Goal: Task Accomplishment & Management: Manage account settings

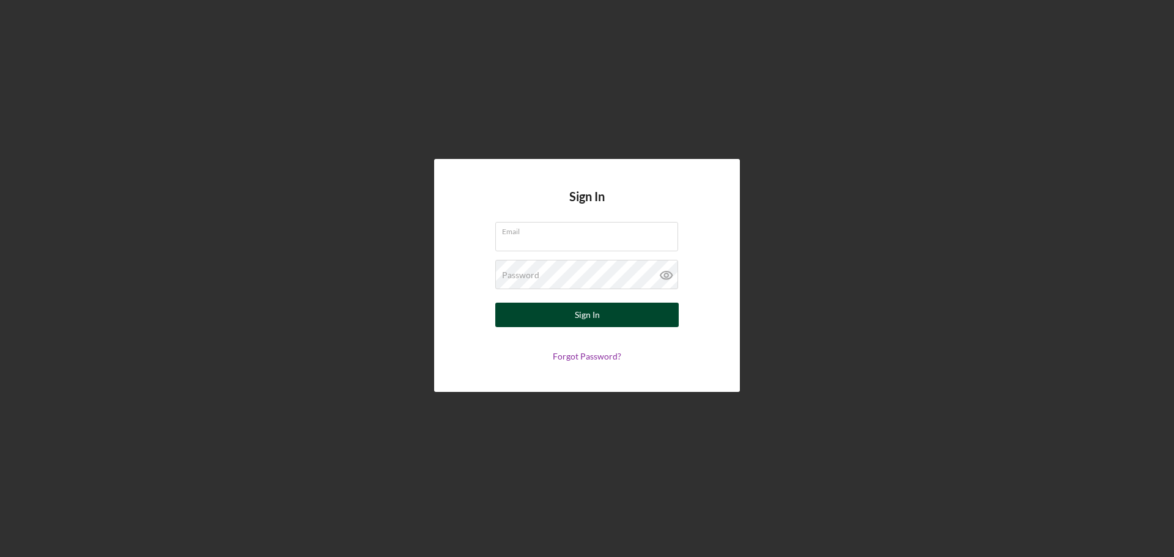
type input "[EMAIL_ADDRESS][DOMAIN_NAME]"
click at [556, 312] on button "Sign In" at bounding box center [586, 315] width 183 height 24
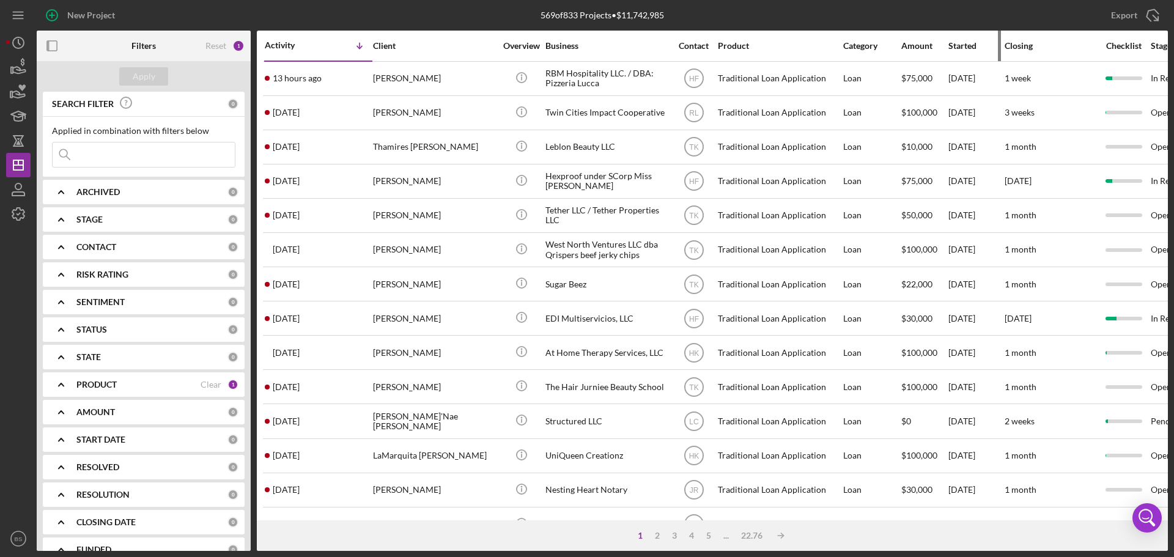
click at [969, 47] on div "Started" at bounding box center [975, 46] width 55 height 10
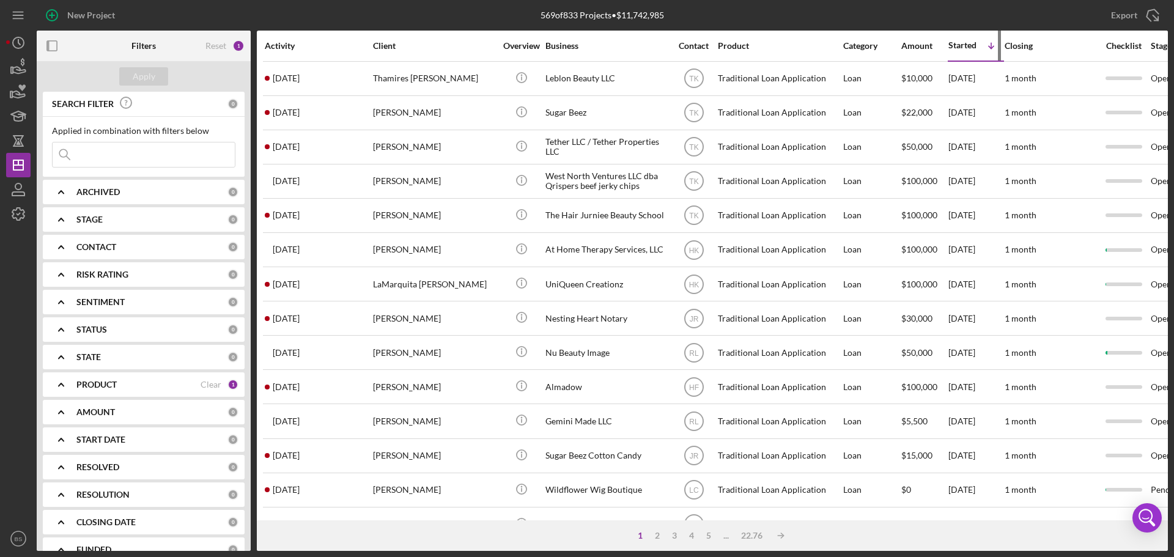
click at [990, 46] on icon "Icon/Table Sort Arrow" at bounding box center [991, 46] width 24 height 24
click at [285, 41] on div "Activity" at bounding box center [318, 46] width 107 height 10
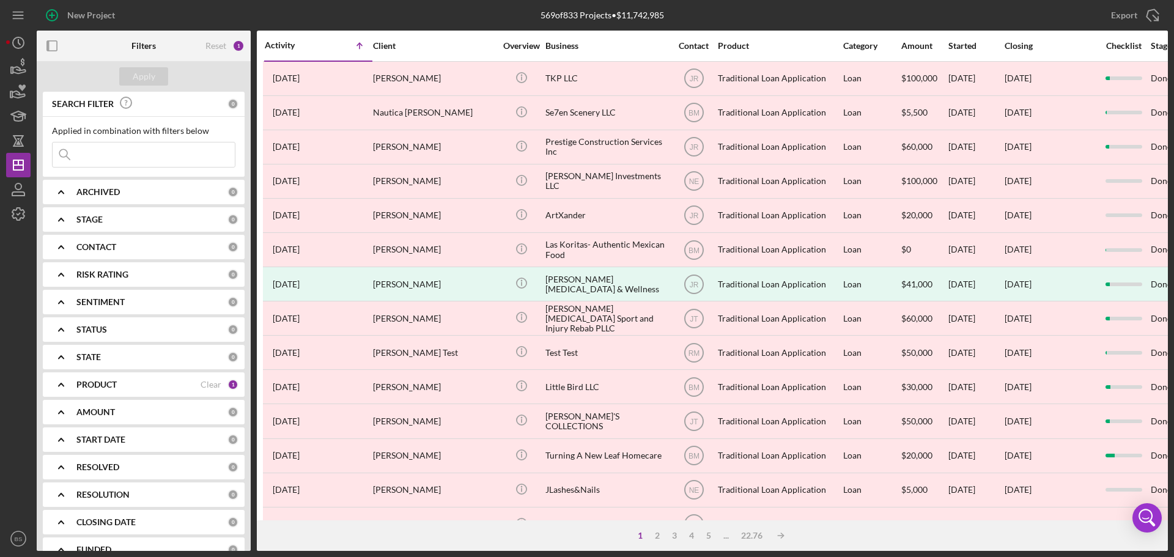
click at [285, 41] on div "Activity" at bounding box center [292, 45] width 54 height 10
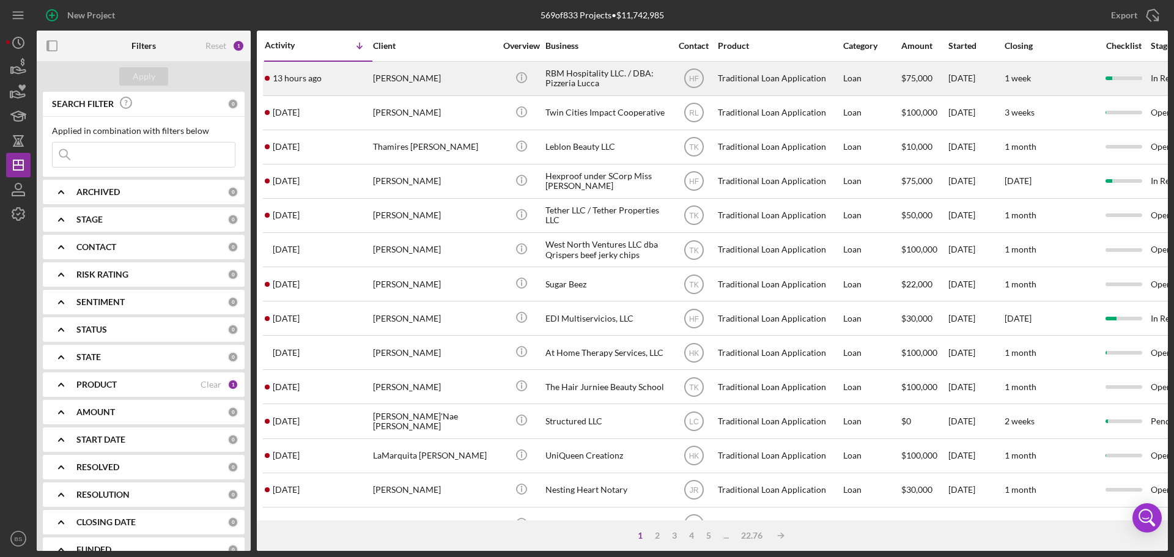
click at [402, 84] on div "[PERSON_NAME]" at bounding box center [434, 78] width 122 height 32
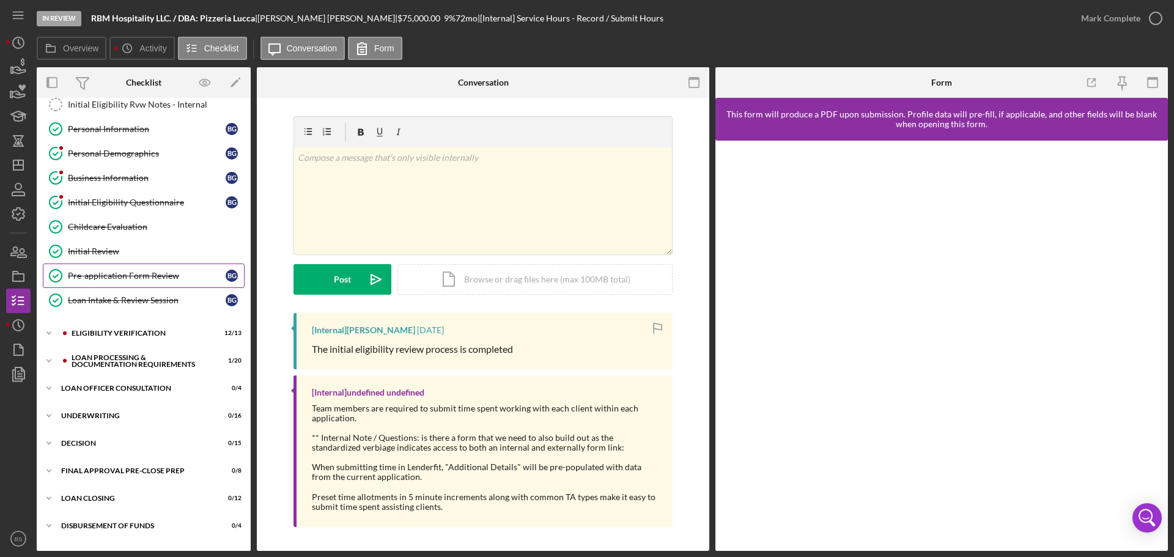
scroll to position [122, 0]
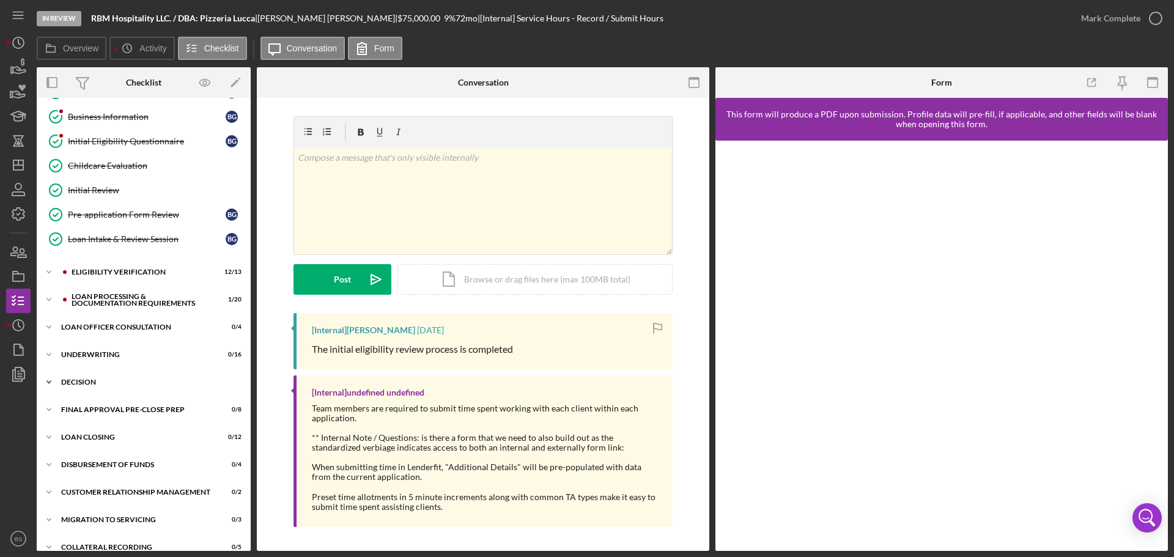
click at [153, 372] on div "Icon/Expander Decision 0 / 15" at bounding box center [144, 382] width 214 height 24
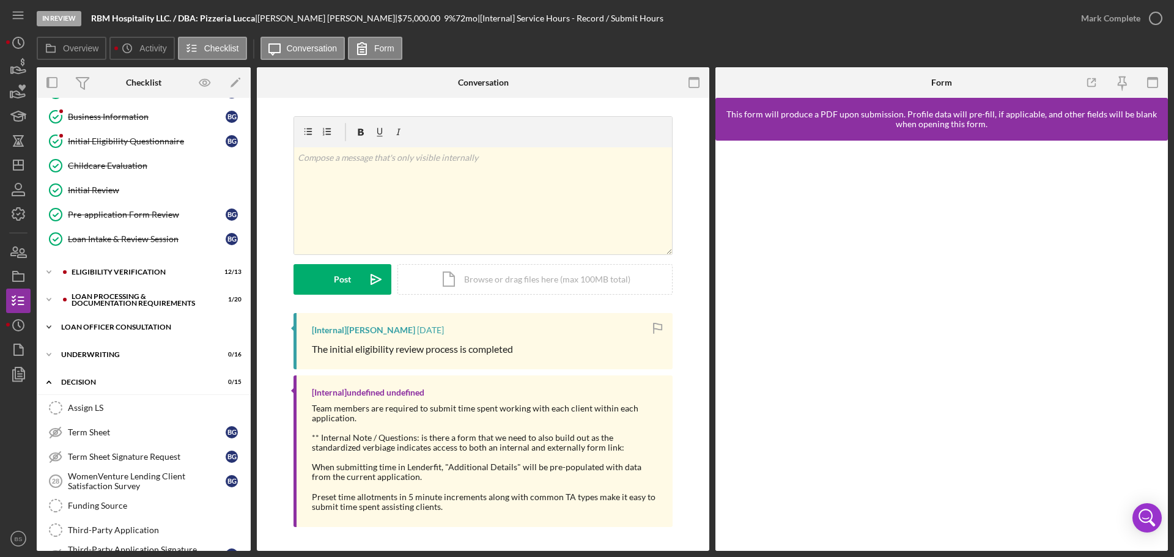
click at [148, 325] on div "Loan Officer Consultation" at bounding box center [148, 326] width 174 height 7
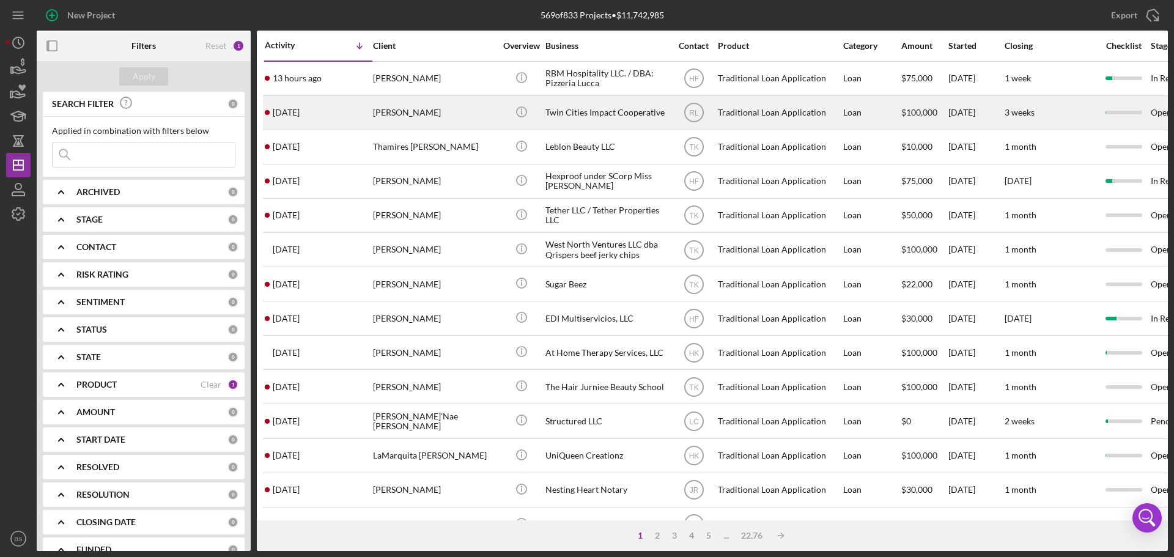
click at [400, 119] on div "[PERSON_NAME]" at bounding box center [434, 113] width 122 height 32
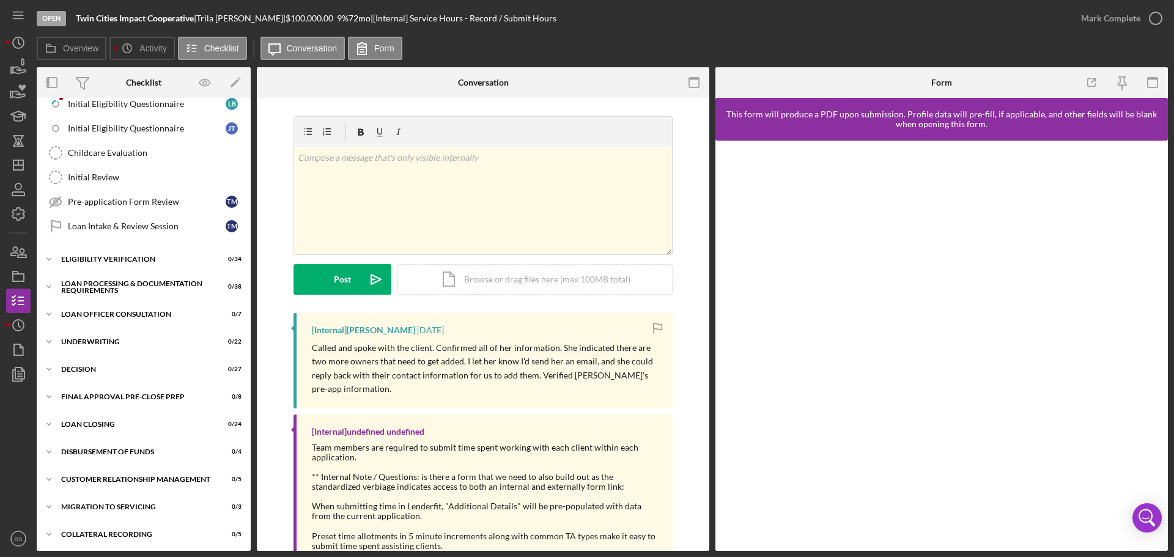
scroll to position [384, 0]
click at [161, 372] on div "Icon/Expander Decision 0 / 27" at bounding box center [144, 367] width 214 height 24
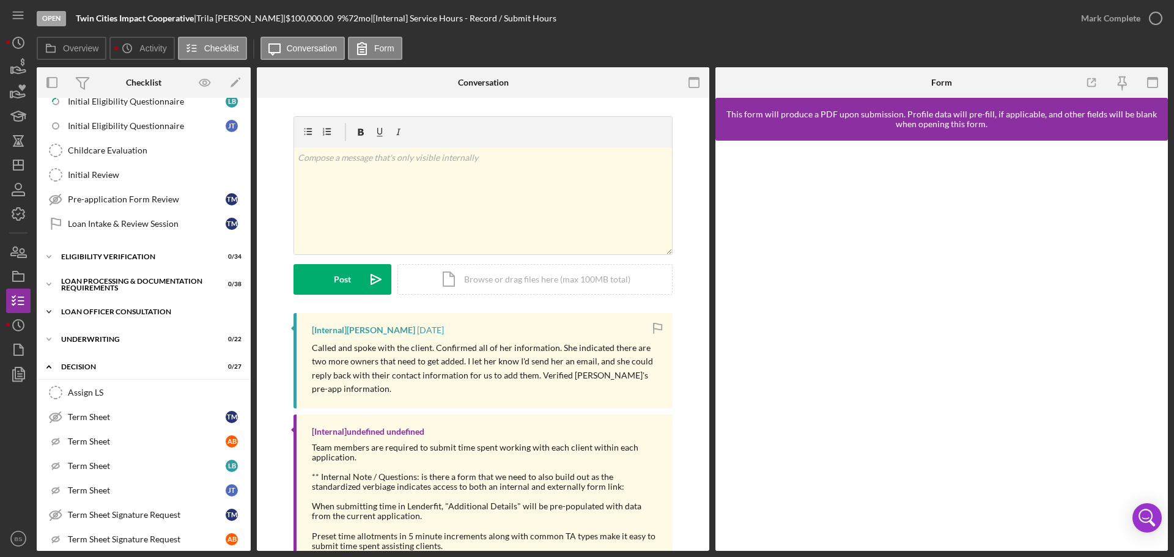
click at [161, 311] on div "Loan Officer Consultation" at bounding box center [148, 311] width 174 height 7
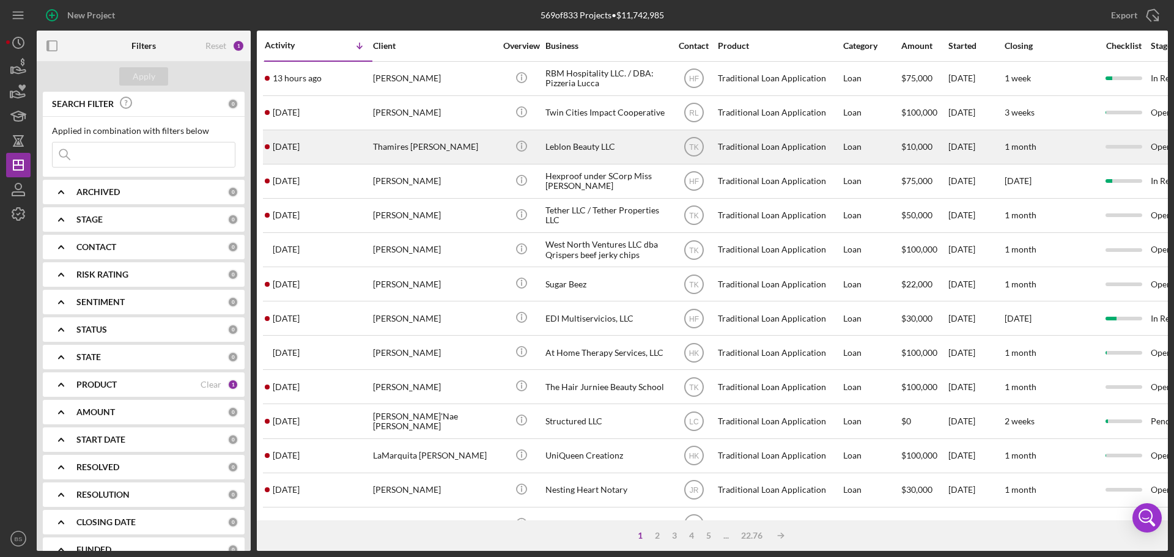
click at [380, 147] on div "Thamires [PERSON_NAME]" at bounding box center [434, 147] width 122 height 32
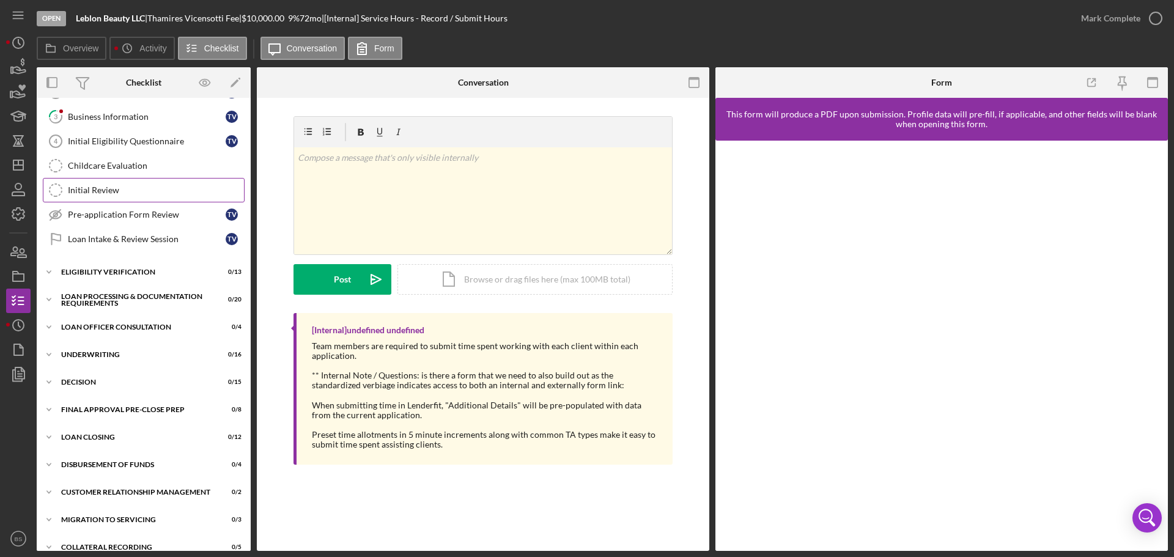
scroll to position [138, 0]
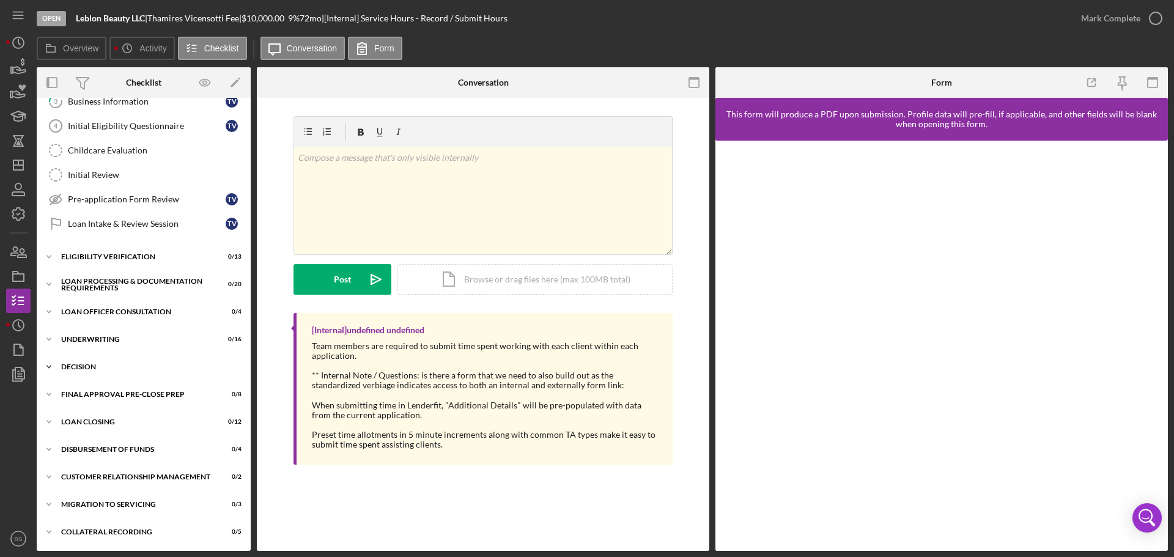
click at [142, 366] on div "Decision" at bounding box center [148, 366] width 174 height 7
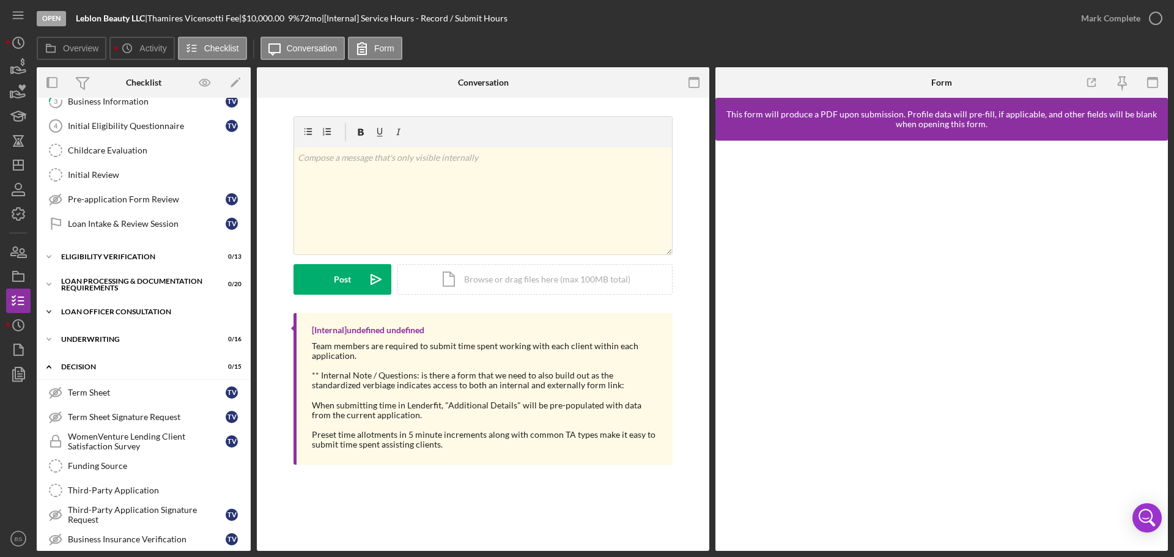
click at [125, 313] on div "Loan Officer Consultation" at bounding box center [148, 311] width 174 height 7
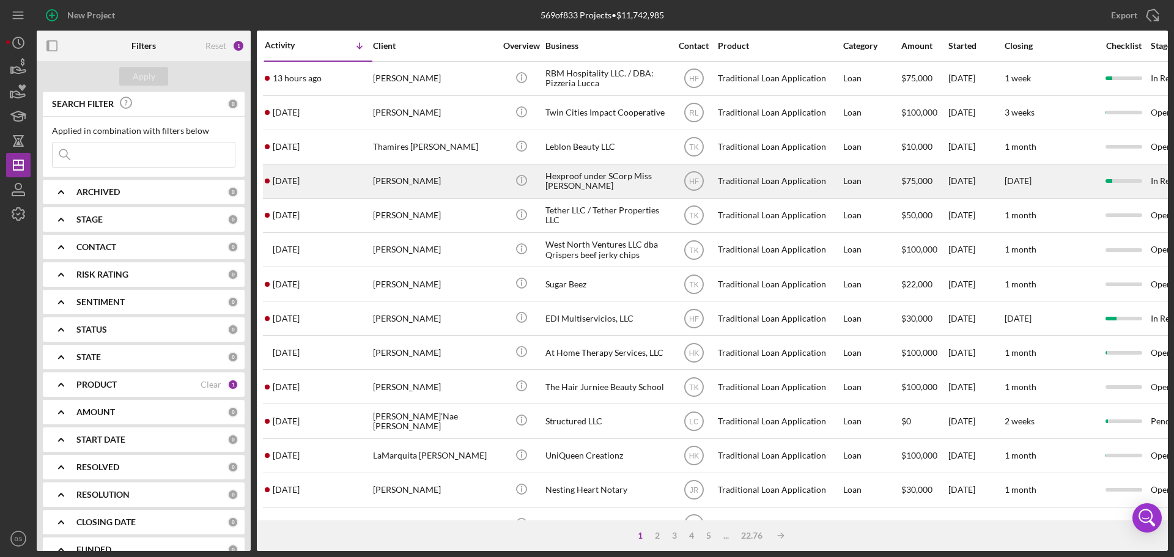
click at [395, 184] on div "[PERSON_NAME]" at bounding box center [434, 181] width 122 height 32
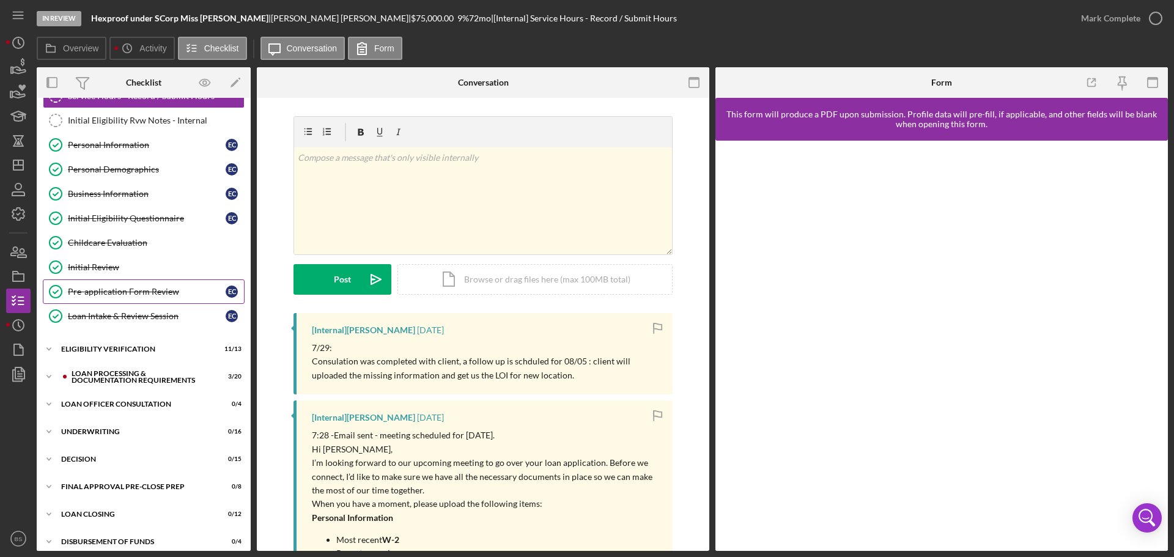
scroll to position [138, 0]
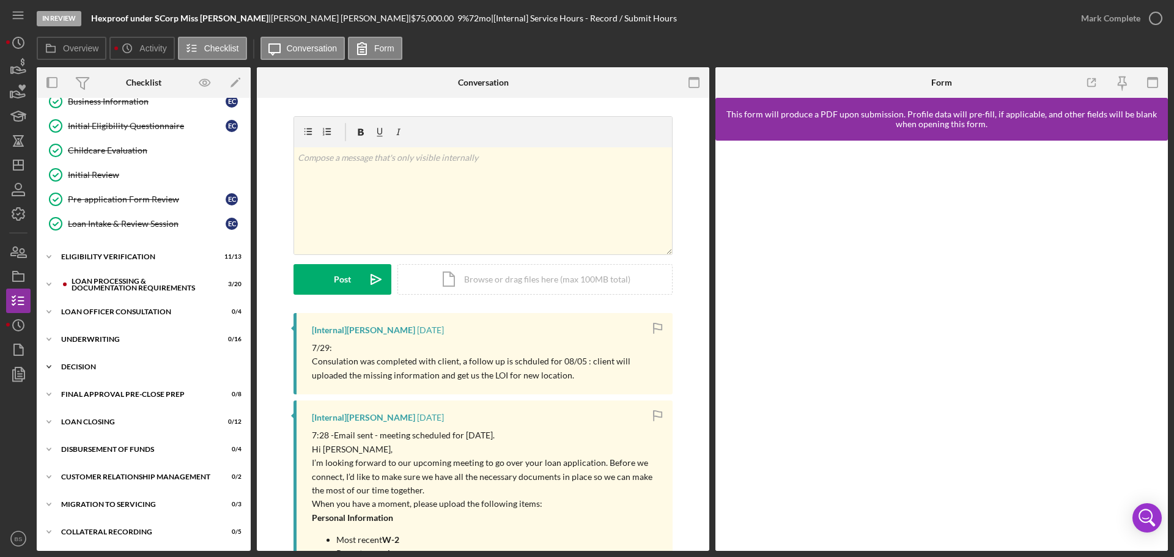
click at [114, 364] on div "Decision" at bounding box center [148, 366] width 174 height 7
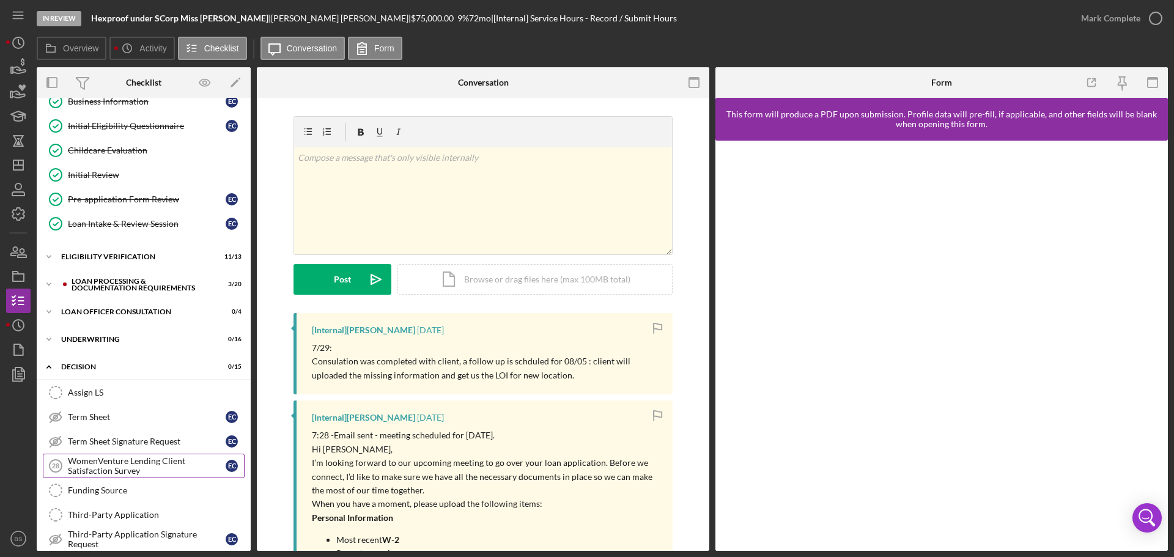
click at [134, 464] on div "WomenVenture Lending Client Satisfaction Survey" at bounding box center [147, 466] width 158 height 20
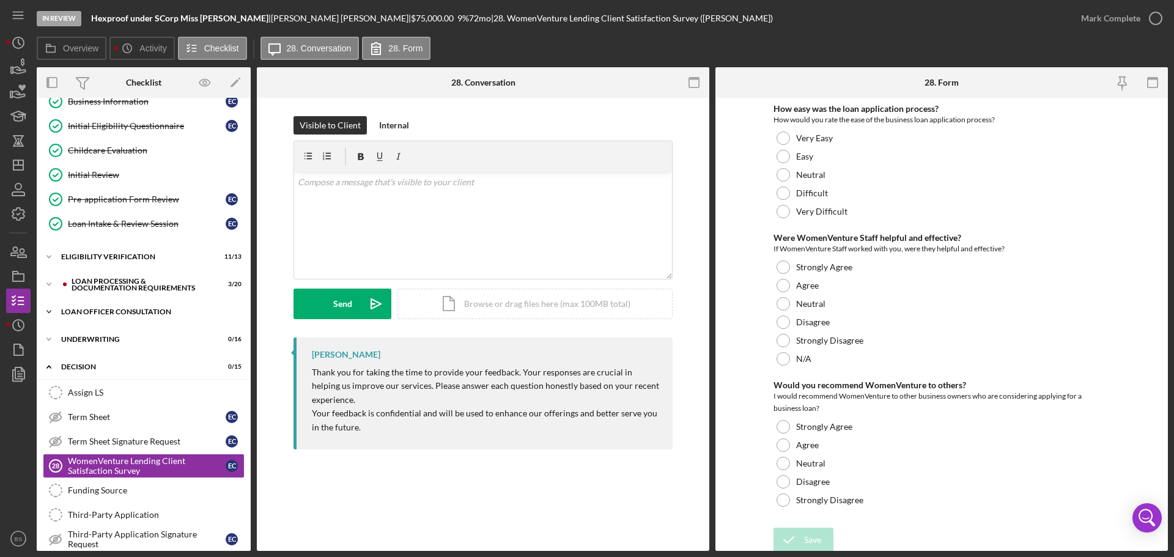
click at [123, 309] on div "Loan Officer Consultation" at bounding box center [148, 311] width 174 height 7
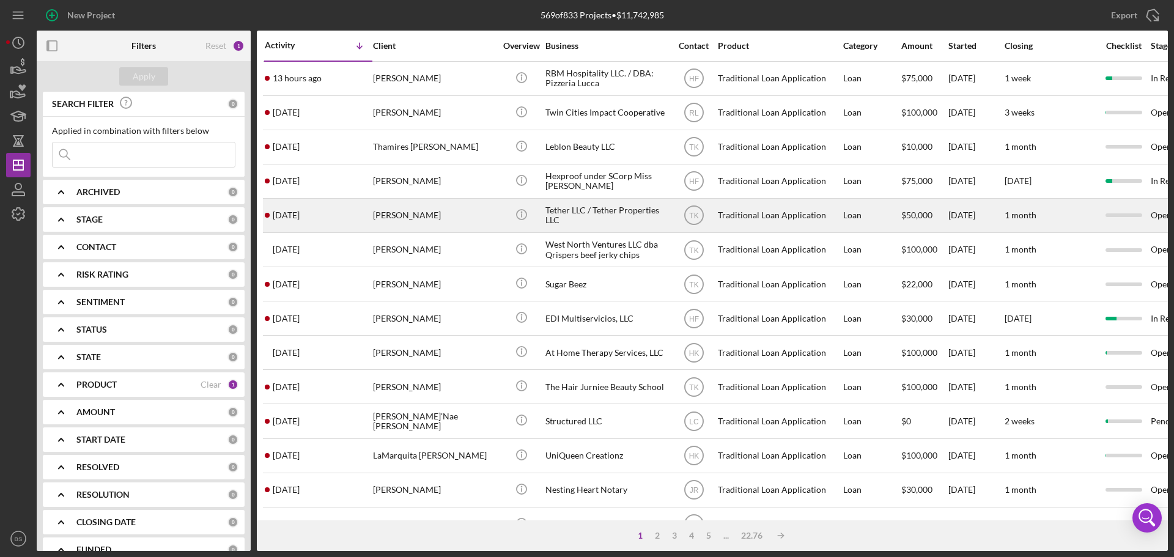
click at [419, 216] on div "[PERSON_NAME]" at bounding box center [434, 215] width 122 height 32
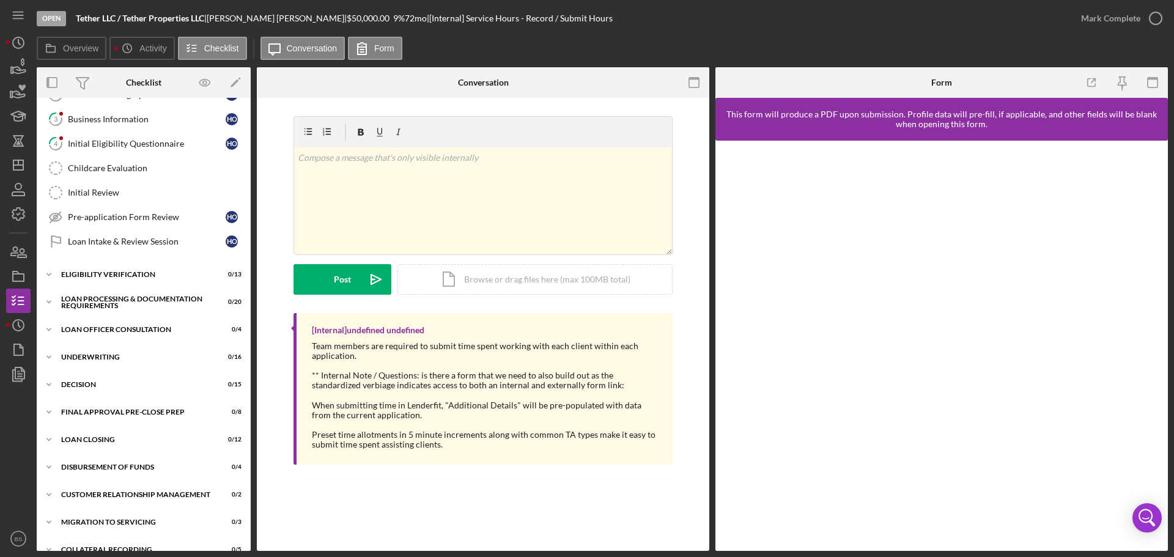
scroll to position [164, 0]
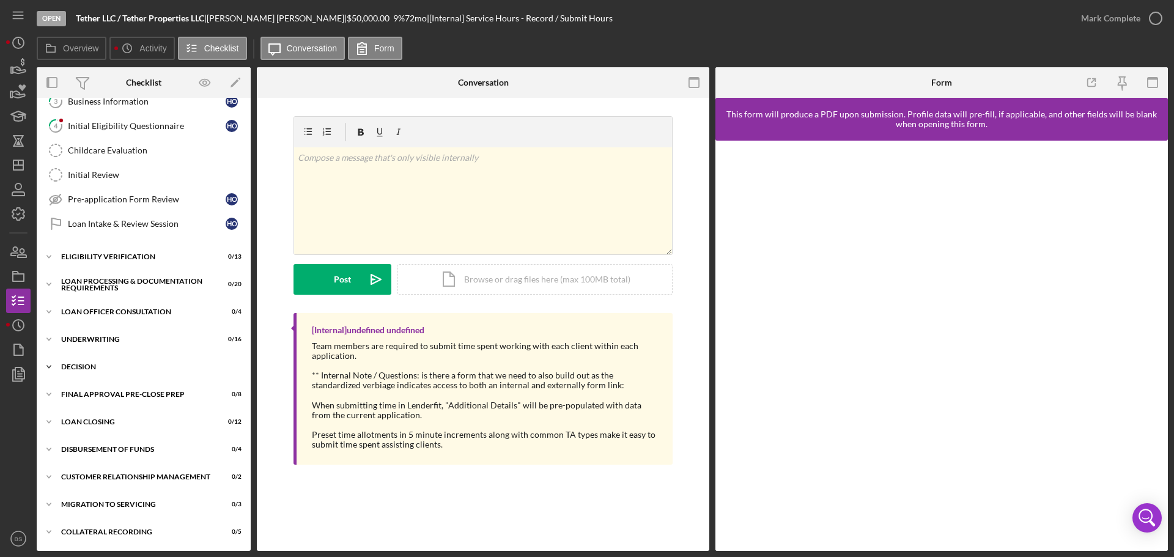
click at [120, 367] on div "Decision" at bounding box center [148, 366] width 174 height 7
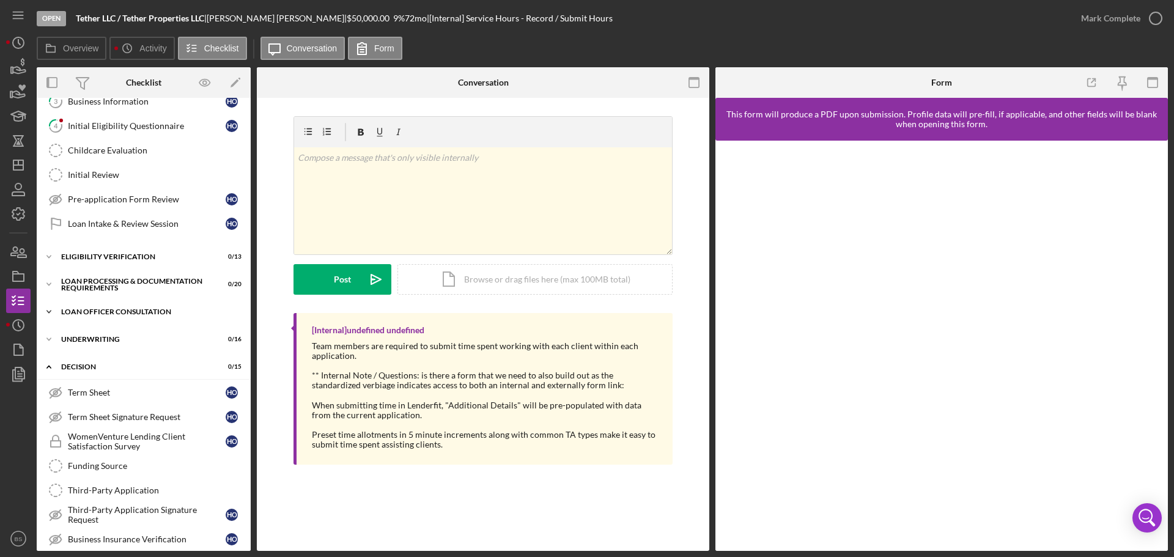
click at [120, 311] on div "Loan Officer Consultation" at bounding box center [148, 311] width 174 height 7
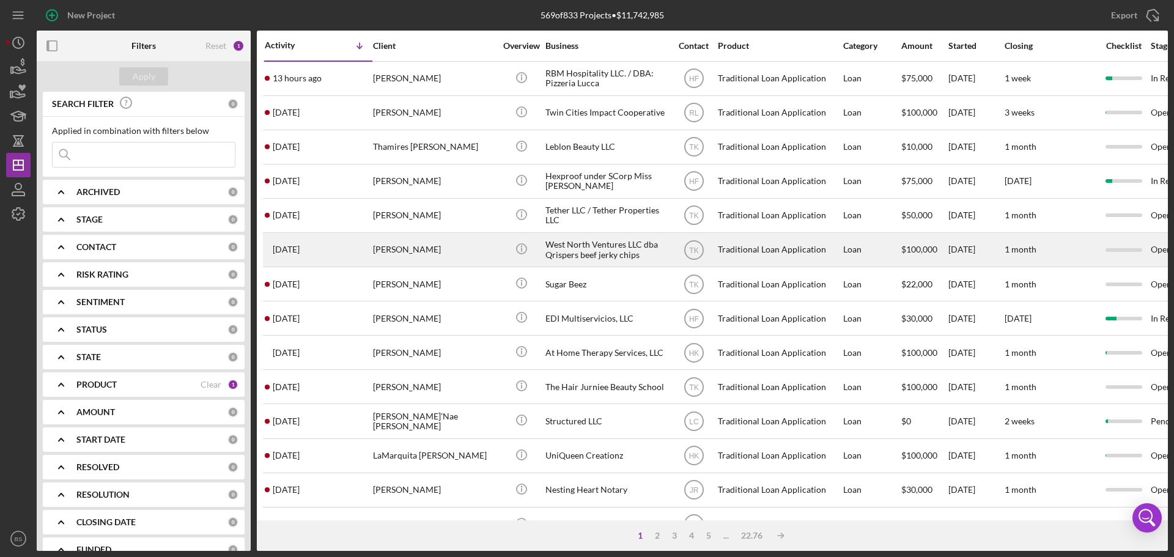
click at [401, 251] on div "[PERSON_NAME]" at bounding box center [434, 250] width 122 height 32
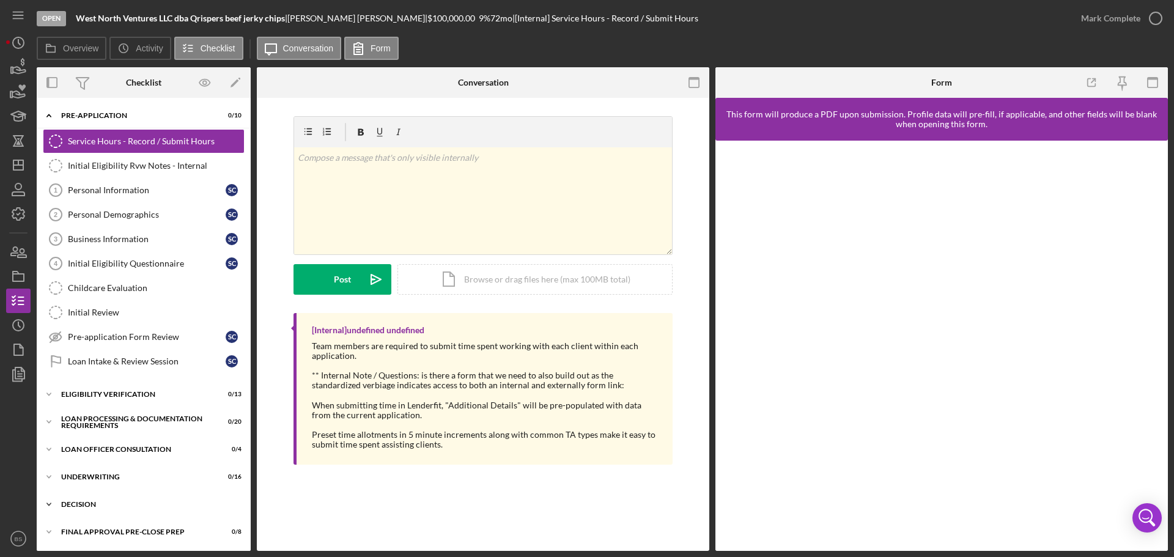
click at [129, 502] on div "Decision" at bounding box center [148, 504] width 174 height 7
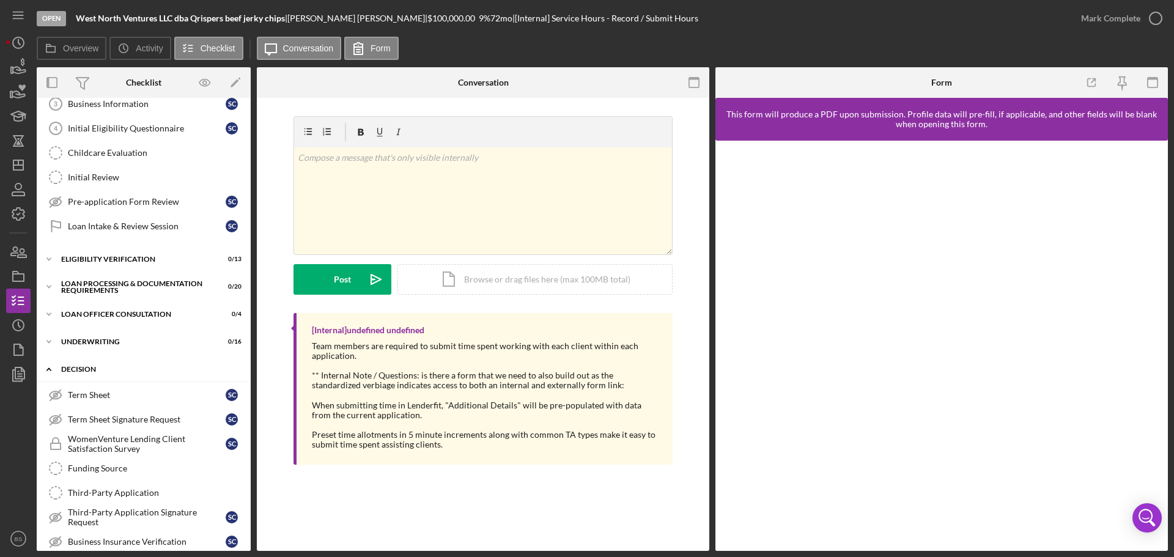
scroll to position [183, 0]
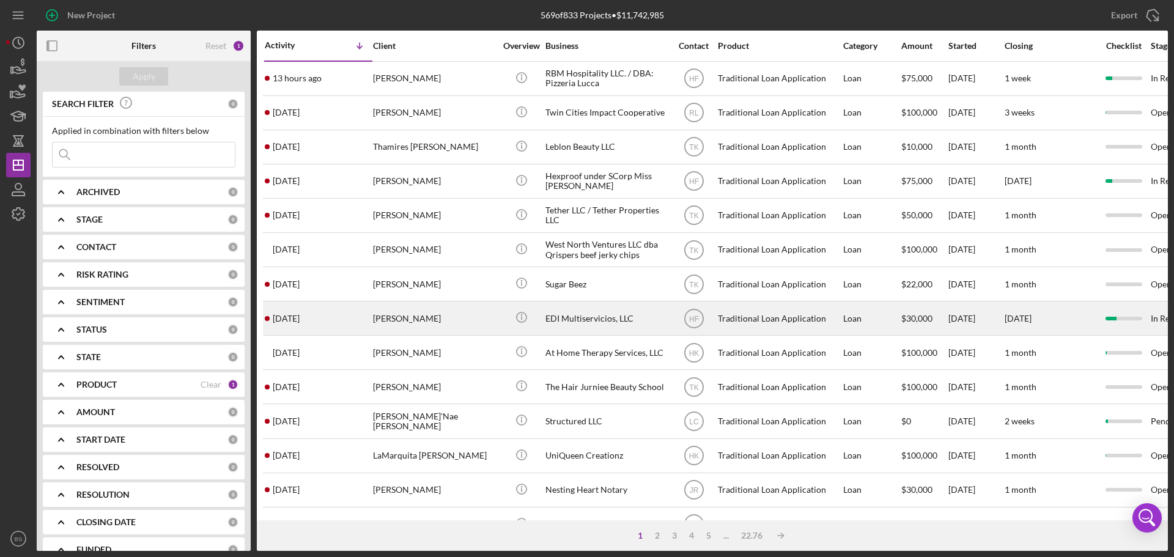
click at [392, 320] on div "[PERSON_NAME]" at bounding box center [434, 318] width 122 height 32
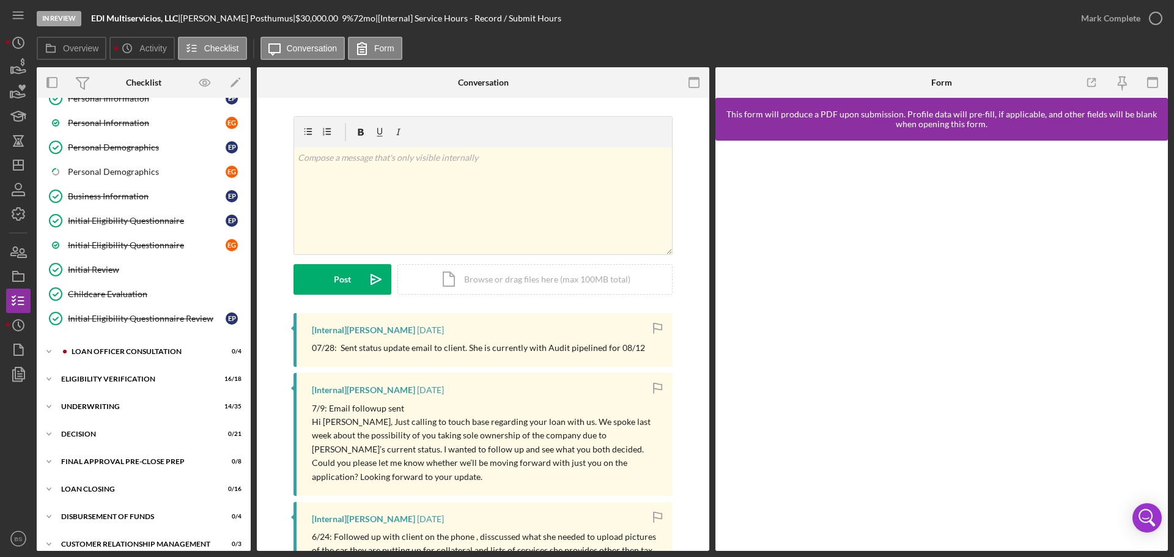
scroll to position [158, 0]
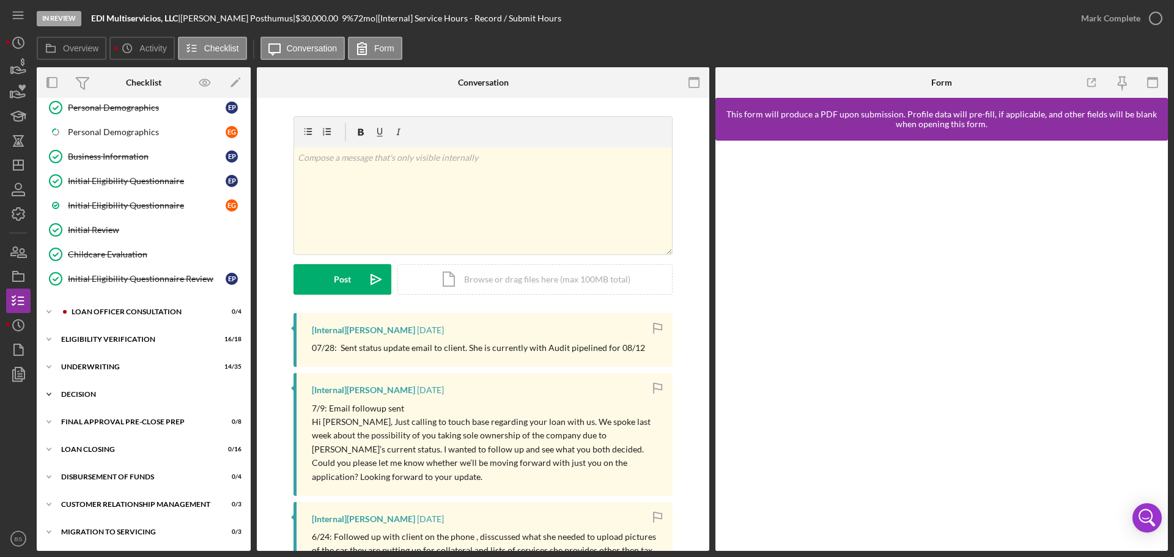
click at [145, 395] on div "Decision" at bounding box center [148, 394] width 174 height 7
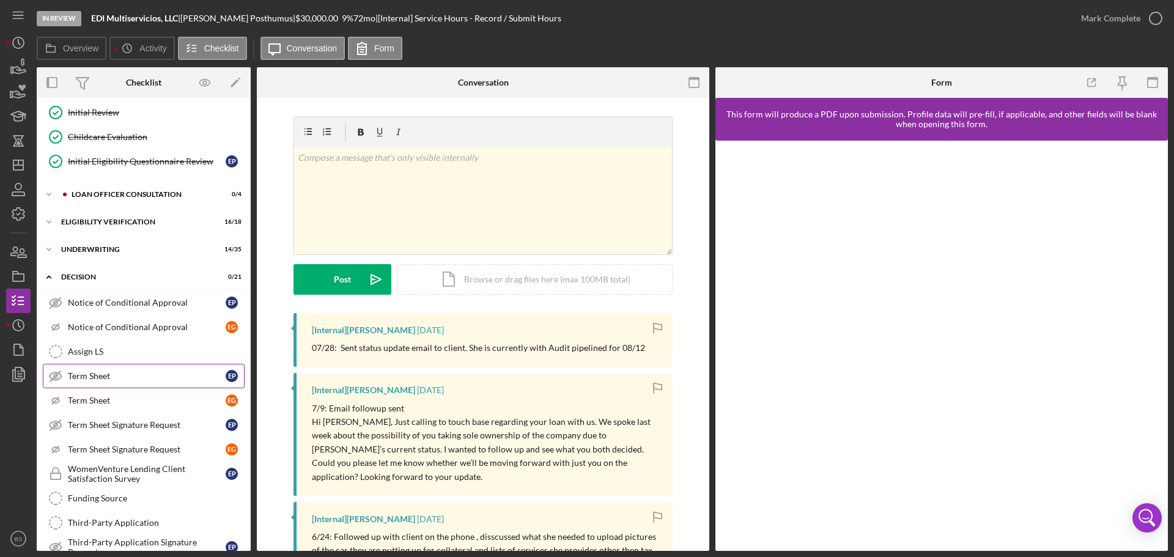
scroll to position [342, 0]
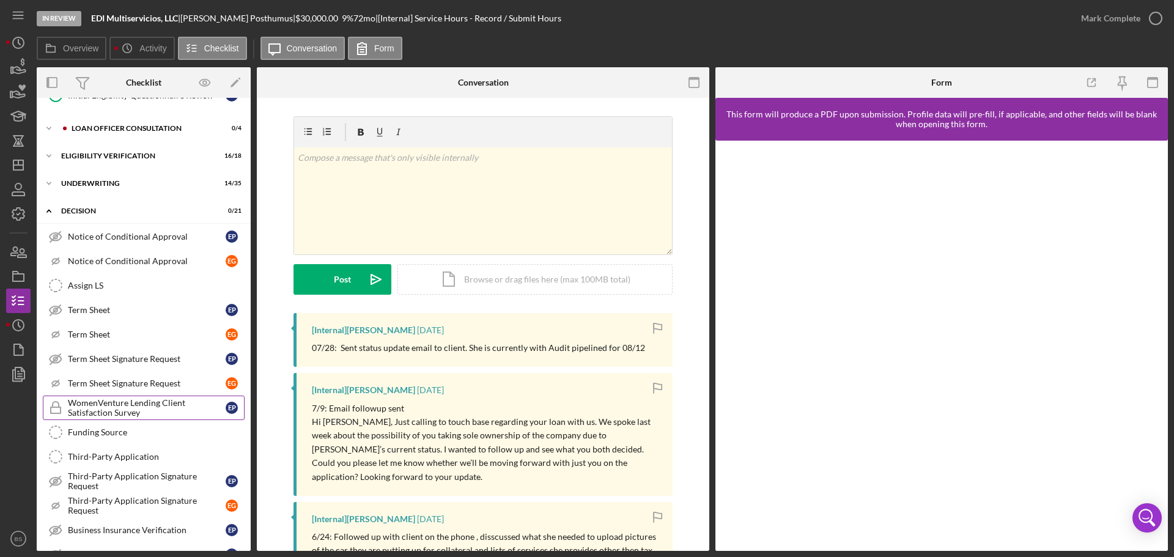
click at [141, 414] on div "WomenVenture Lending Client Satisfaction Survey" at bounding box center [147, 408] width 158 height 20
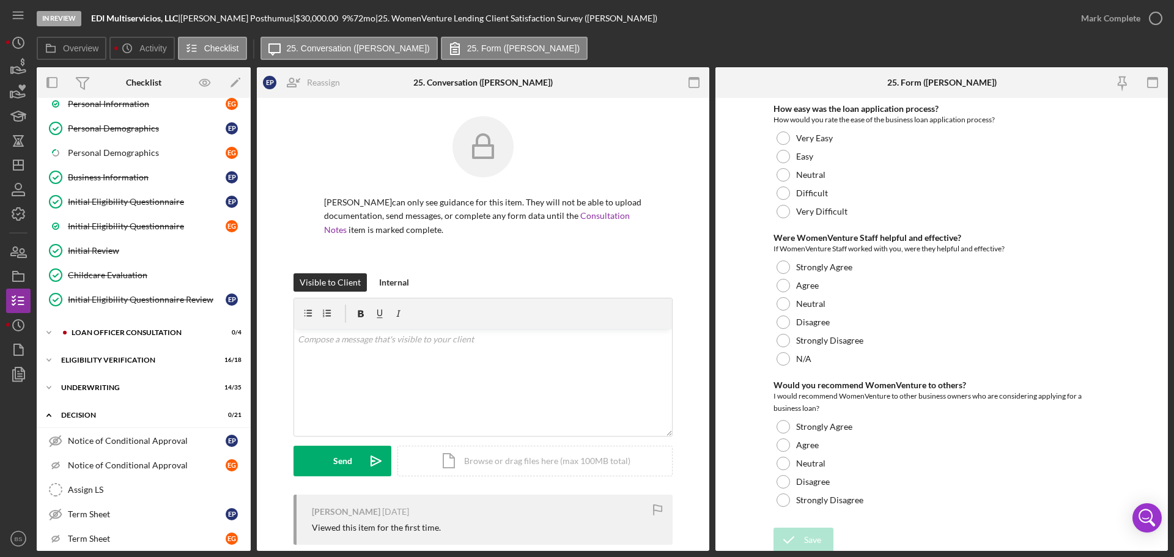
scroll to position [97, 0]
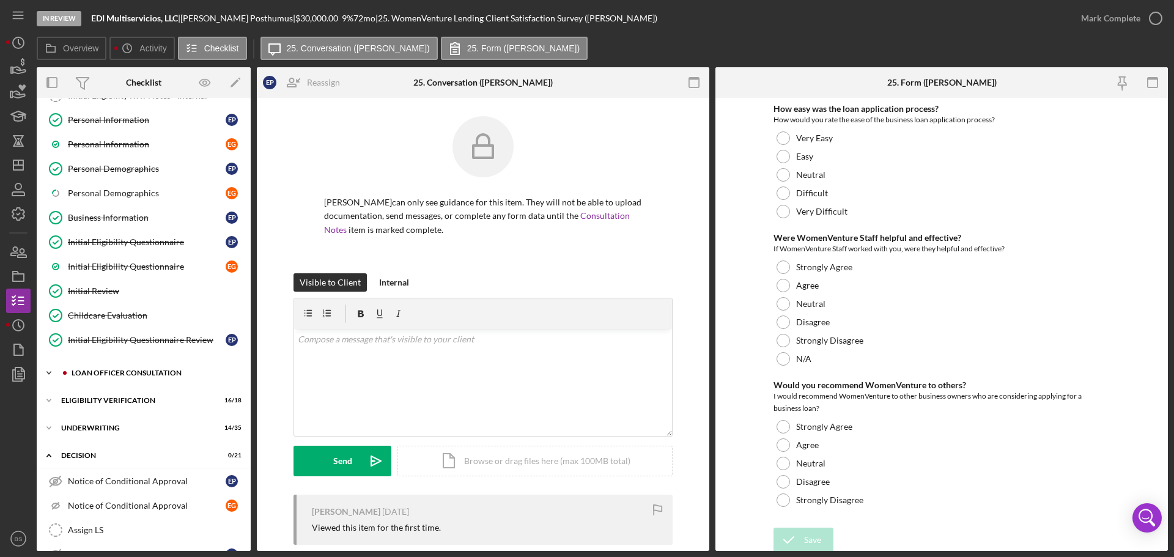
click at [168, 370] on div "Loan Officer Consultation" at bounding box center [154, 372] width 164 height 7
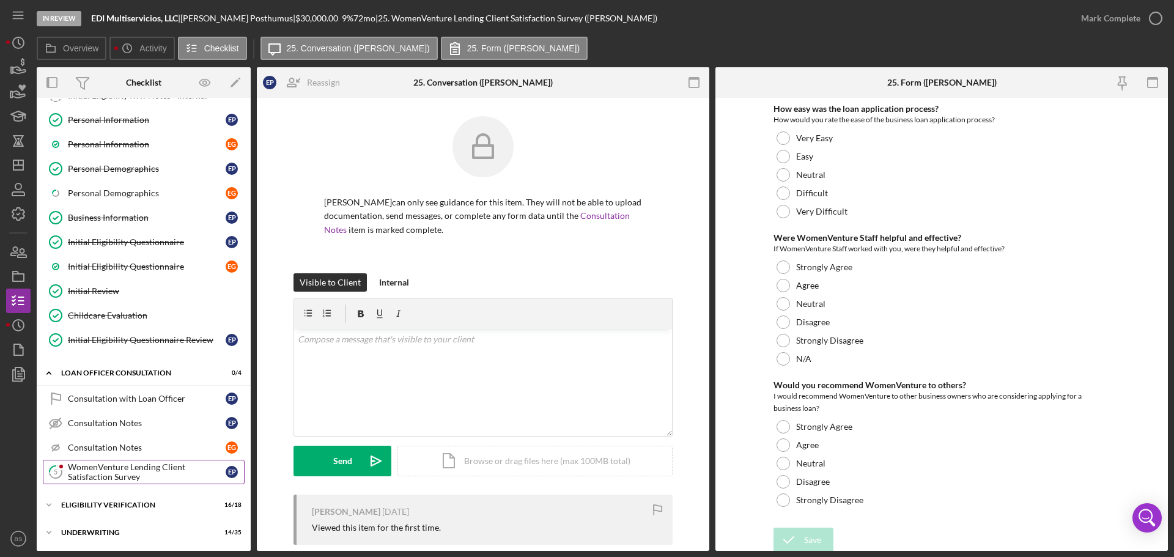
click at [128, 470] on div "WomenVenture Lending Client Satisfaction Survey" at bounding box center [147, 472] width 158 height 20
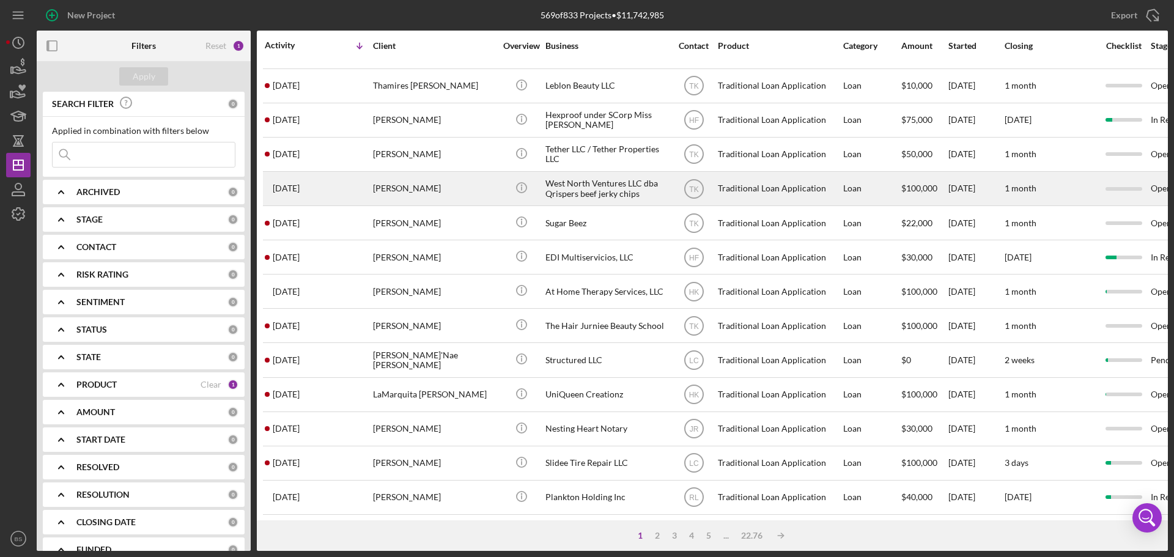
scroll to position [122, 0]
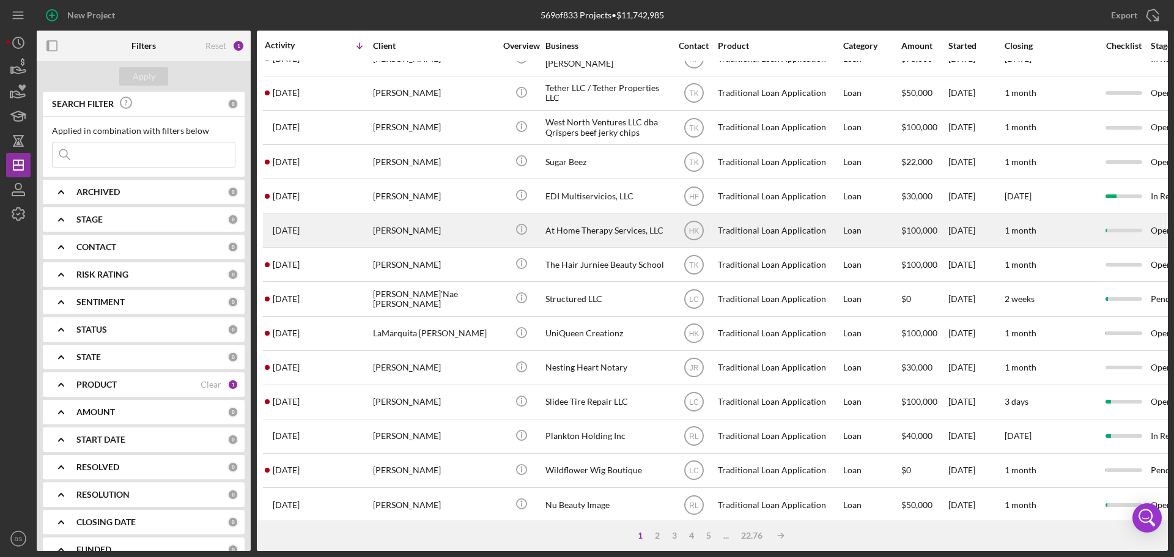
click at [402, 231] on div "[PERSON_NAME]" at bounding box center [434, 230] width 122 height 32
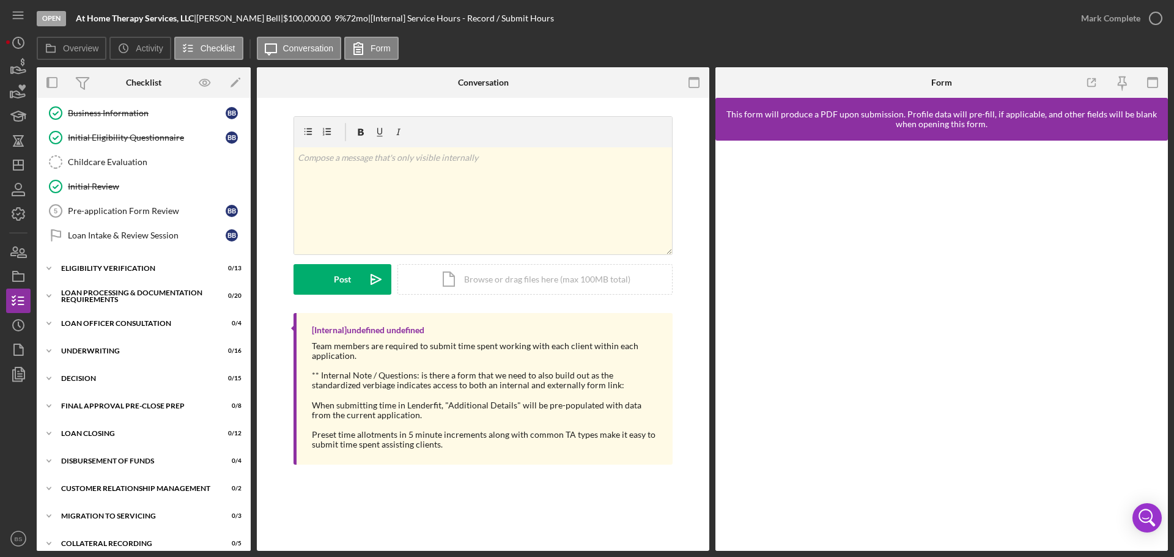
scroll to position [138, 0]
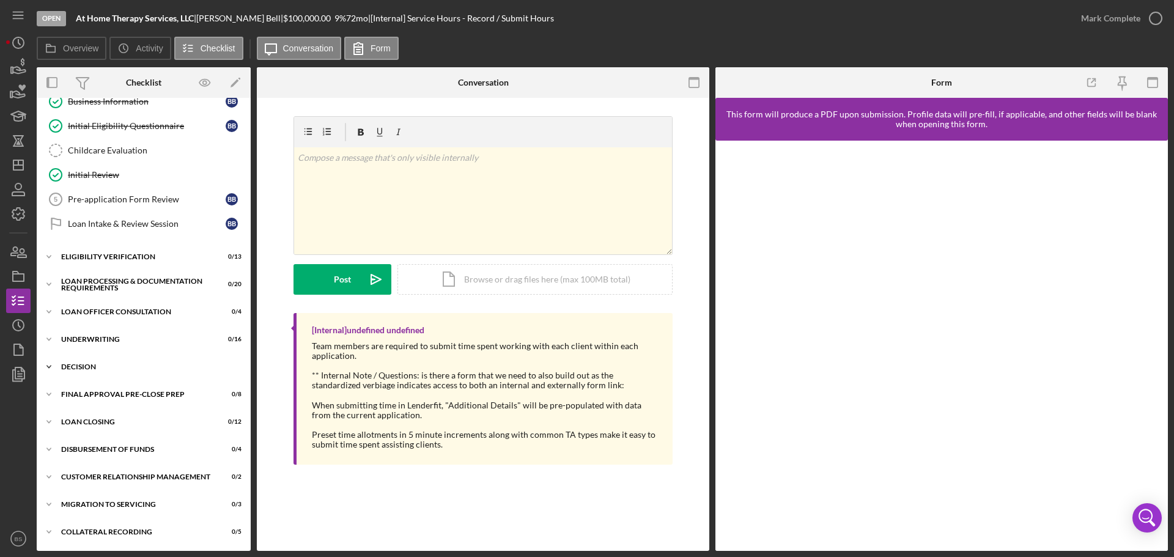
click at [140, 362] on div "Icon/Expander Decision 0 / 15" at bounding box center [144, 367] width 214 height 24
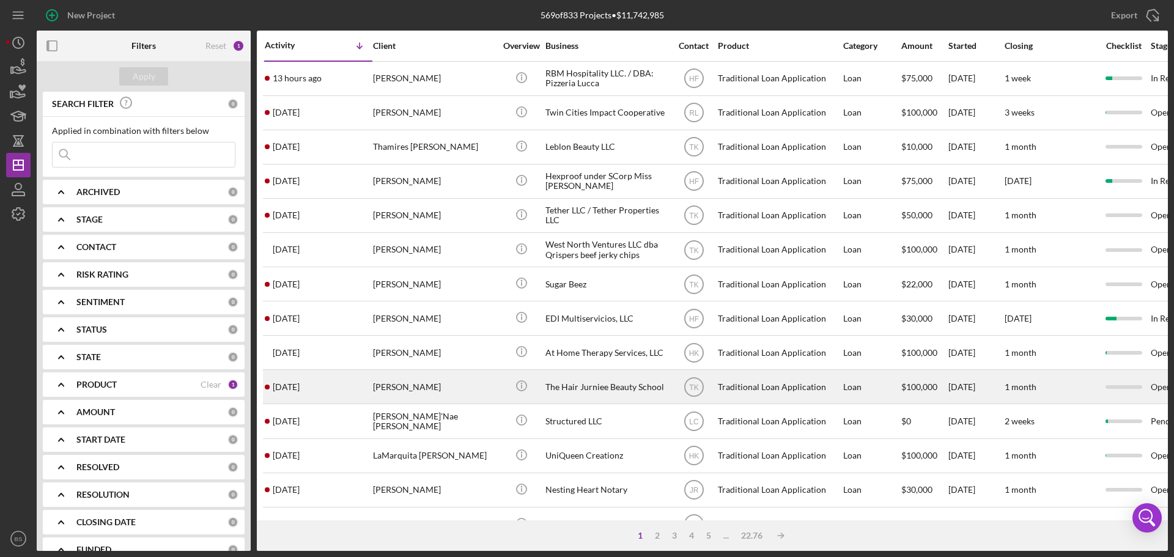
click at [411, 388] on div "[PERSON_NAME]" at bounding box center [434, 386] width 122 height 32
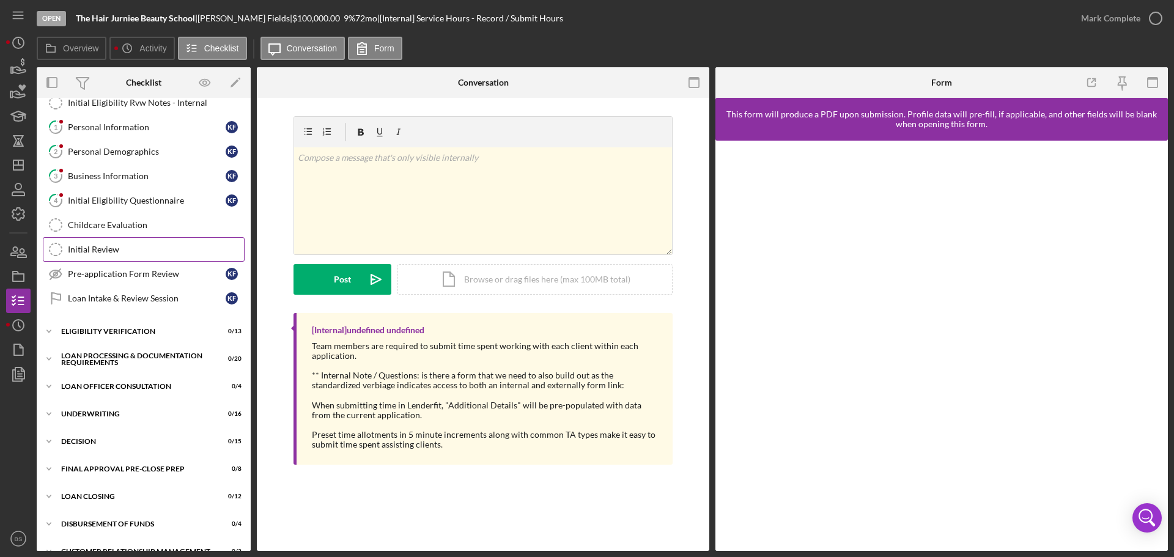
scroll to position [122, 0]
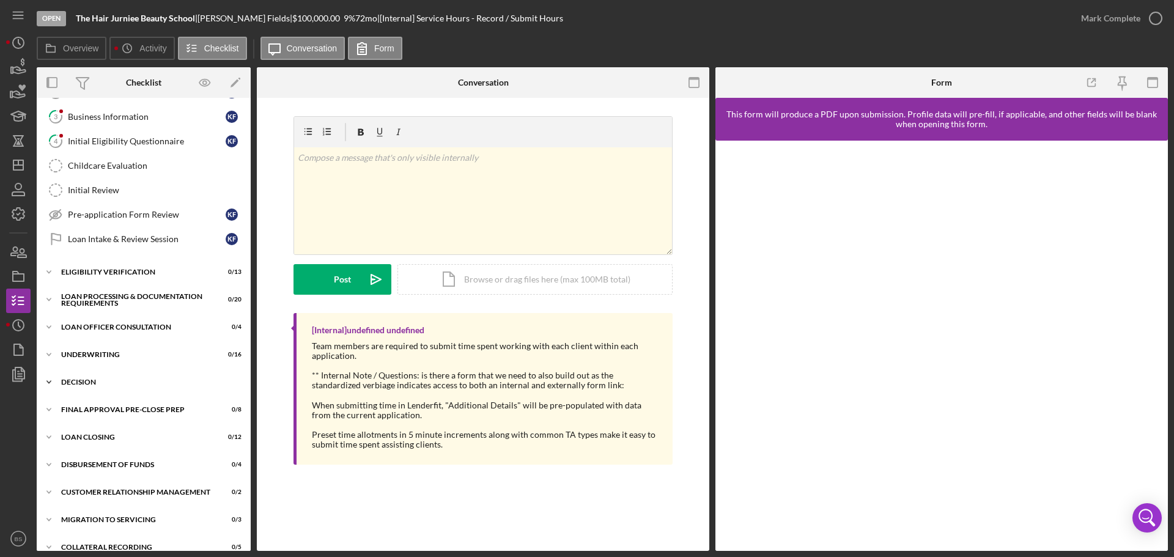
click at [136, 386] on div "Icon/Expander Decision 0 / 15" at bounding box center [144, 382] width 214 height 24
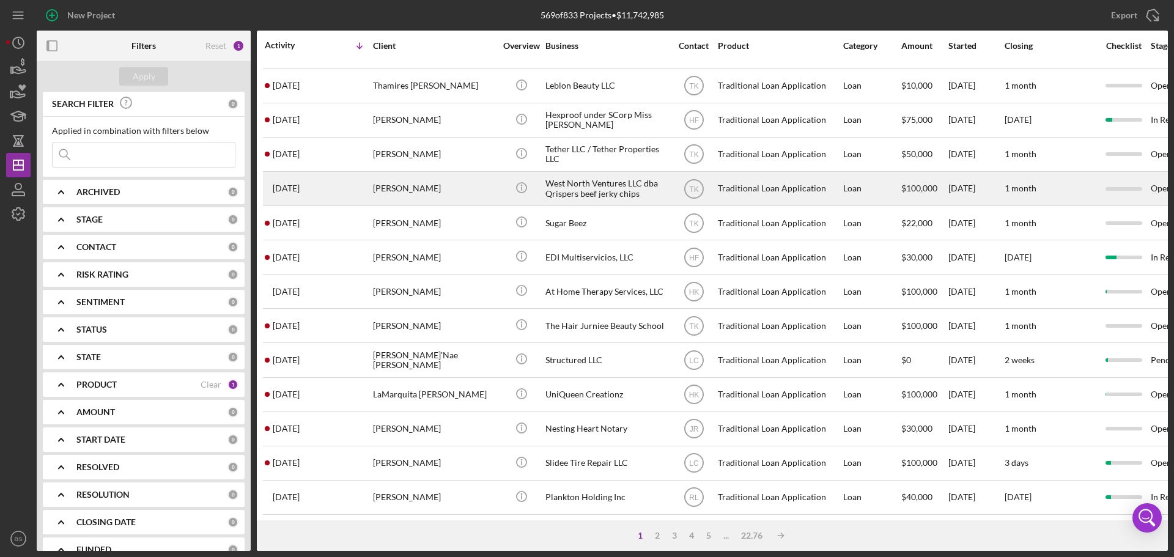
scroll to position [122, 0]
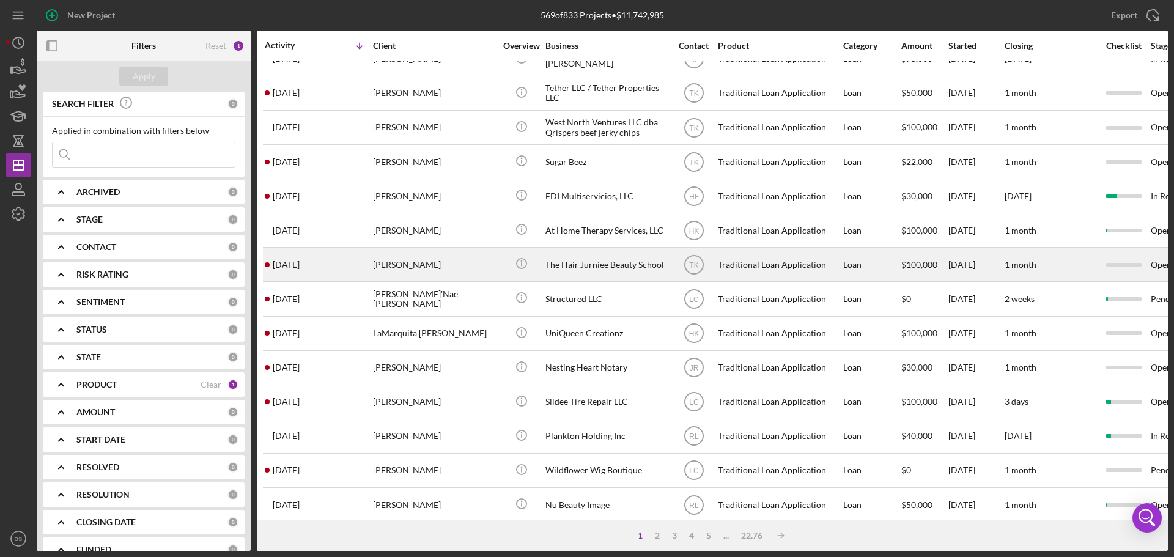
click at [430, 261] on div "[PERSON_NAME]" at bounding box center [434, 264] width 122 height 32
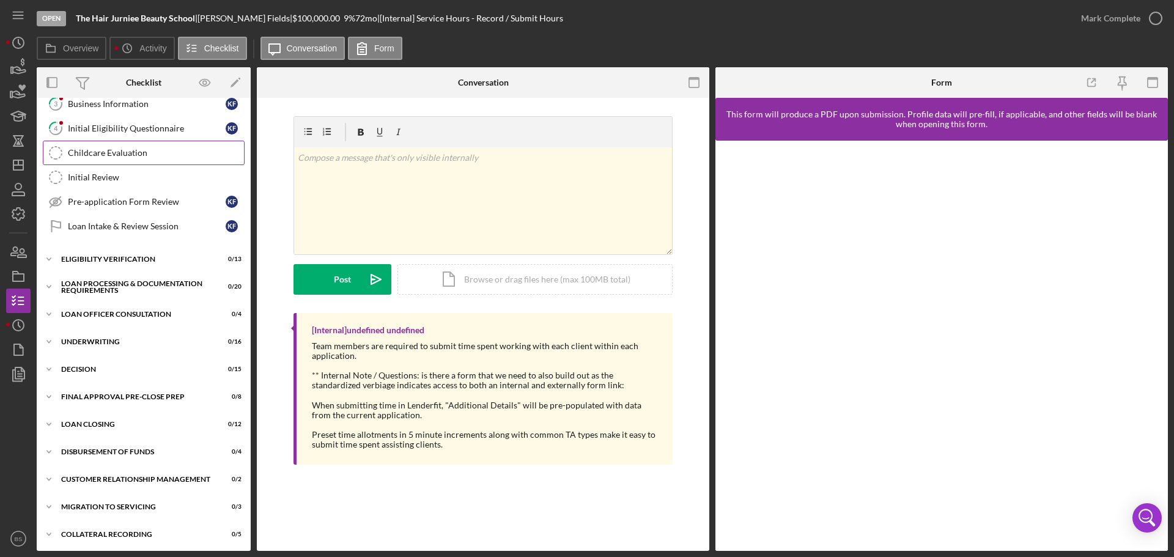
scroll to position [138, 0]
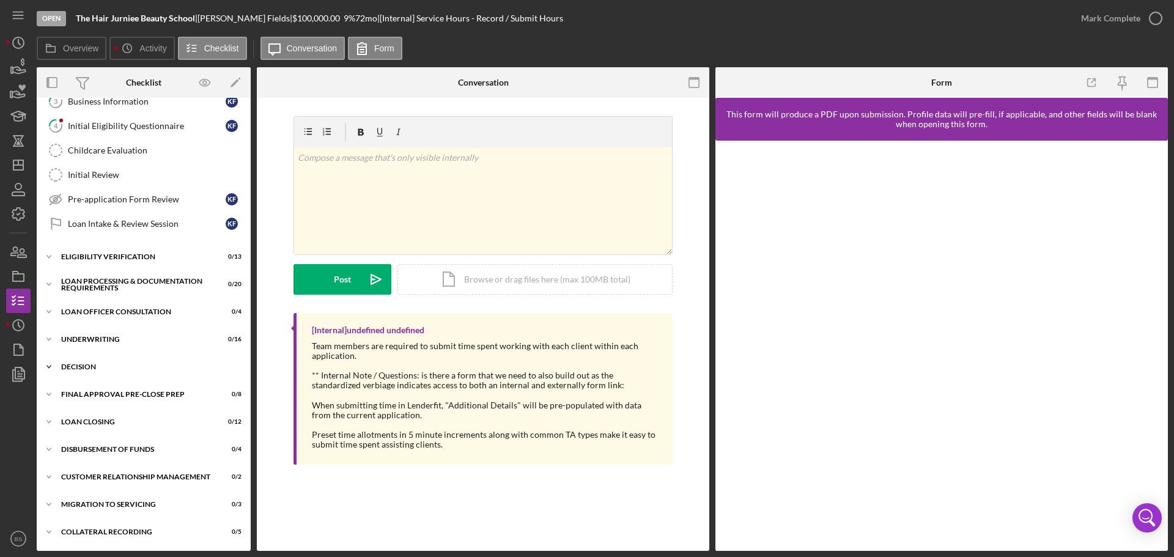
click at [174, 362] on div "Icon/Expander Decision 0 / 15" at bounding box center [144, 367] width 214 height 24
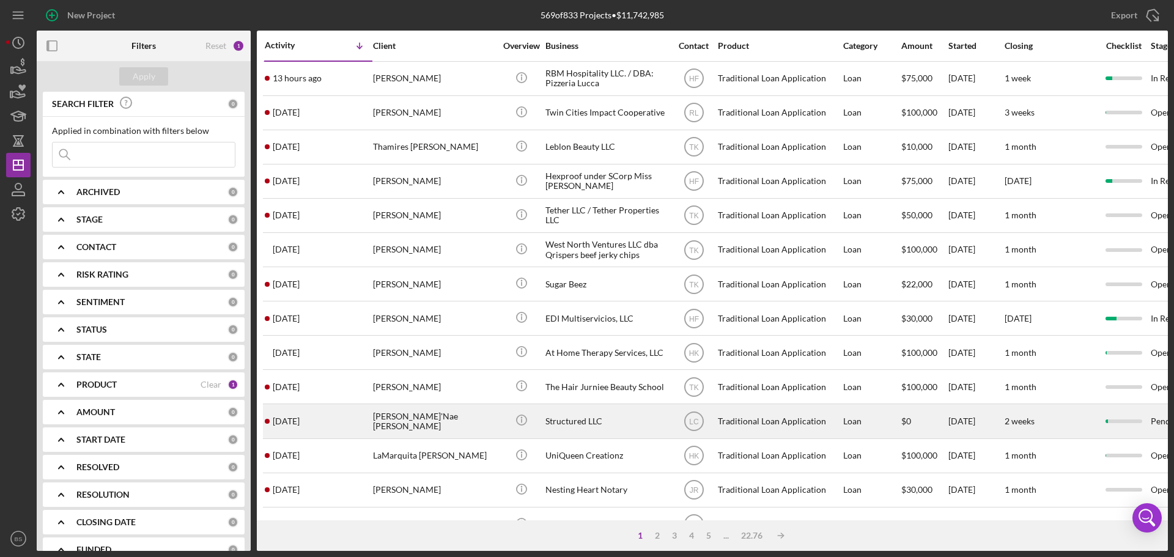
click at [416, 416] on div "[PERSON_NAME]'Nae [PERSON_NAME]" at bounding box center [434, 421] width 122 height 32
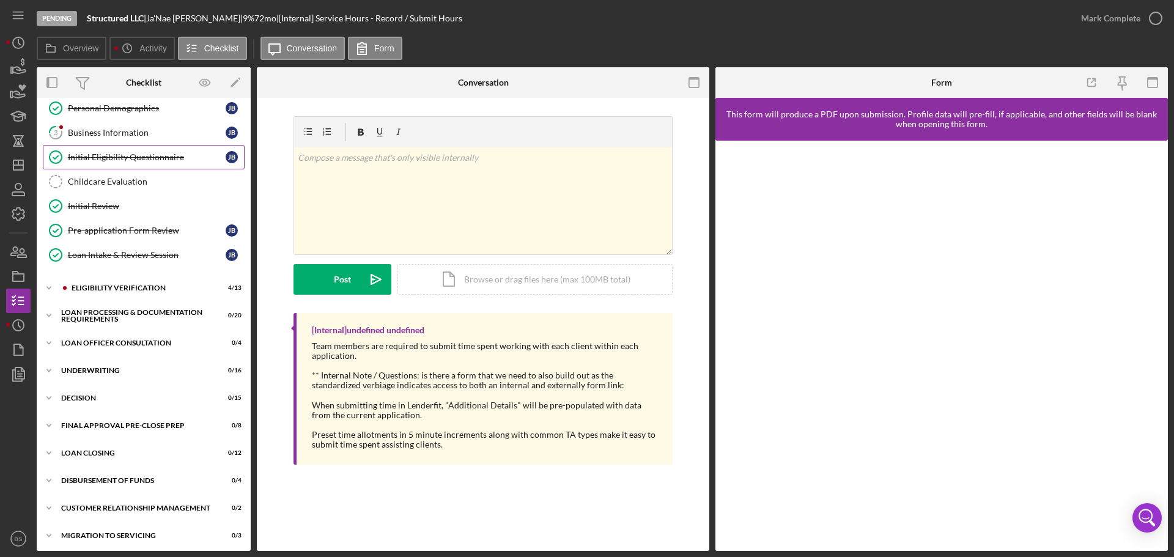
scroll to position [138, 0]
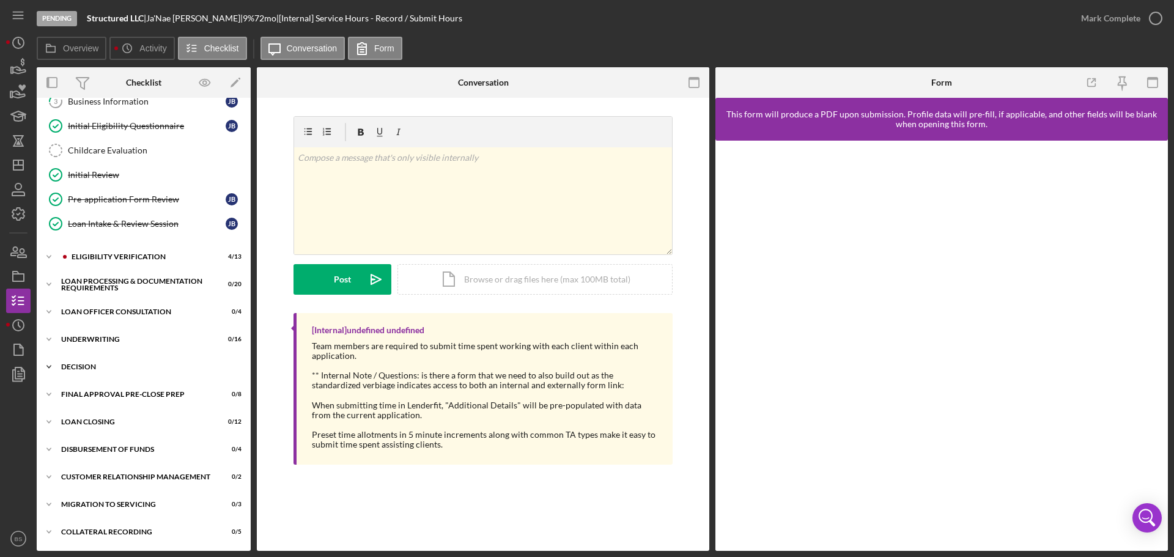
click at [166, 364] on div "Decision" at bounding box center [148, 366] width 174 height 7
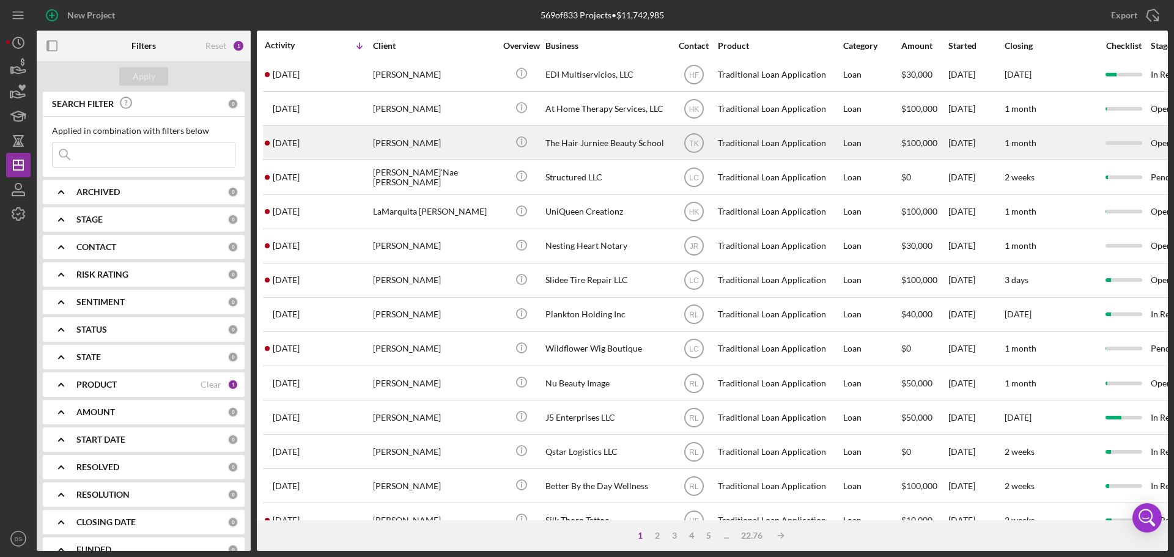
scroll to position [245, 0]
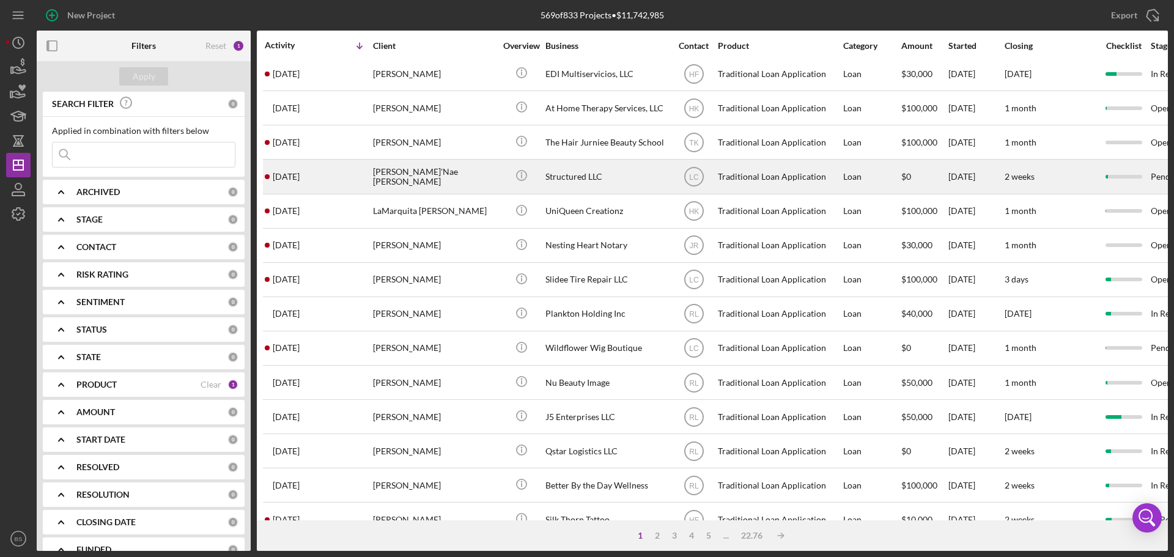
click at [417, 171] on div "[PERSON_NAME]'Nae [PERSON_NAME]" at bounding box center [434, 176] width 122 height 32
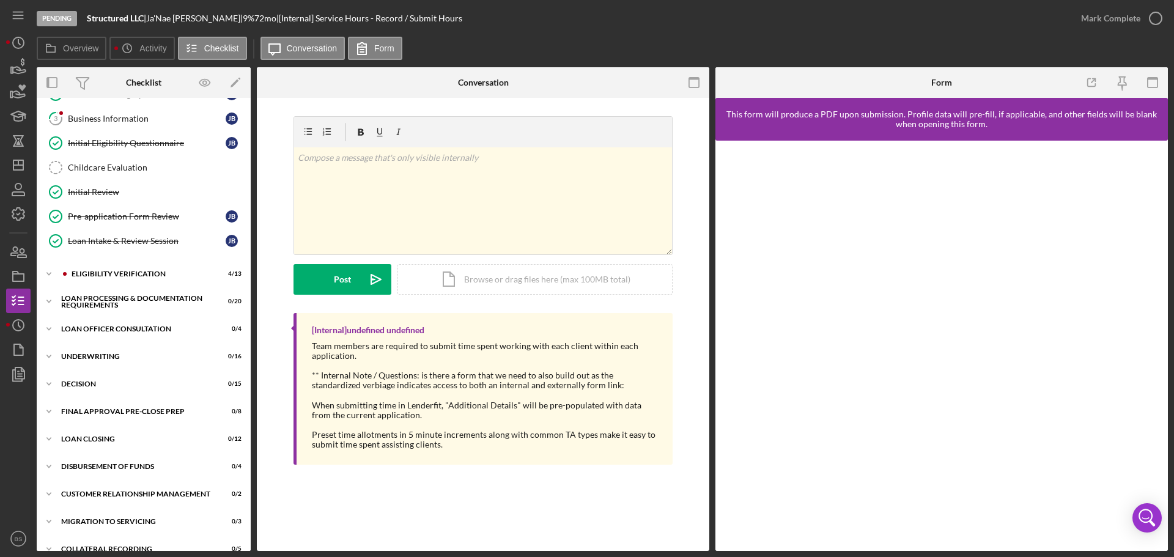
scroll to position [138, 0]
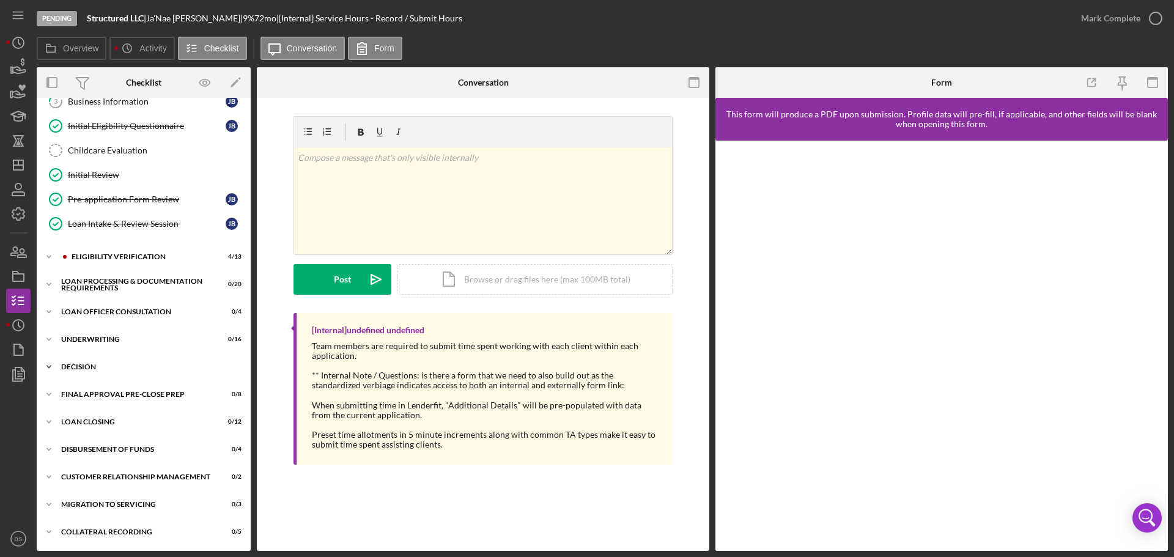
click at [135, 362] on div "Icon/Expander Decision 0 / 15" at bounding box center [144, 367] width 214 height 24
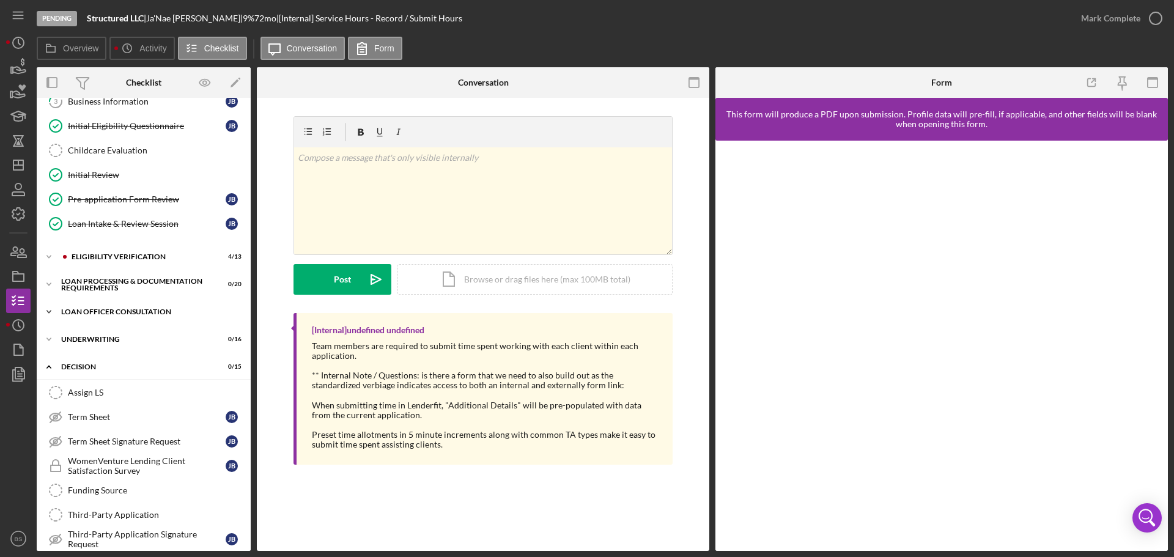
click at [119, 310] on div "Loan Officer Consultation" at bounding box center [148, 311] width 174 height 7
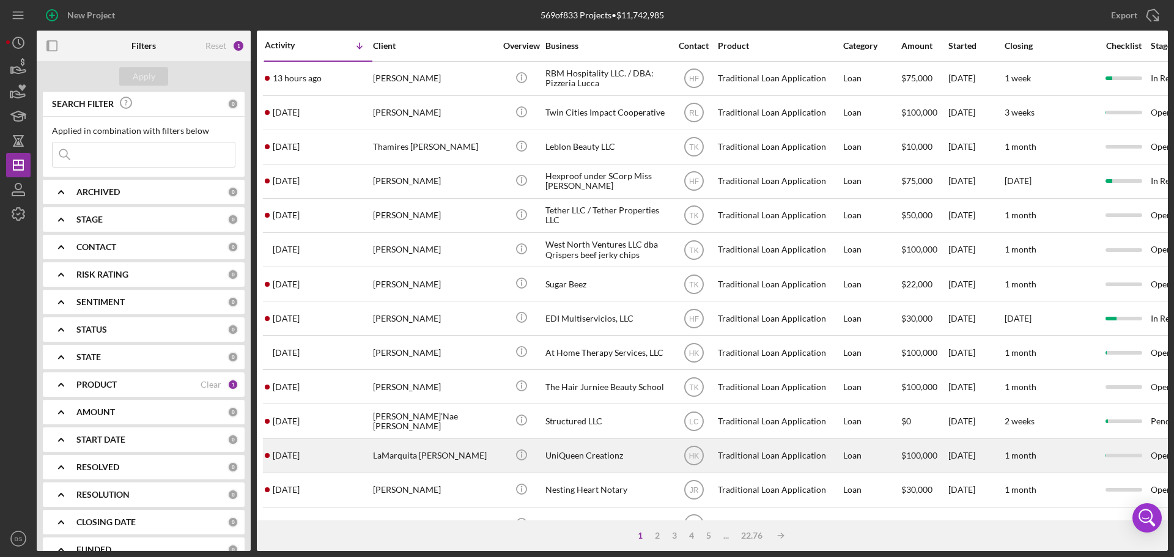
click at [468, 459] on div "LaMarquita [PERSON_NAME]" at bounding box center [434, 455] width 122 height 32
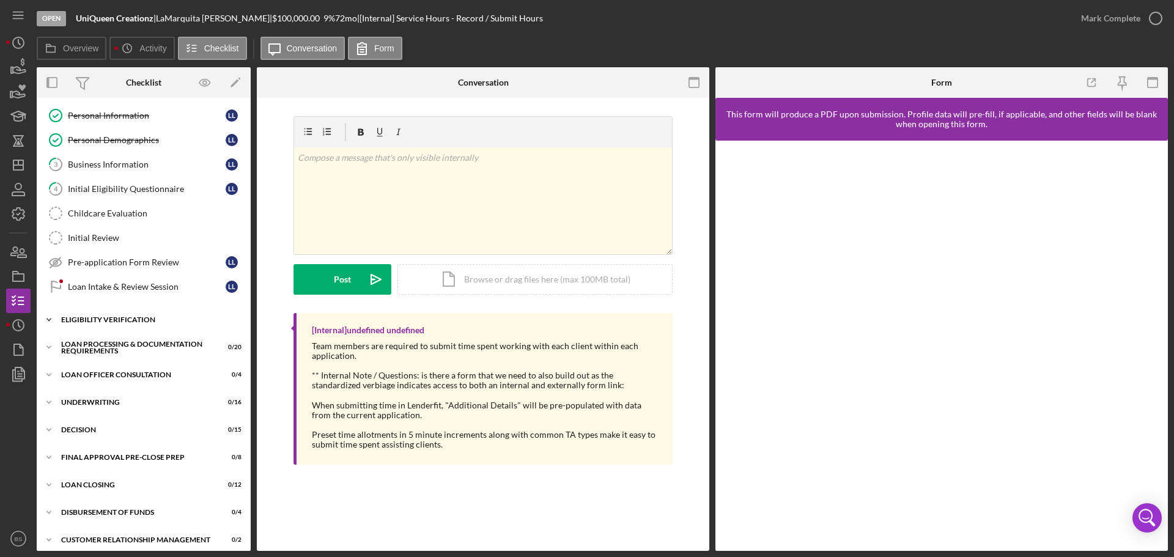
scroll to position [122, 0]
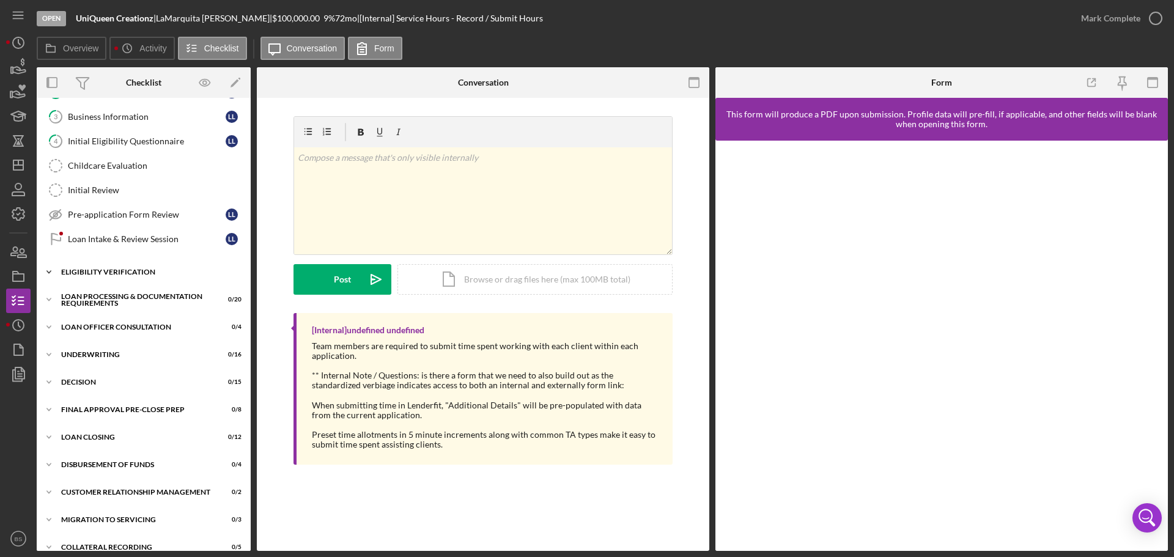
click at [136, 389] on div "Icon/Expander Decision 0 / 15" at bounding box center [144, 382] width 214 height 24
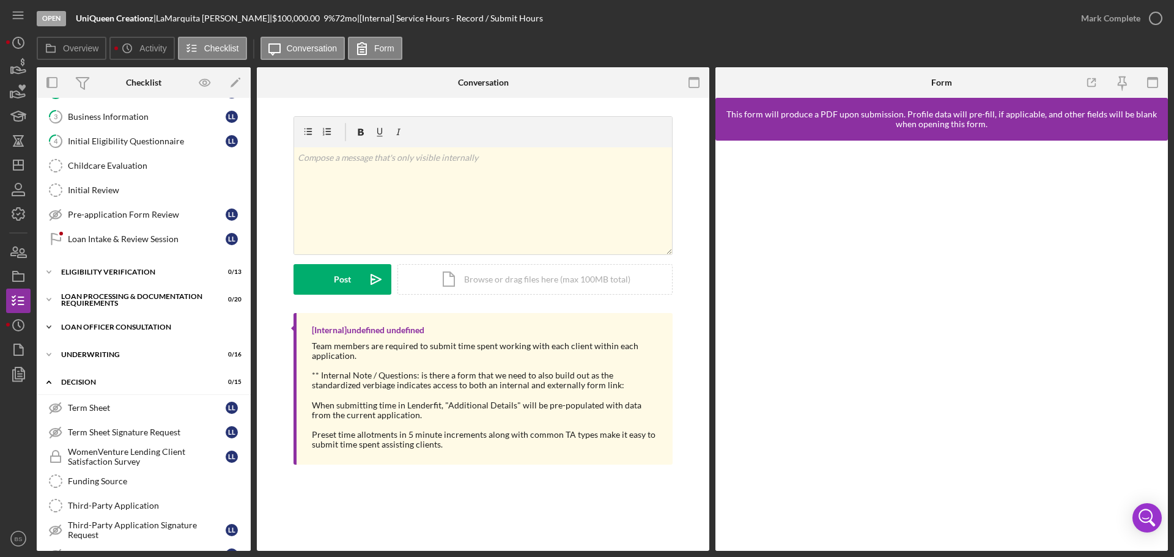
click at [145, 325] on div "Loan Officer Consultation" at bounding box center [148, 326] width 174 height 7
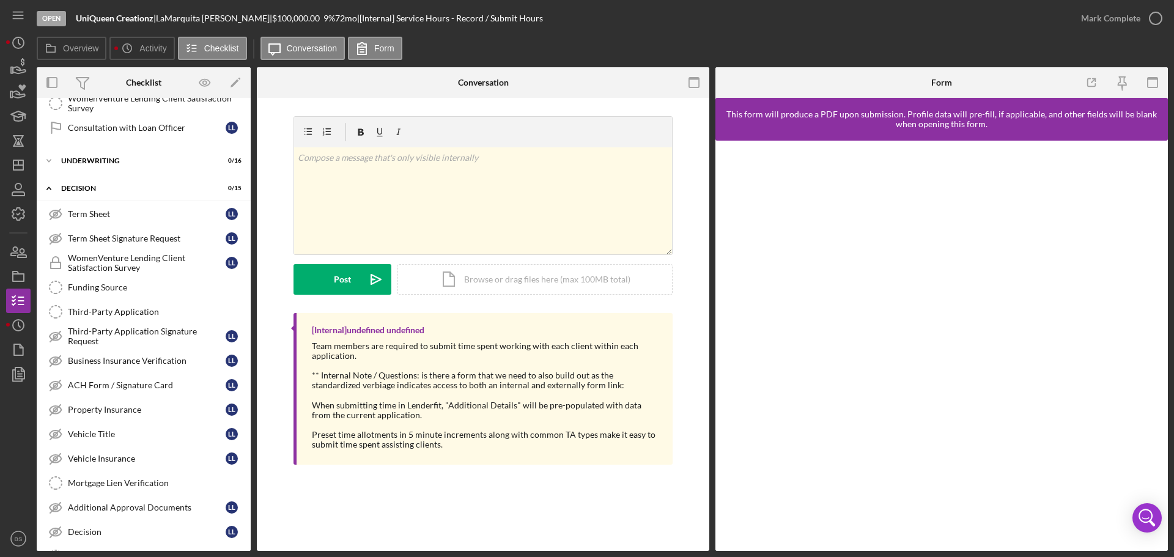
scroll to position [428, 0]
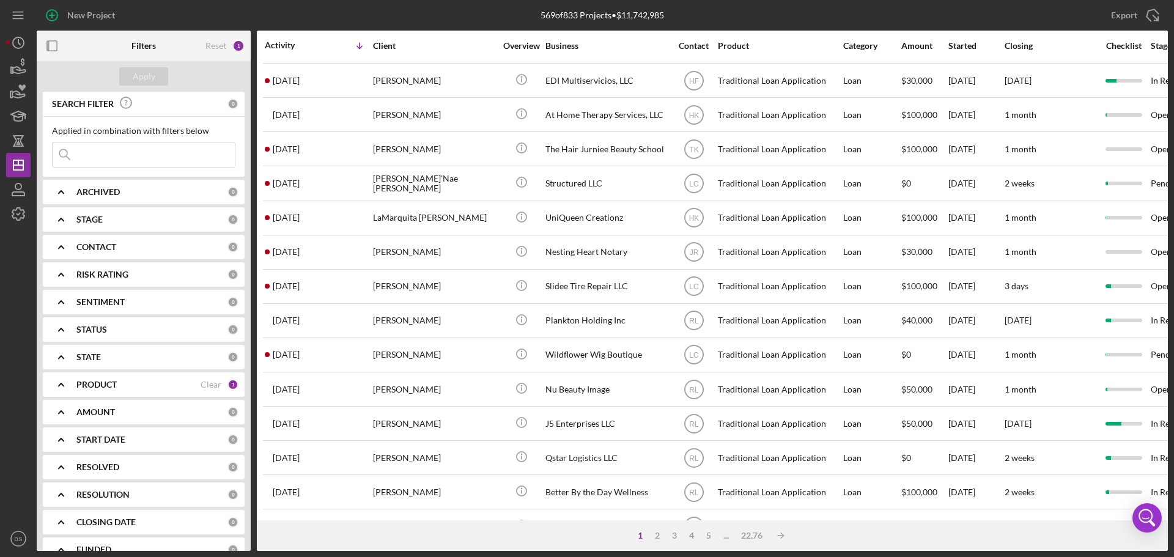
scroll to position [245, 0]
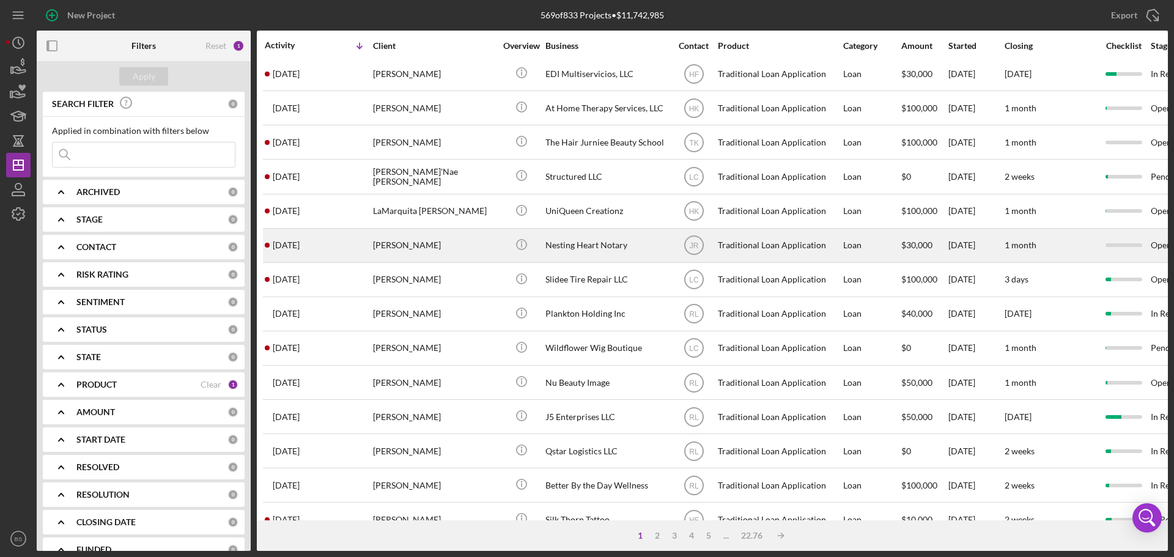
click at [391, 252] on div "[PERSON_NAME]" at bounding box center [434, 245] width 122 height 32
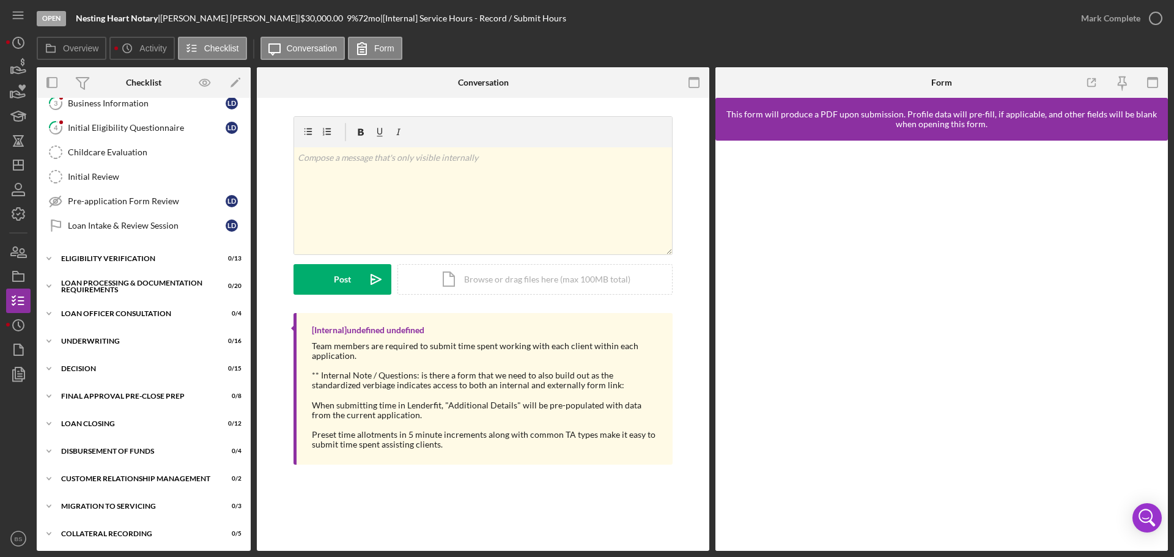
scroll to position [138, 0]
click at [175, 364] on div "Decision" at bounding box center [148, 366] width 174 height 7
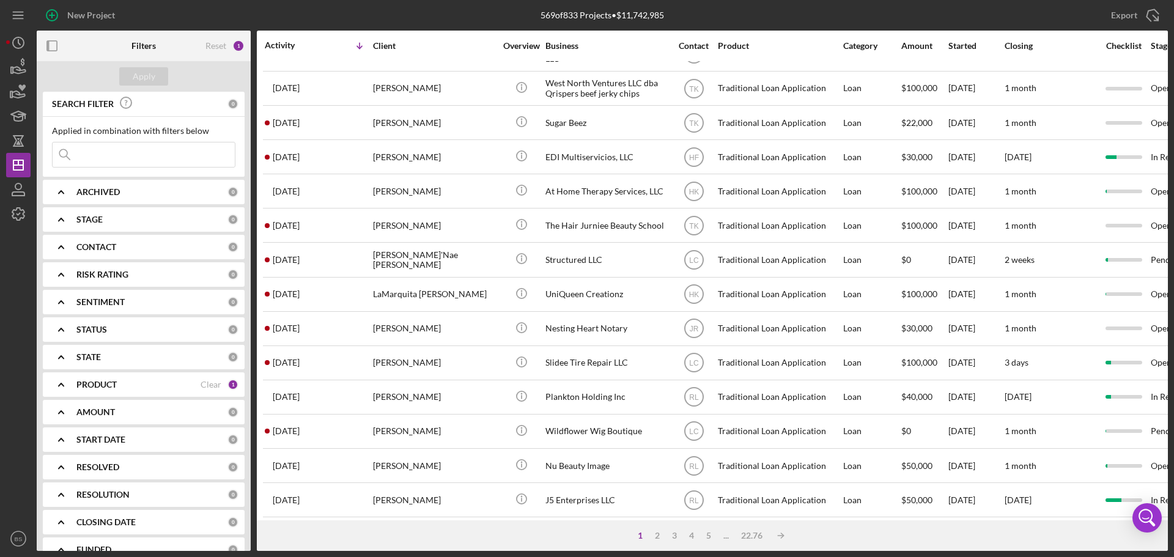
scroll to position [183, 0]
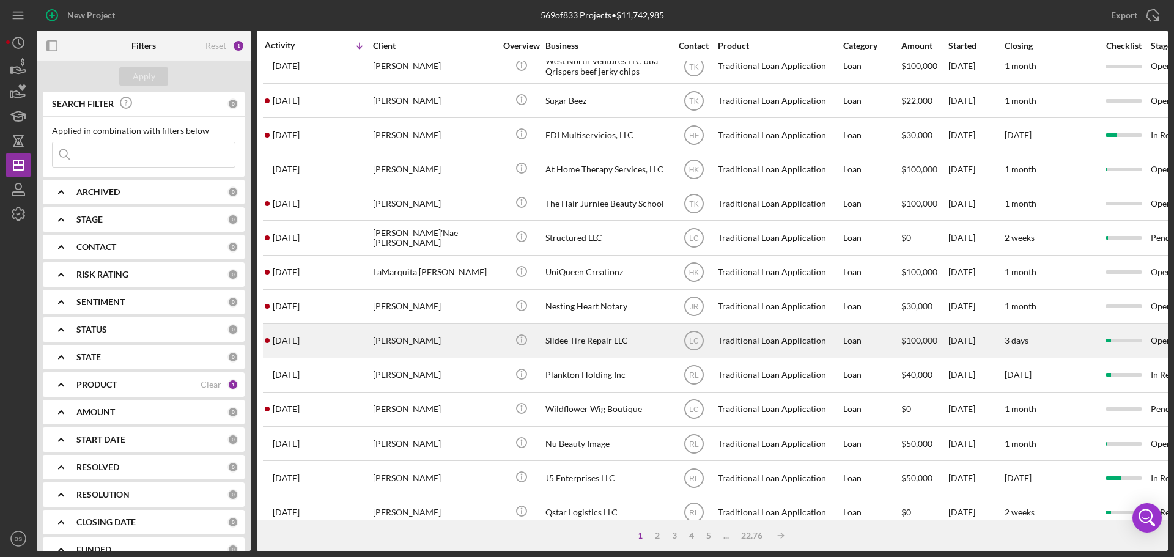
click at [403, 340] on div "[PERSON_NAME]" at bounding box center [434, 341] width 122 height 32
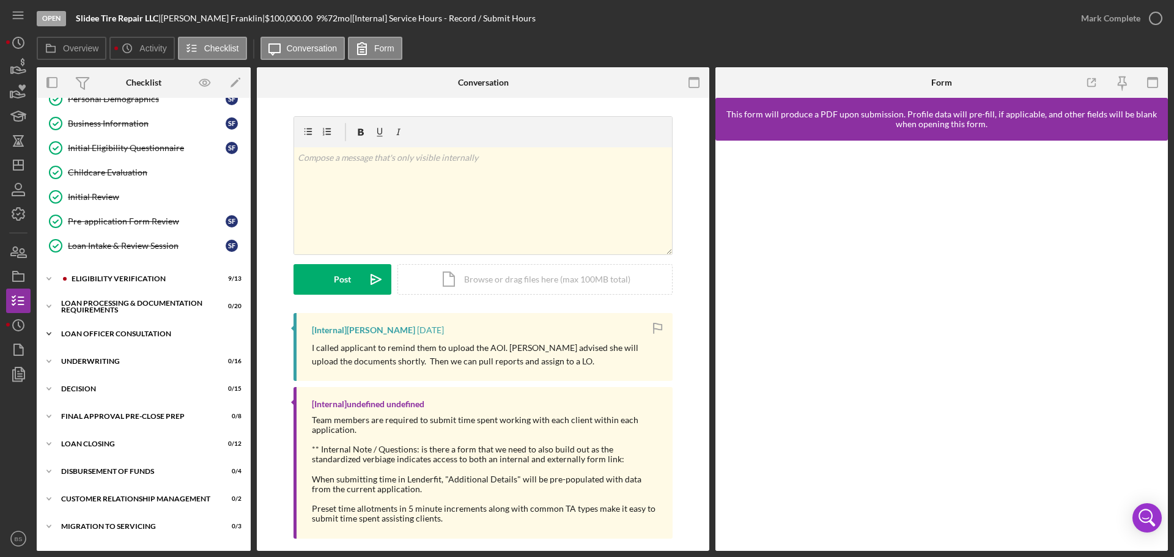
scroll to position [138, 0]
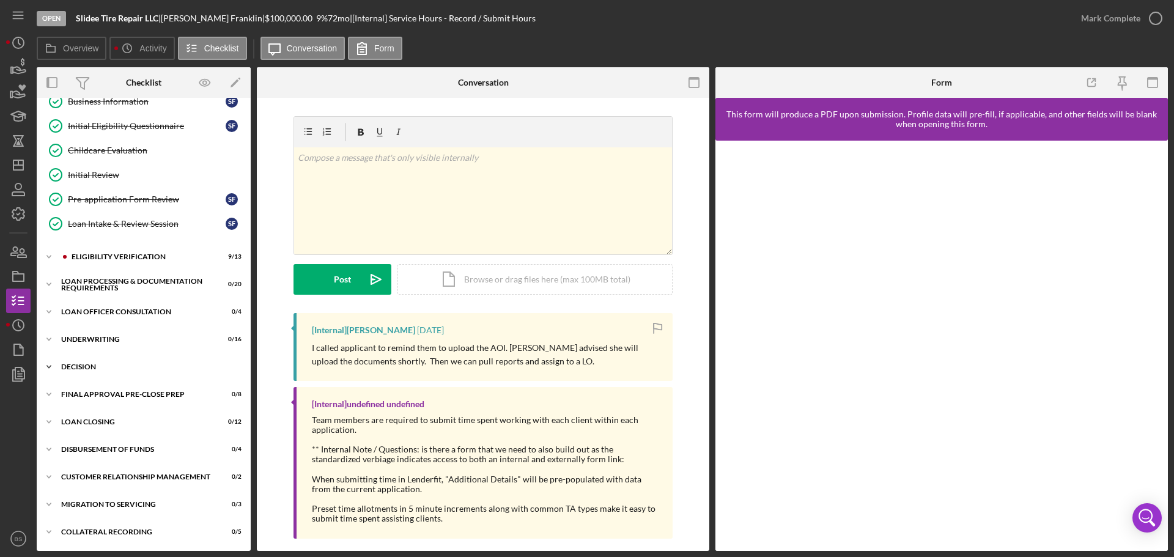
click at [177, 361] on div "Icon/Expander Decision 0 / 15" at bounding box center [144, 367] width 214 height 24
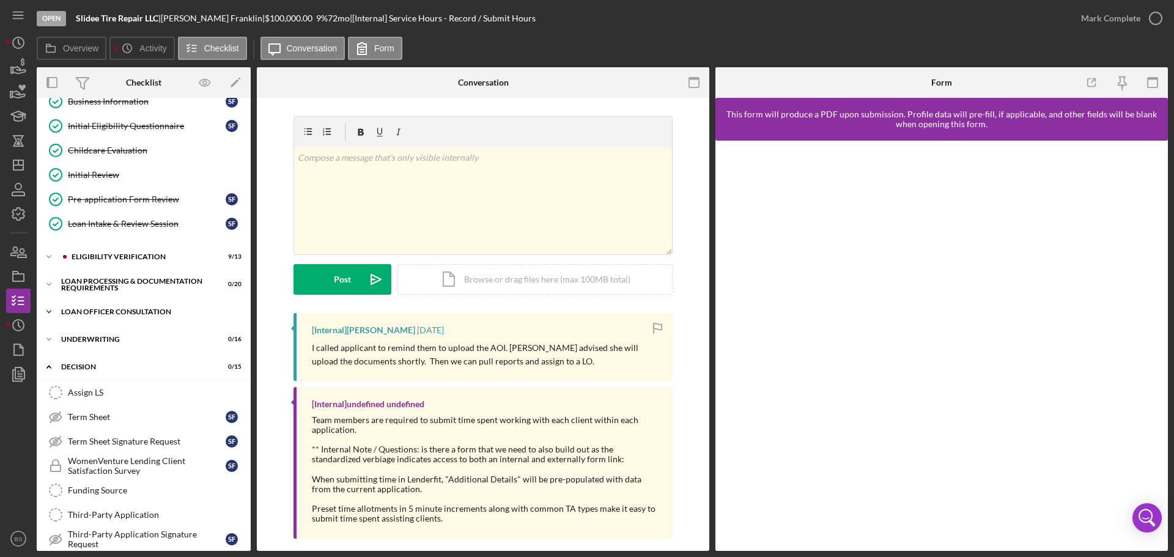
click at [154, 304] on div "Icon/Expander Loan Officer Consultation 0 / 4" at bounding box center [144, 312] width 214 height 24
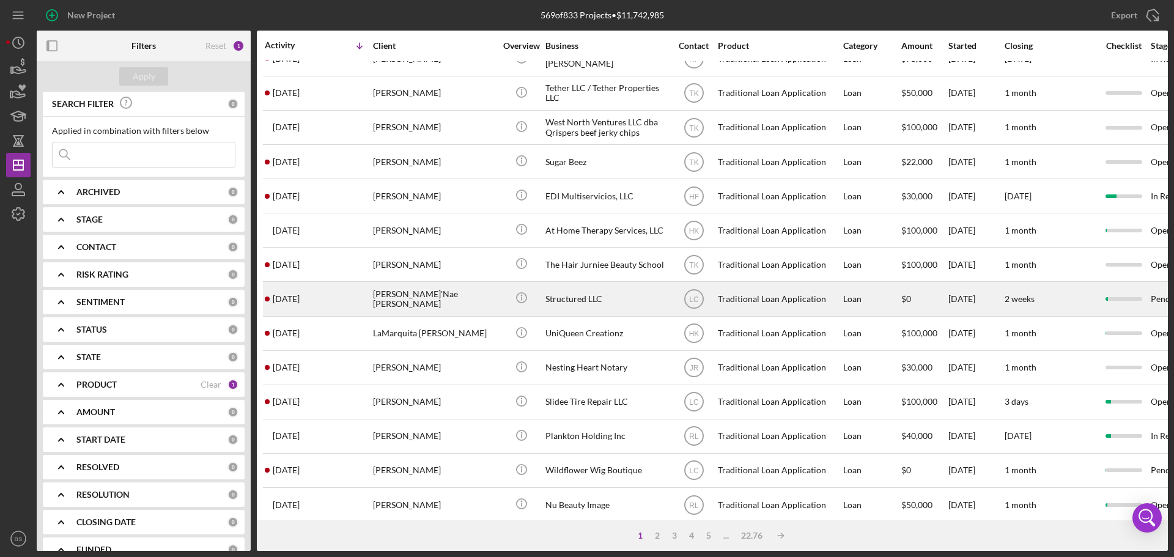
scroll to position [183, 0]
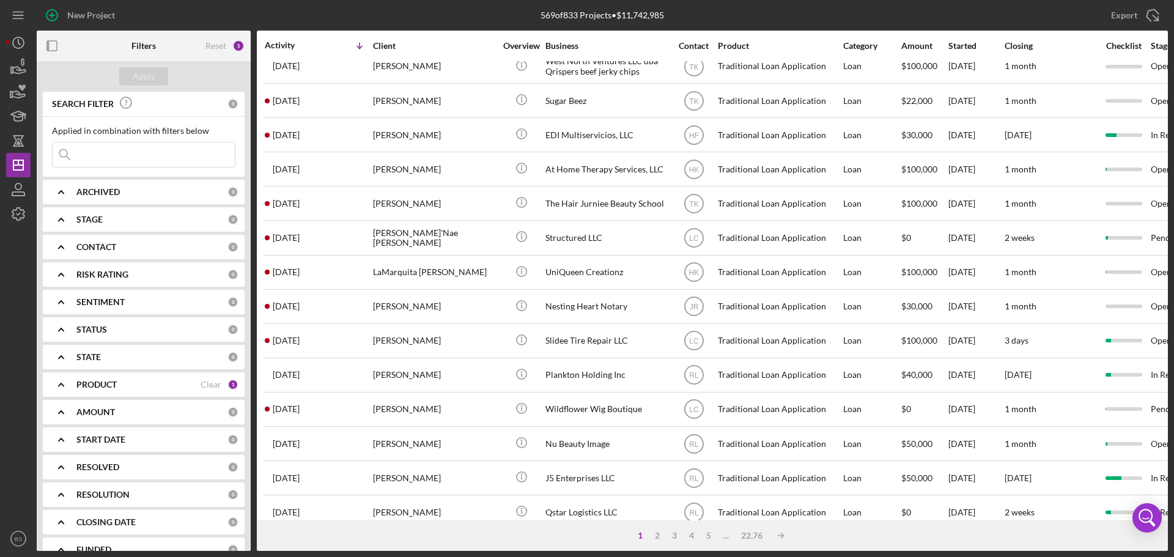
click at [508, 529] on div "1 2 3 4 5 ... 22.76 Icon/Table Sort Arrow" at bounding box center [712, 535] width 911 height 31
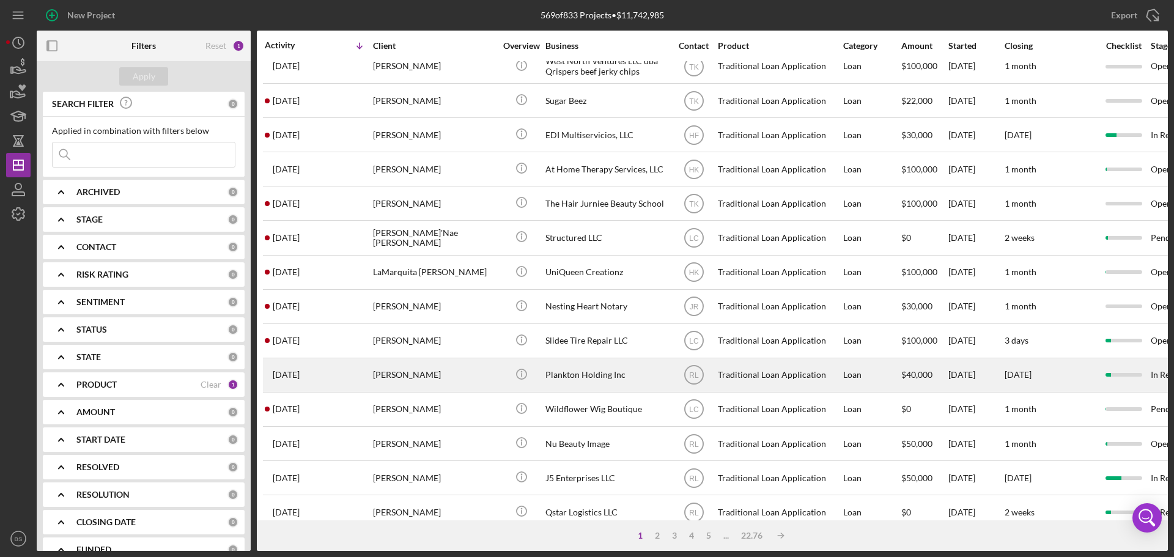
click at [296, 370] on time "[DATE]" at bounding box center [286, 375] width 27 height 10
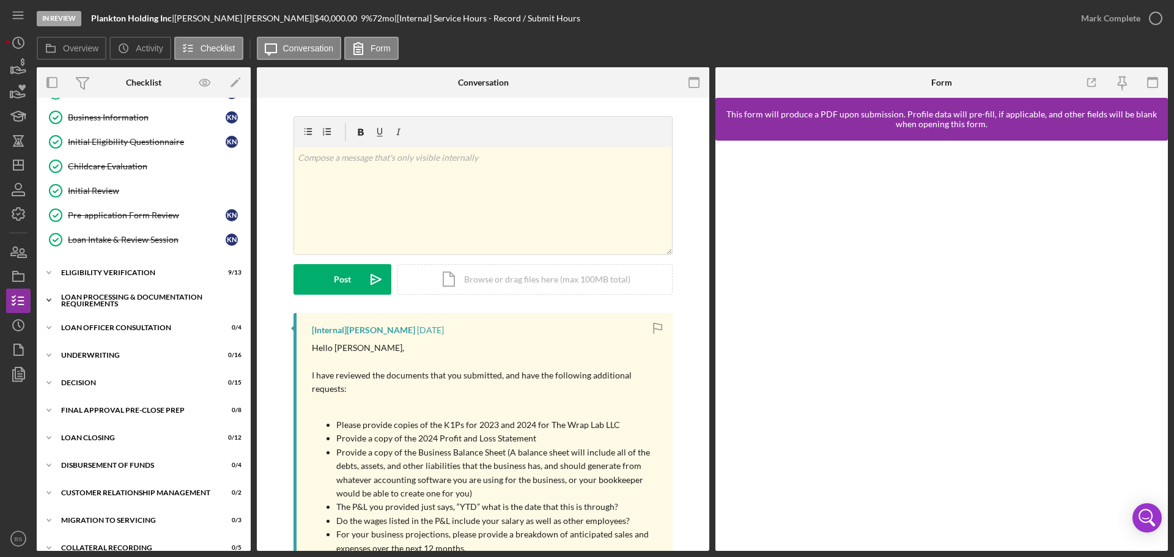
scroll to position [138, 0]
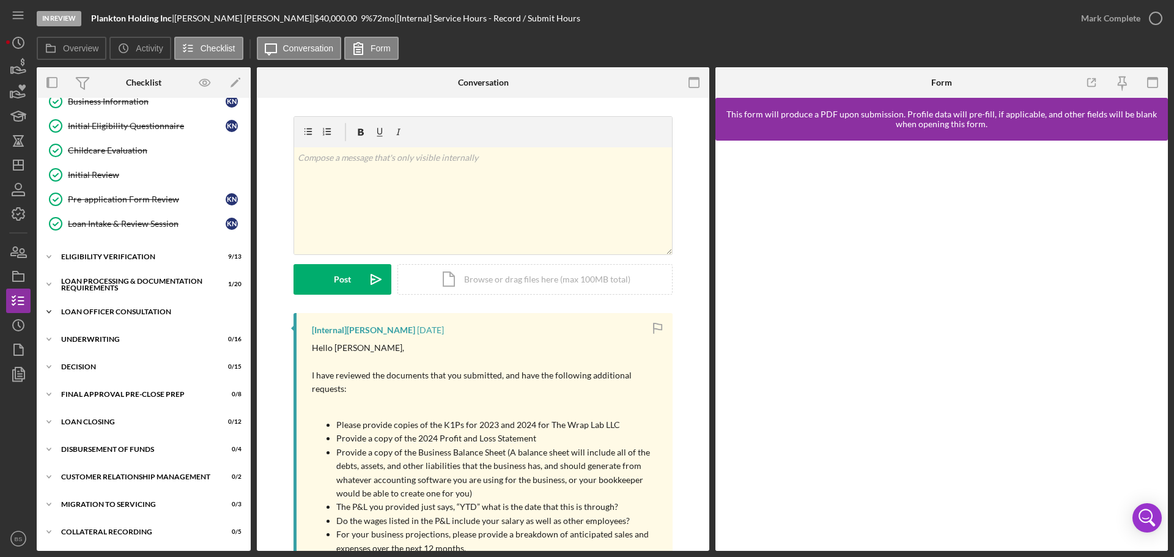
click at [156, 317] on div "Icon/Expander Loan Officer Consultation 0 / 4" at bounding box center [144, 312] width 214 height 24
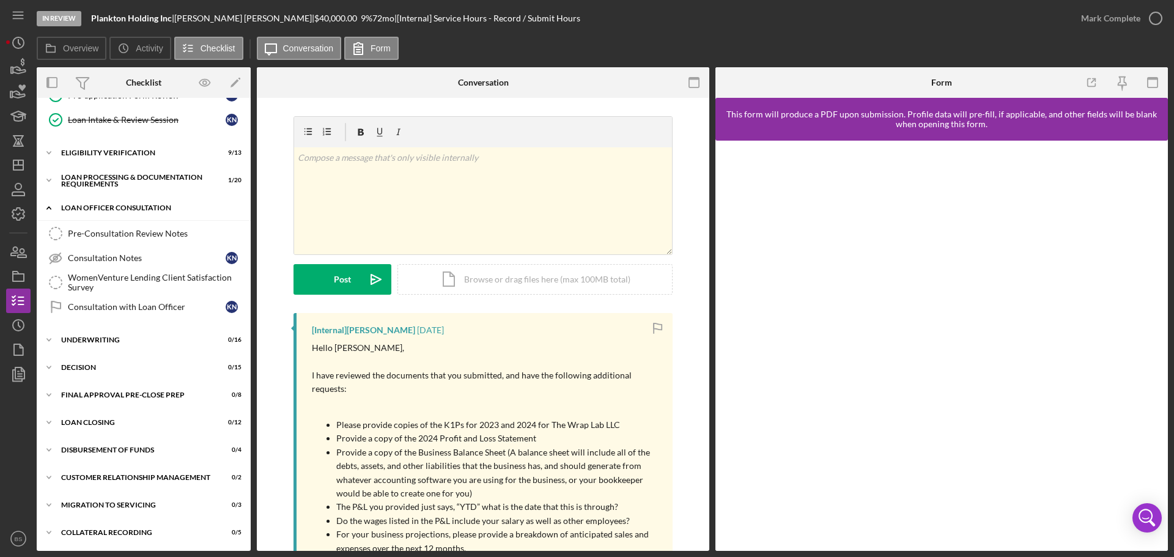
scroll to position [242, 0]
click at [139, 373] on div "Icon/Expander Decision 0 / 15" at bounding box center [144, 367] width 214 height 24
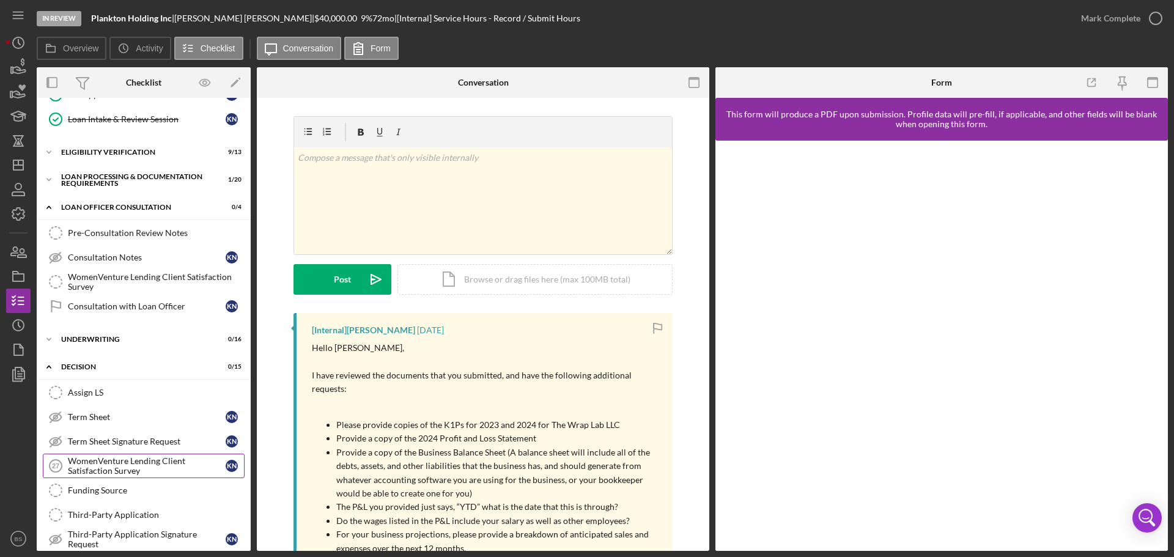
click at [114, 458] on div "WomenVenture Lending Client Satisfaction Survey" at bounding box center [147, 466] width 158 height 20
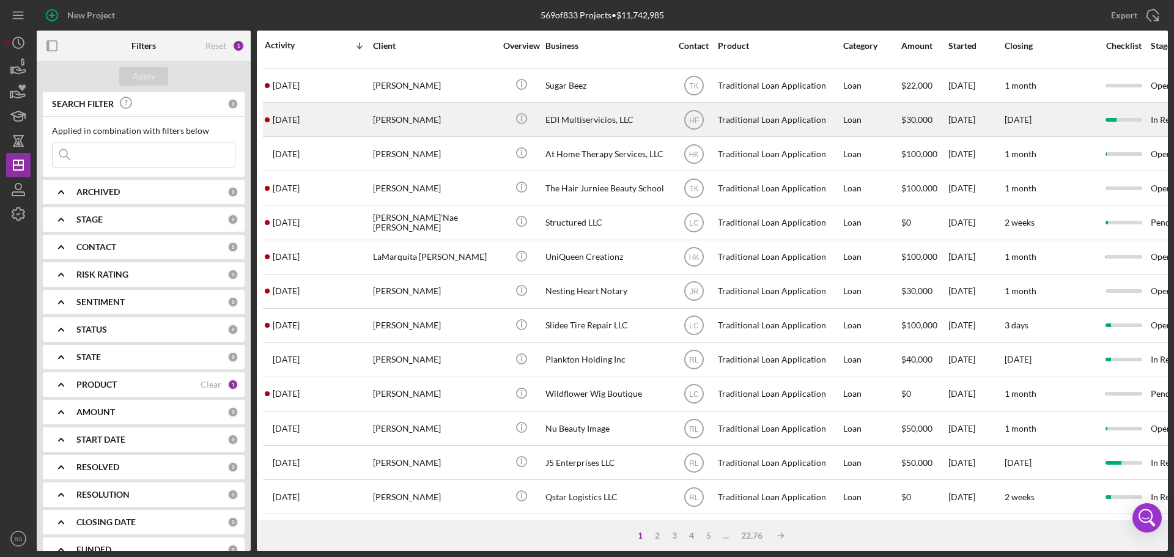
scroll to position [245, 0]
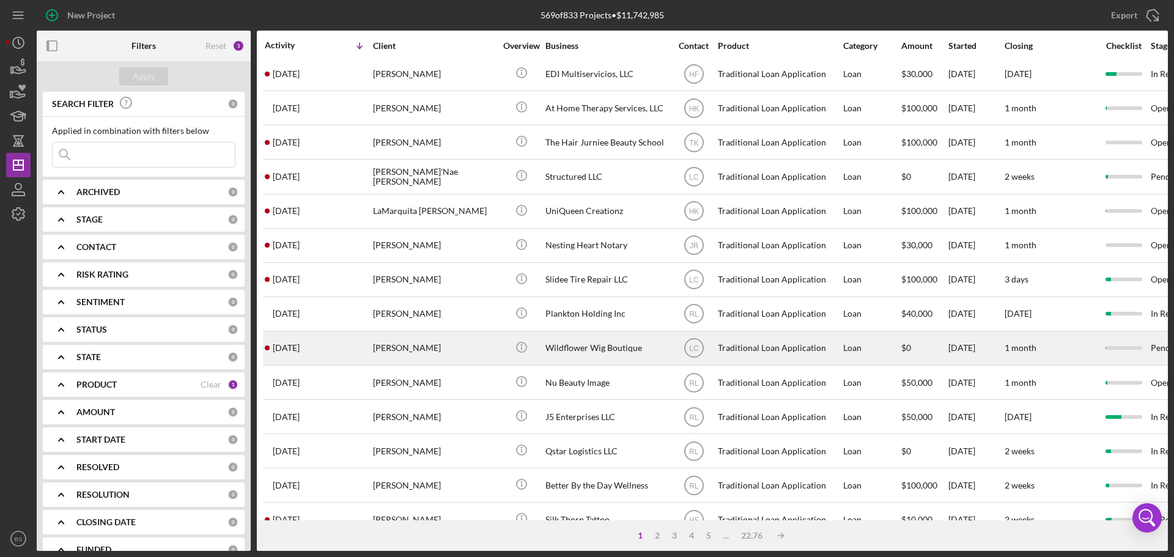
click at [380, 355] on div "[PERSON_NAME]" at bounding box center [434, 348] width 122 height 32
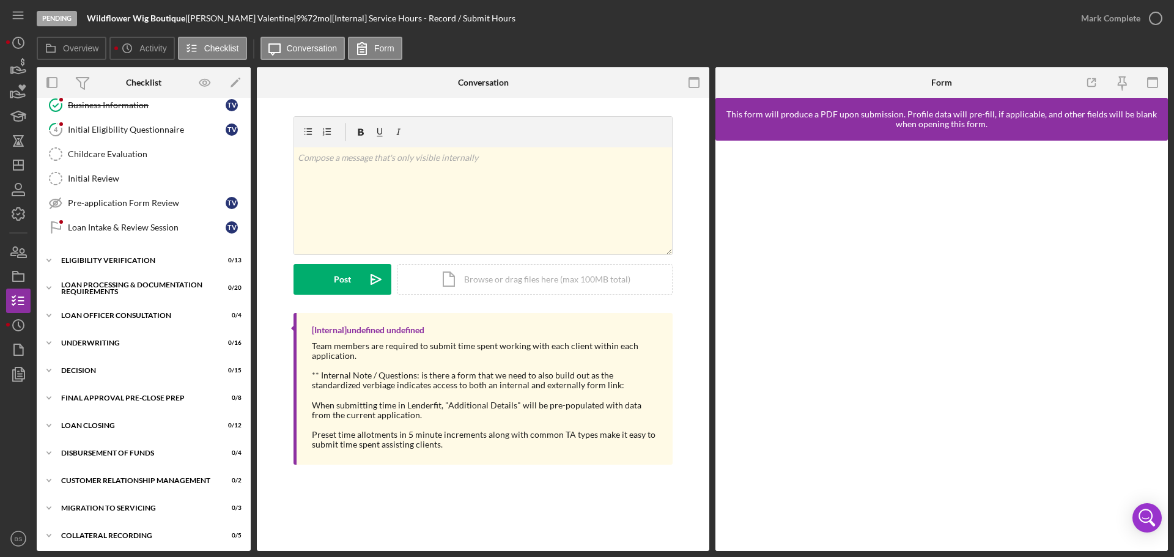
scroll to position [138, 0]
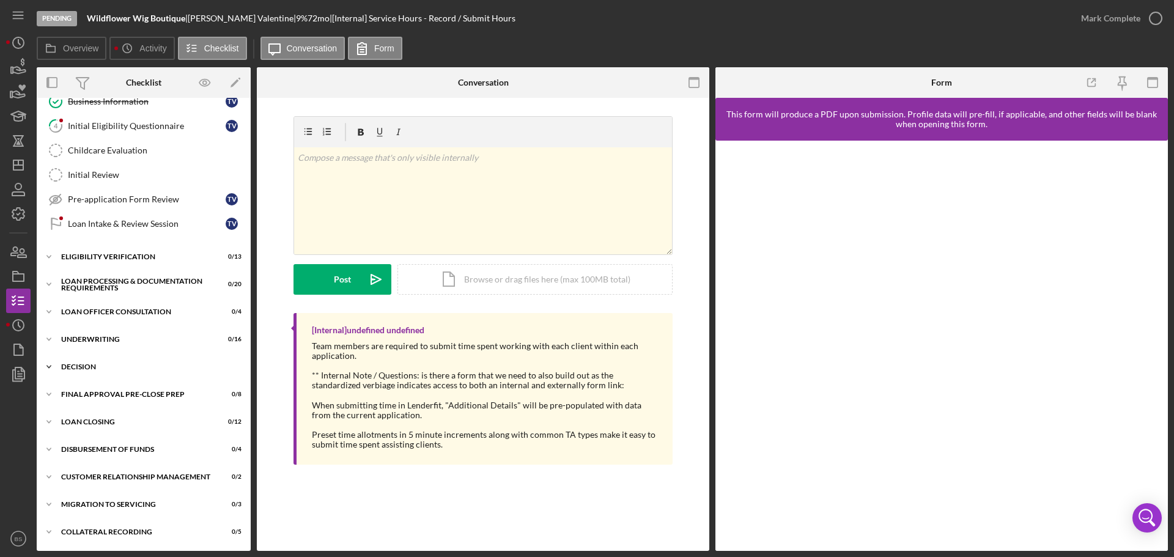
click at [148, 362] on div "Icon/Expander Decision 0 / 15" at bounding box center [144, 367] width 214 height 24
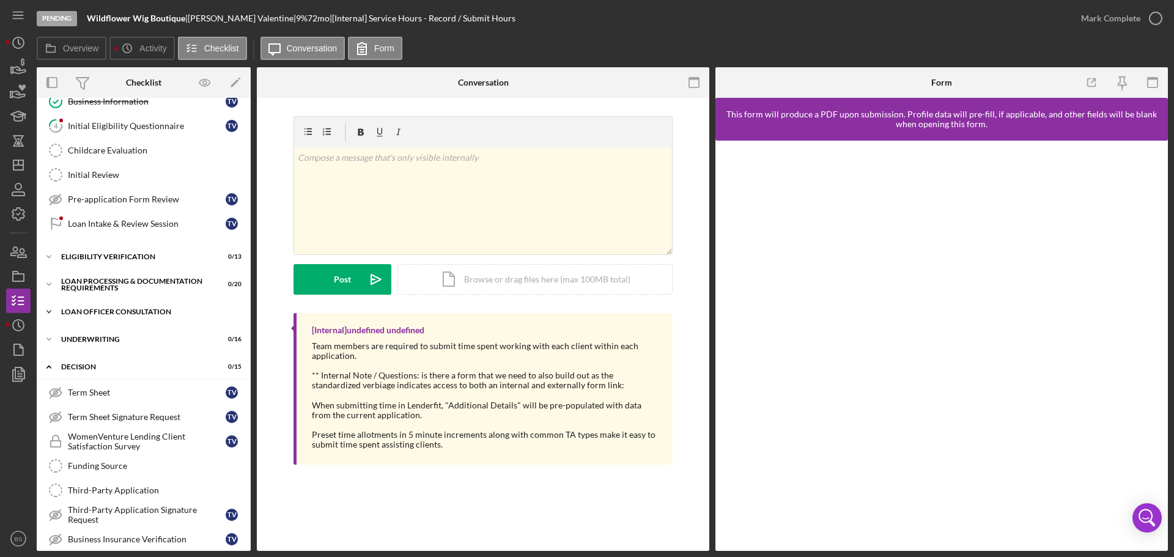
click at [131, 318] on div "Icon/Expander Loan Officer Consultation 0 / 4" at bounding box center [144, 312] width 214 height 24
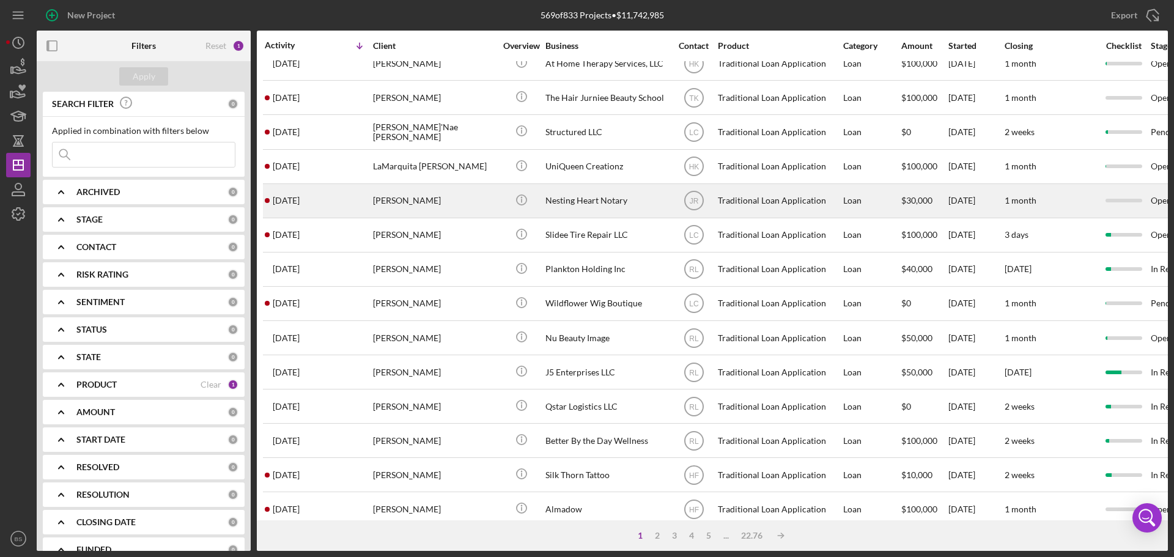
scroll to position [306, 0]
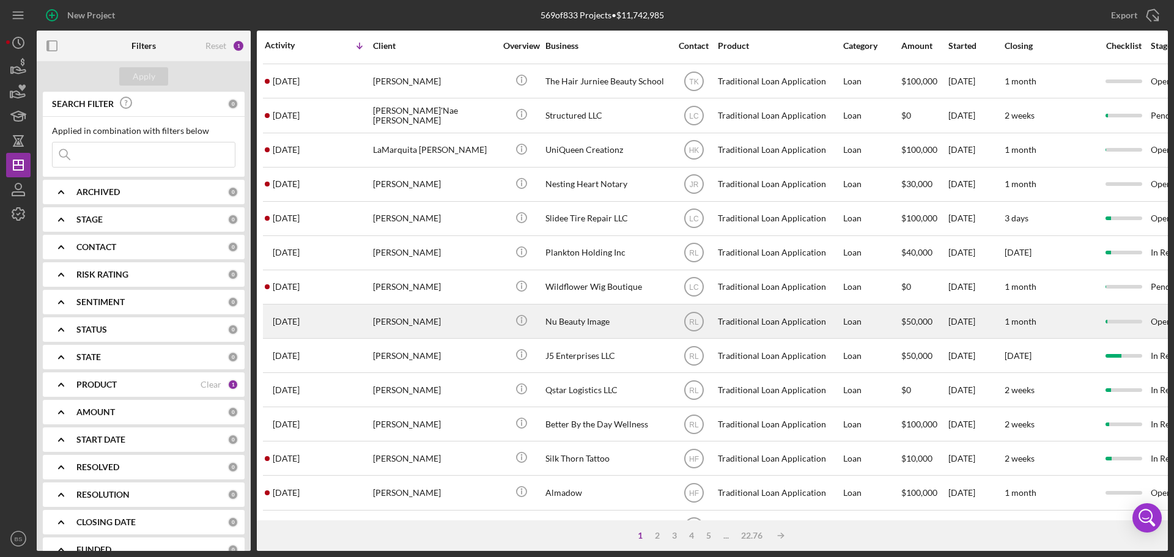
click at [394, 323] on div "[PERSON_NAME]" at bounding box center [434, 321] width 122 height 32
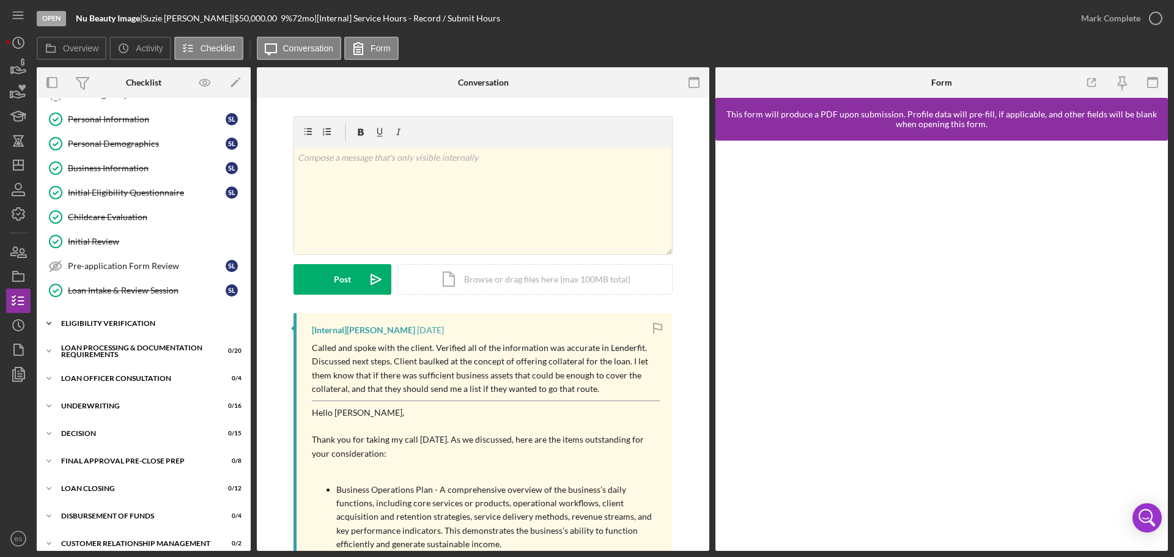
scroll to position [122, 0]
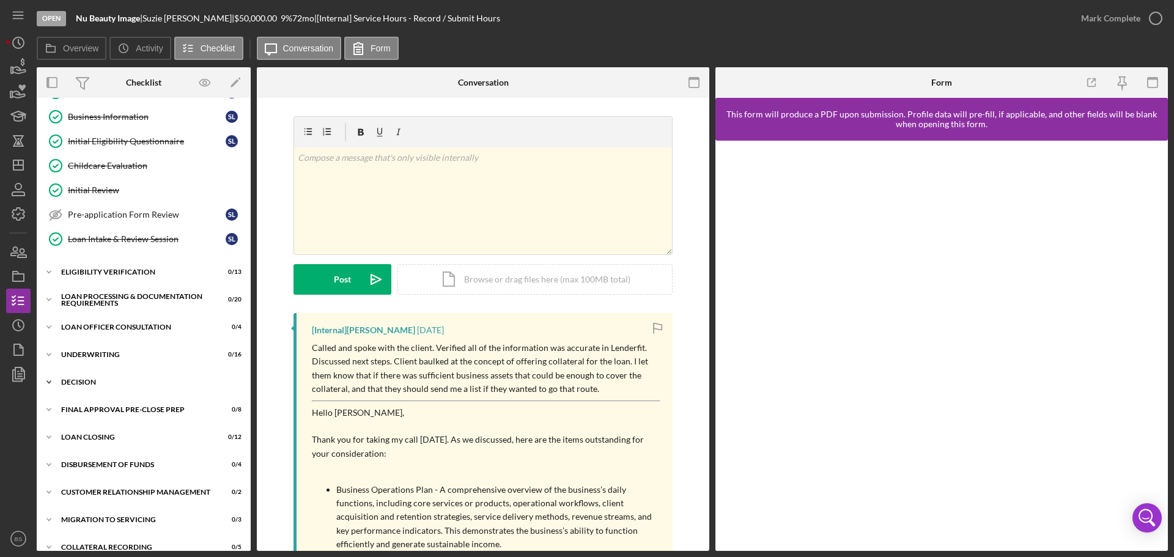
click at [148, 384] on div "Decision" at bounding box center [148, 381] width 174 height 7
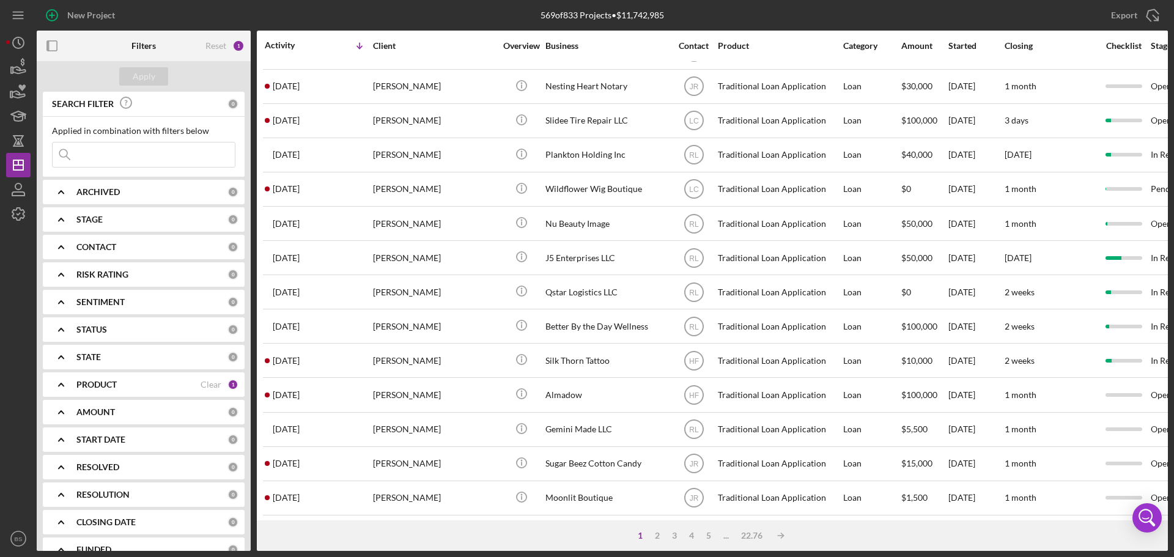
scroll to position [414, 0]
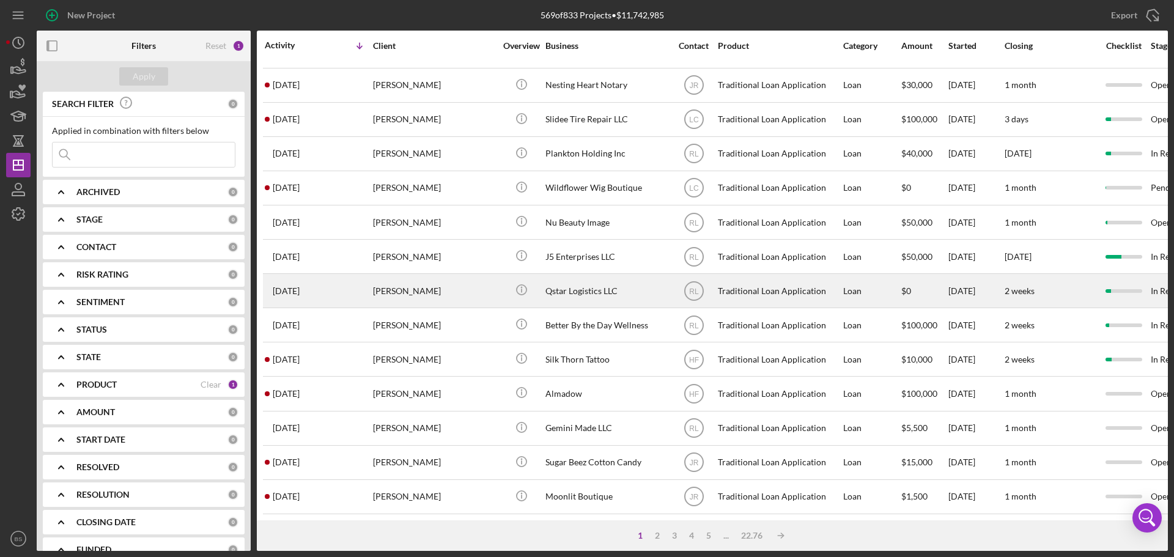
click at [418, 287] on div "[PERSON_NAME]" at bounding box center [434, 290] width 122 height 32
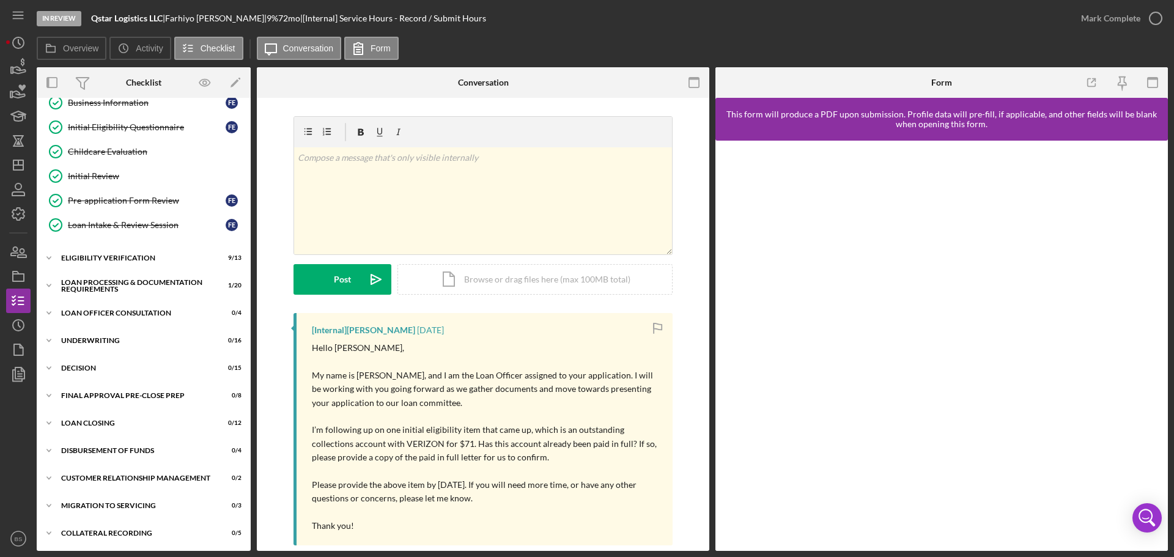
scroll to position [138, 0]
click at [180, 369] on div "Decision" at bounding box center [148, 366] width 174 height 7
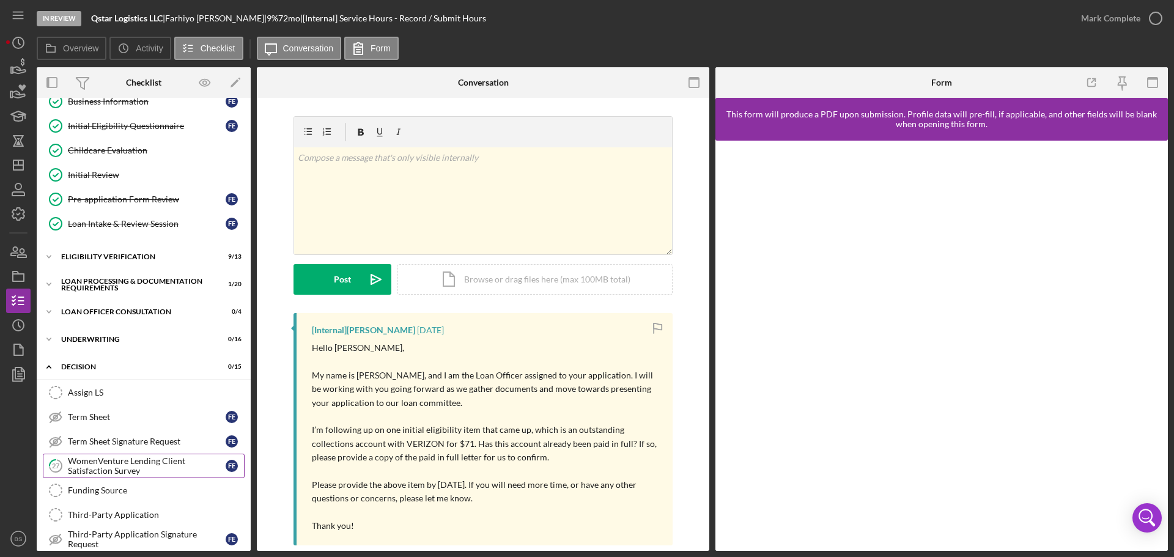
click at [139, 462] on div "WomenVenture Lending Client Satisfaction Survey" at bounding box center [147, 466] width 158 height 20
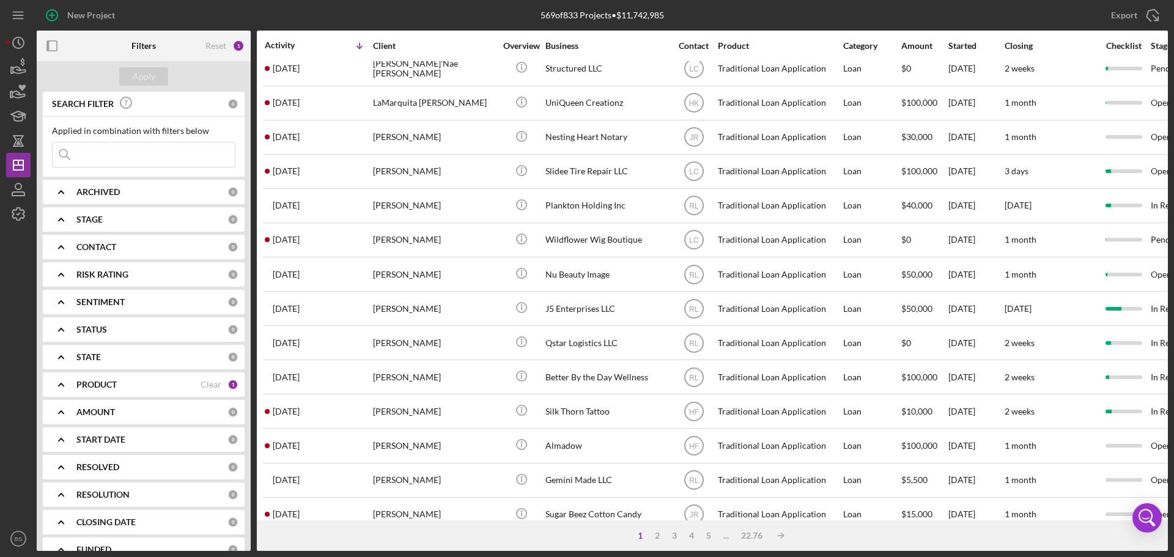
scroll to position [367, 0]
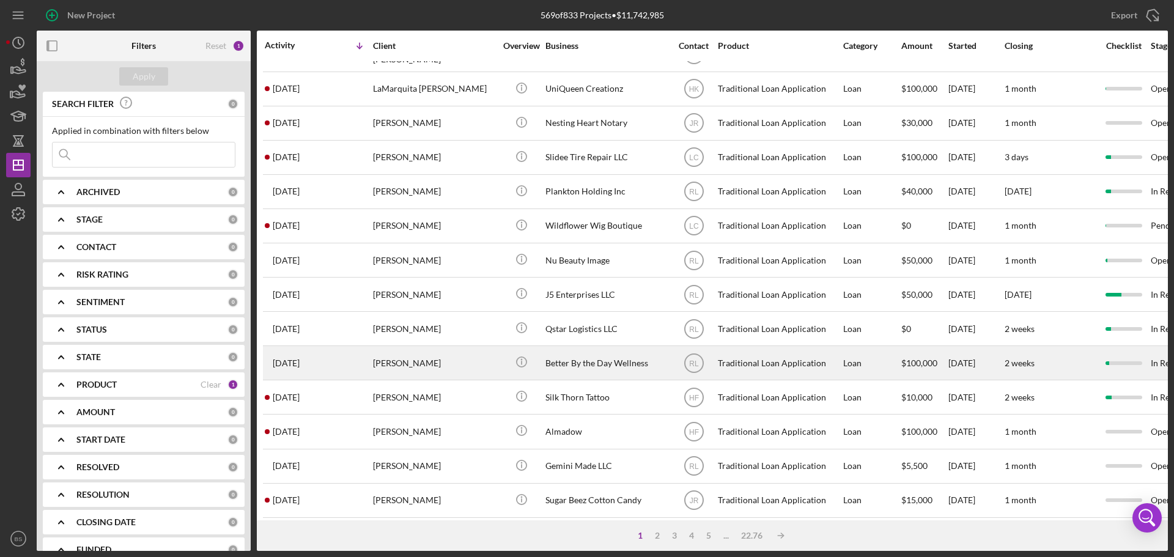
click at [394, 363] on div "[PERSON_NAME]" at bounding box center [434, 363] width 122 height 32
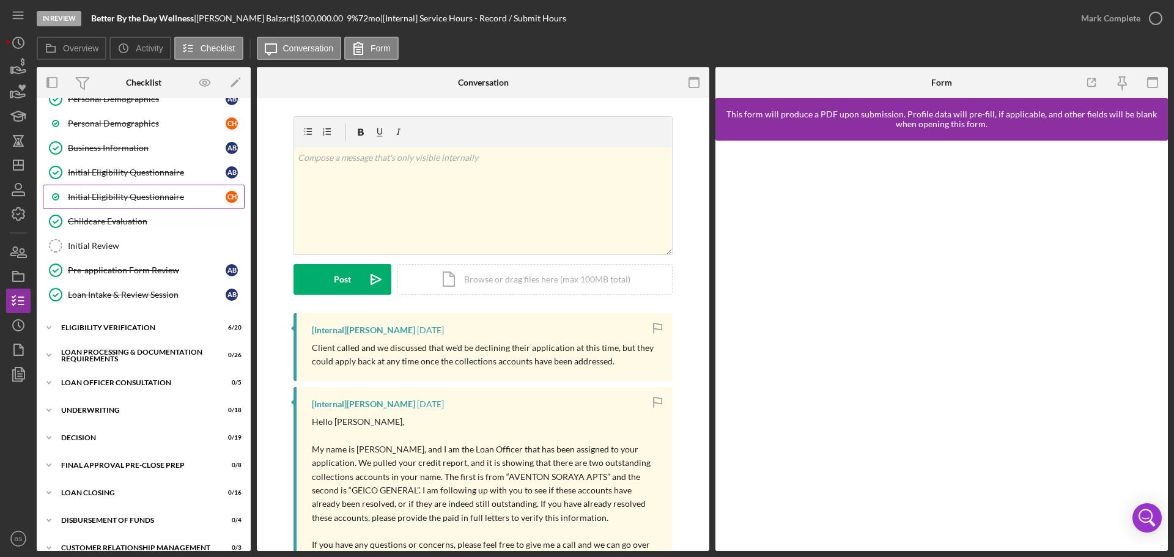
scroll to position [183, 0]
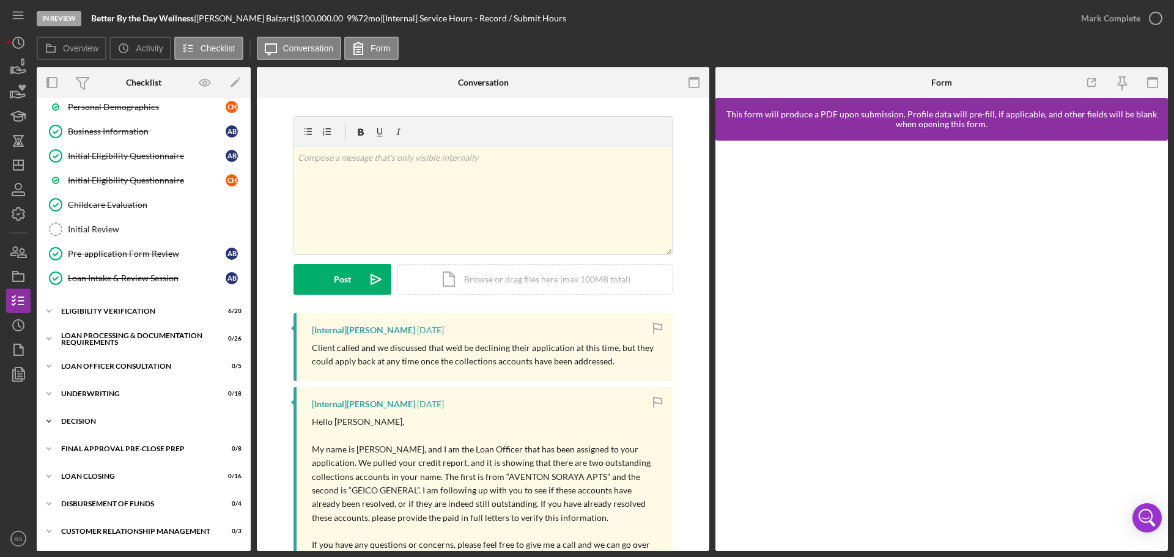
click at [120, 416] on div "Icon/Expander Decision 0 / 19" at bounding box center [144, 421] width 214 height 24
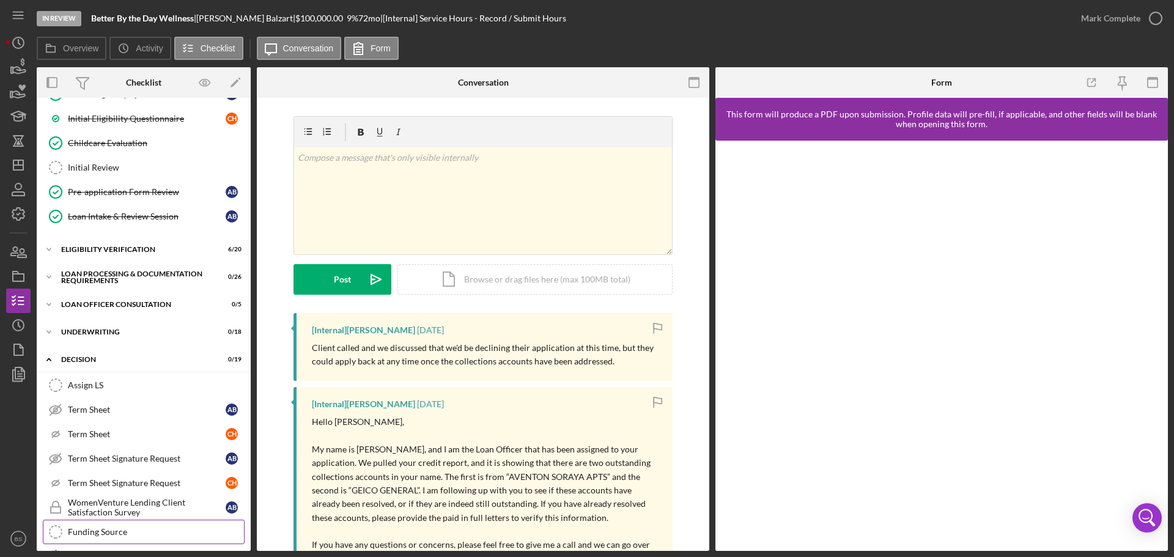
scroll to position [245, 0]
click at [139, 305] on div "Loan Officer Consultation" at bounding box center [148, 304] width 174 height 7
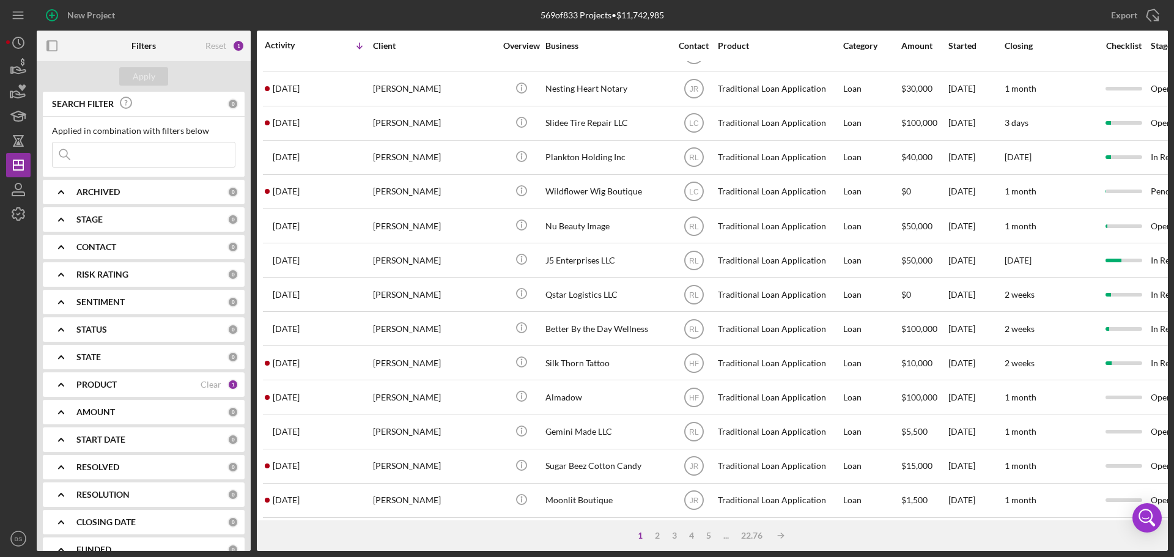
scroll to position [414, 0]
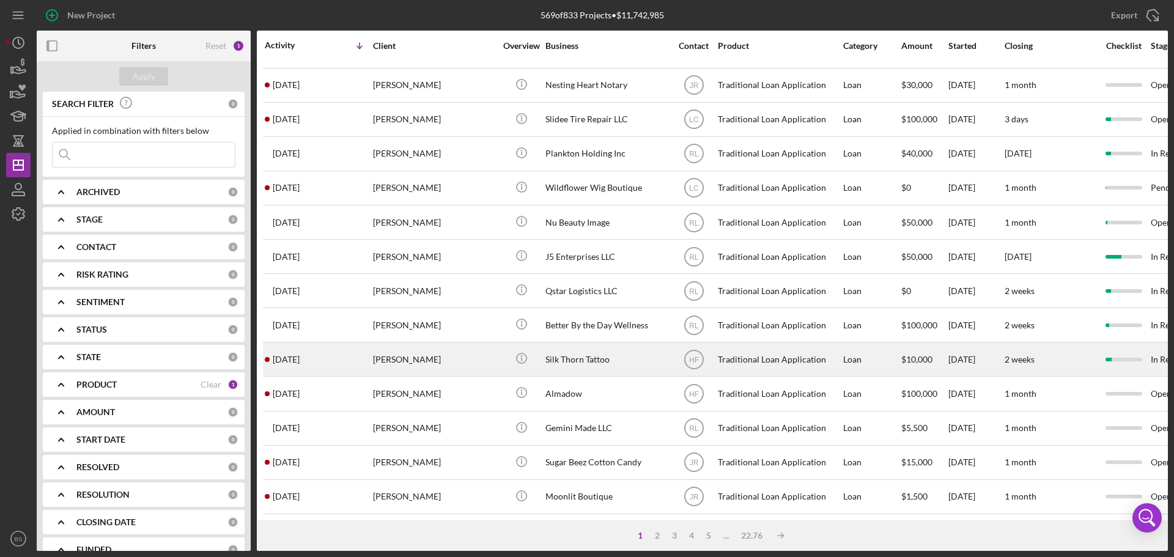
click at [404, 355] on div "[PERSON_NAME]" at bounding box center [434, 359] width 122 height 32
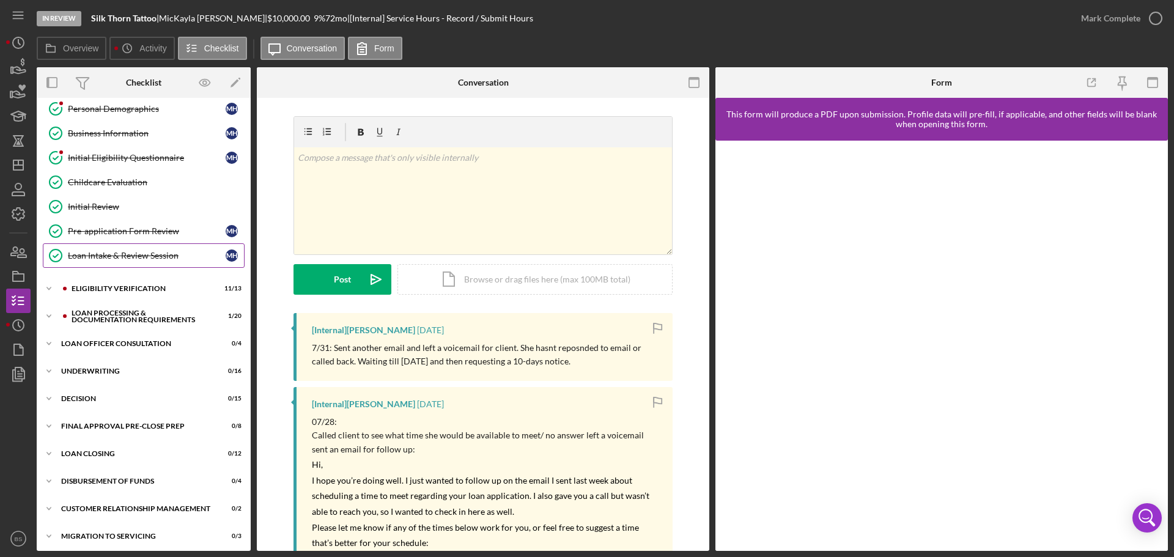
scroll to position [122, 0]
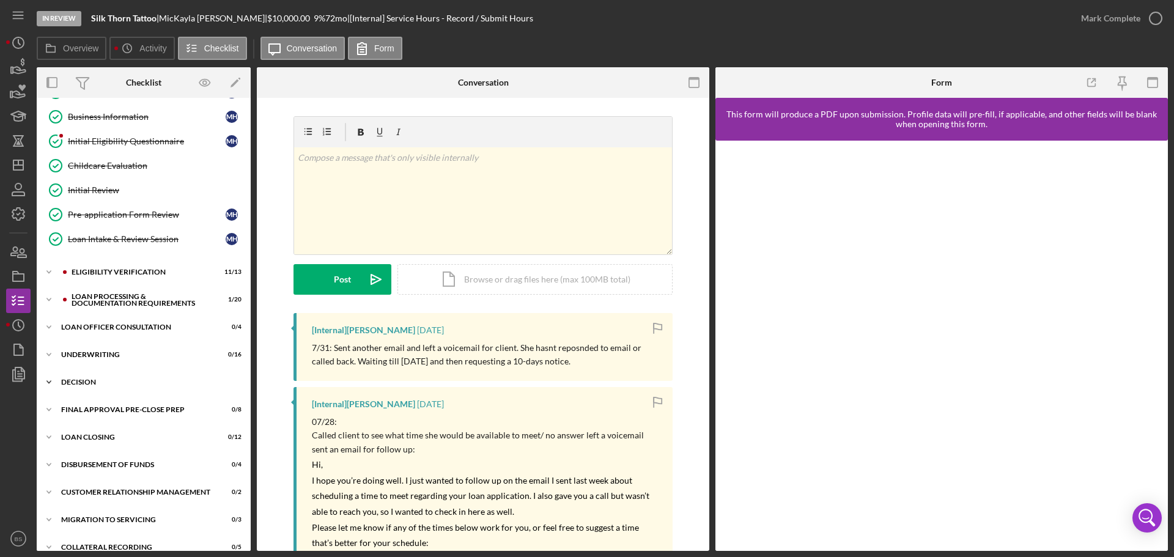
click at [177, 381] on div "Decision" at bounding box center [148, 381] width 174 height 7
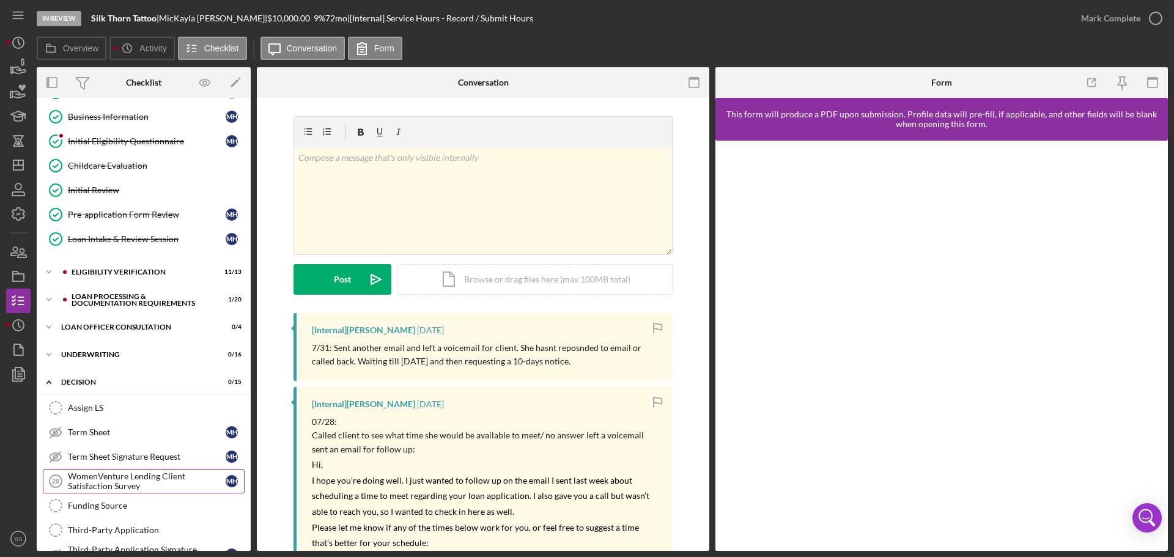
click at [131, 477] on div "WomenVenture Lending Client Satisfaction Survey" at bounding box center [147, 481] width 158 height 20
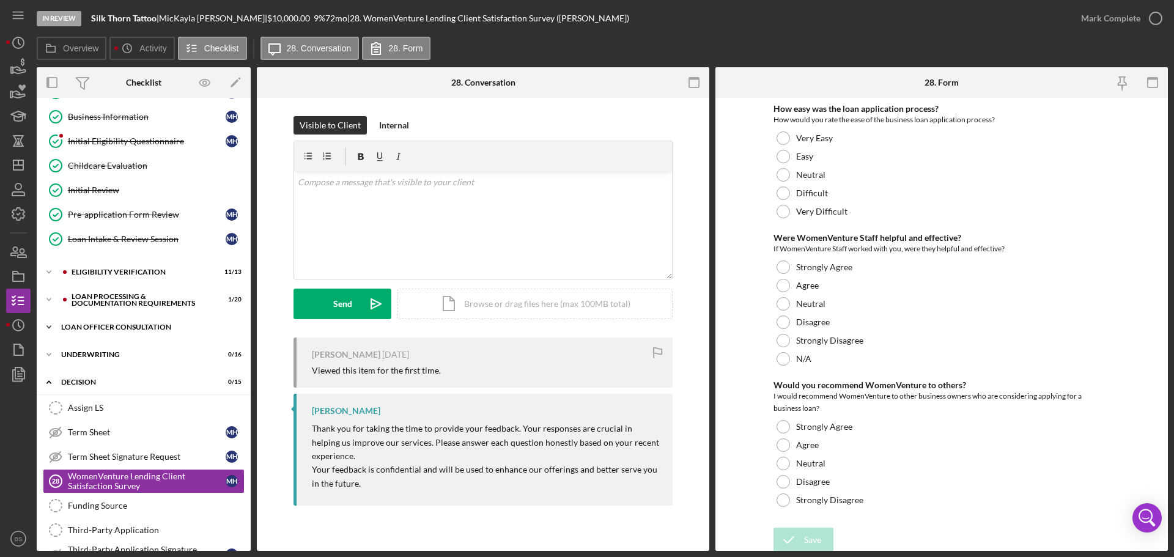
click at [111, 331] on div "Icon/Expander Loan Officer Consultation 0 / 4" at bounding box center [144, 327] width 214 height 24
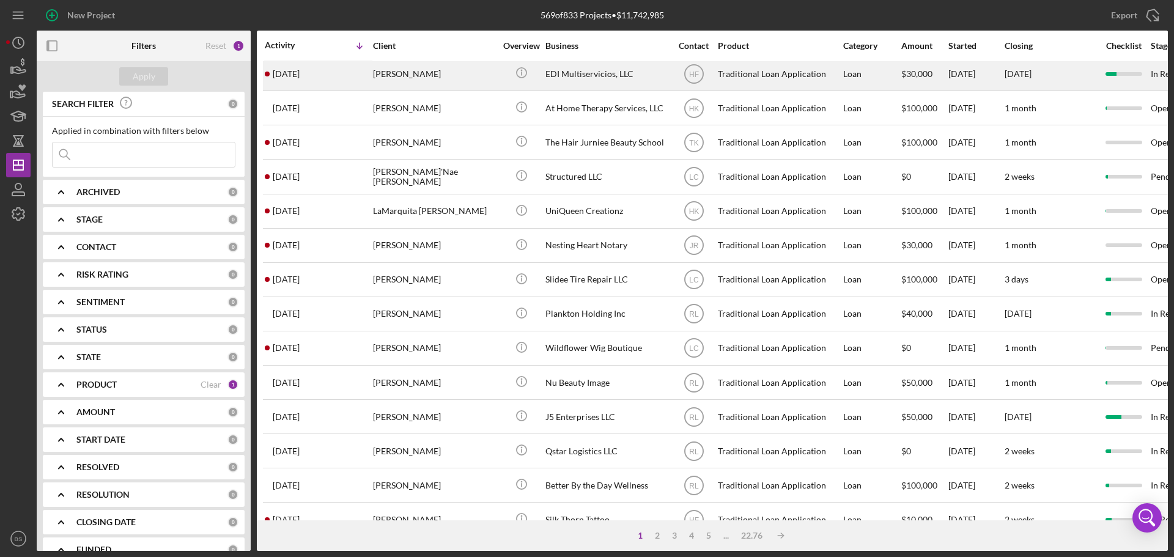
scroll to position [414, 0]
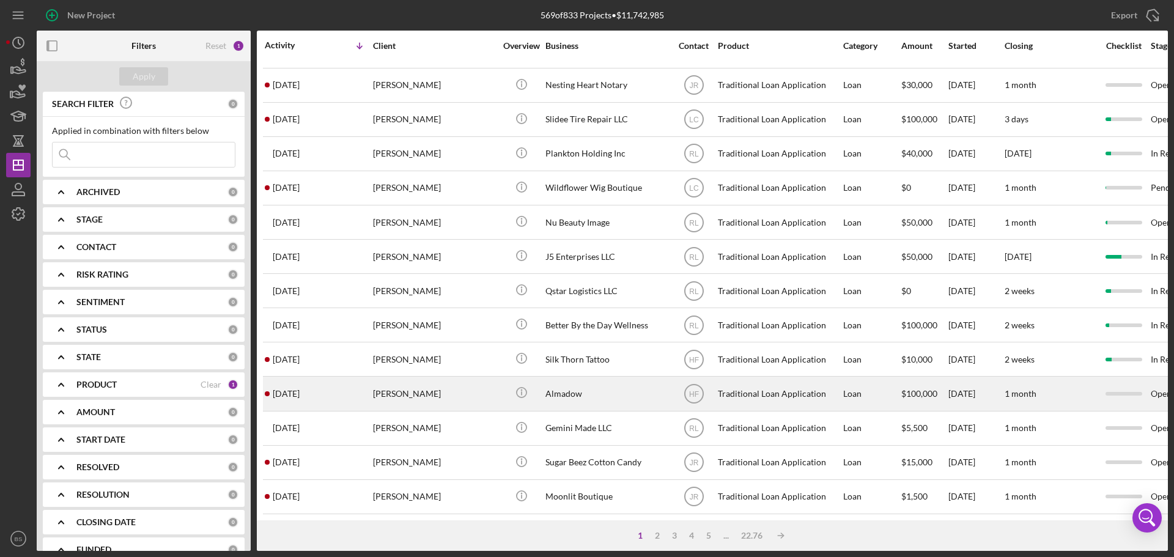
click at [434, 381] on div "[PERSON_NAME]" at bounding box center [434, 393] width 122 height 32
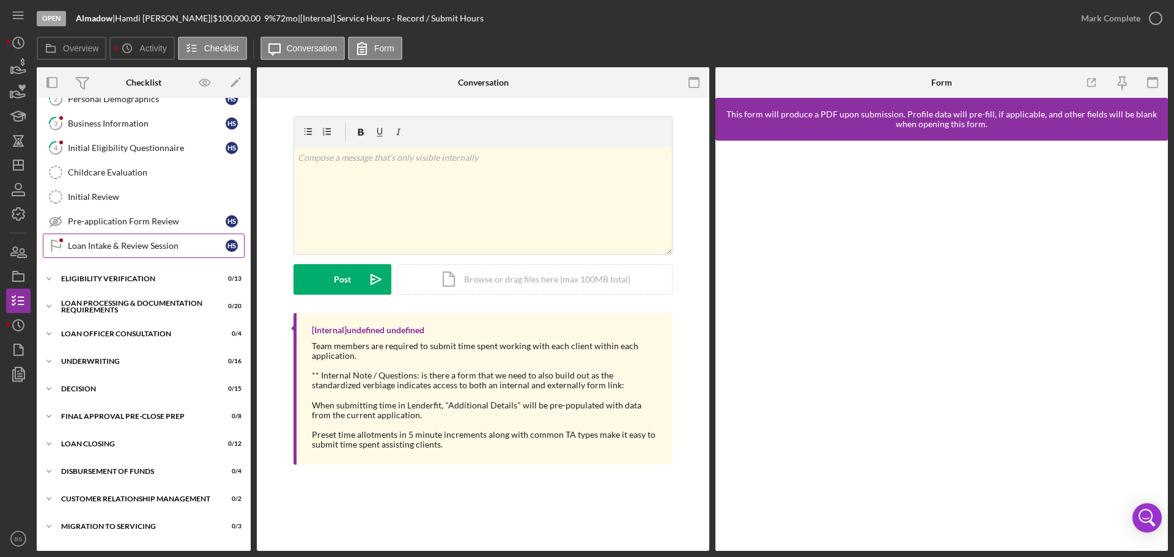
scroll to position [138, 0]
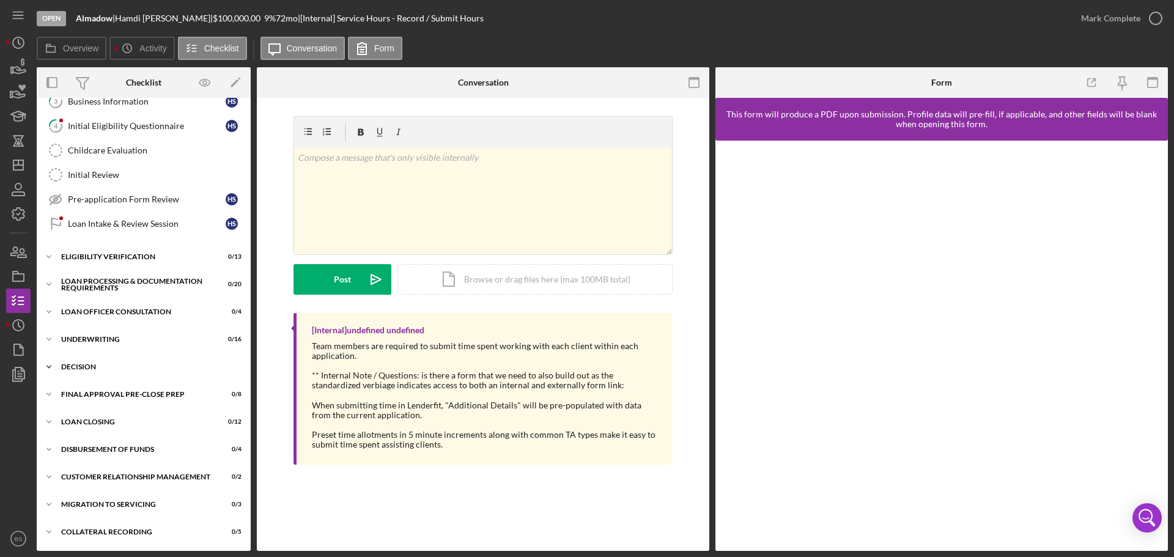
click at [158, 365] on div "Decision" at bounding box center [148, 366] width 174 height 7
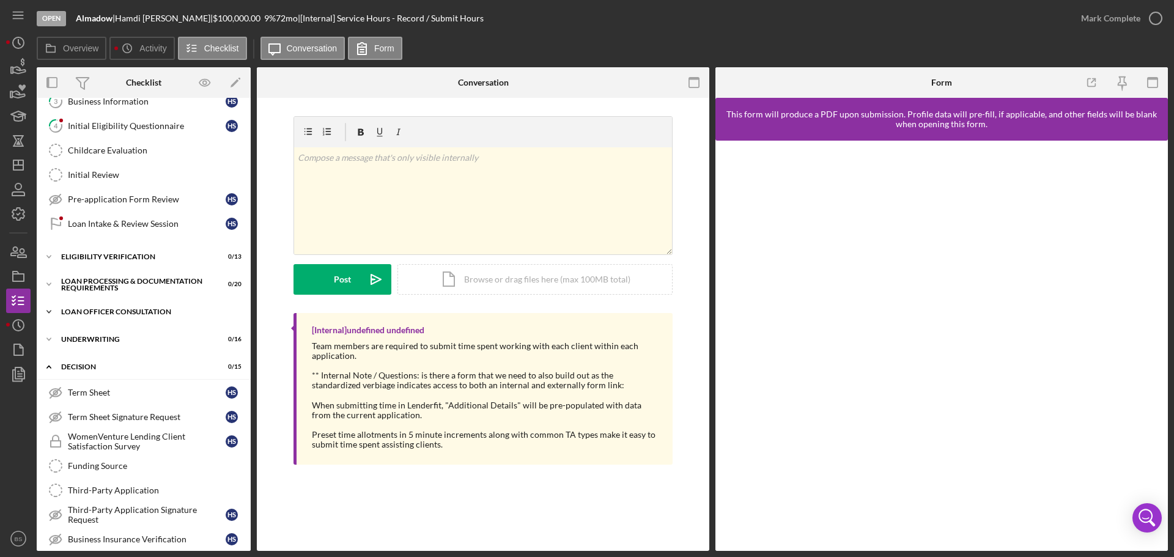
click at [144, 308] on div "Loan Officer Consultation" at bounding box center [148, 311] width 174 height 7
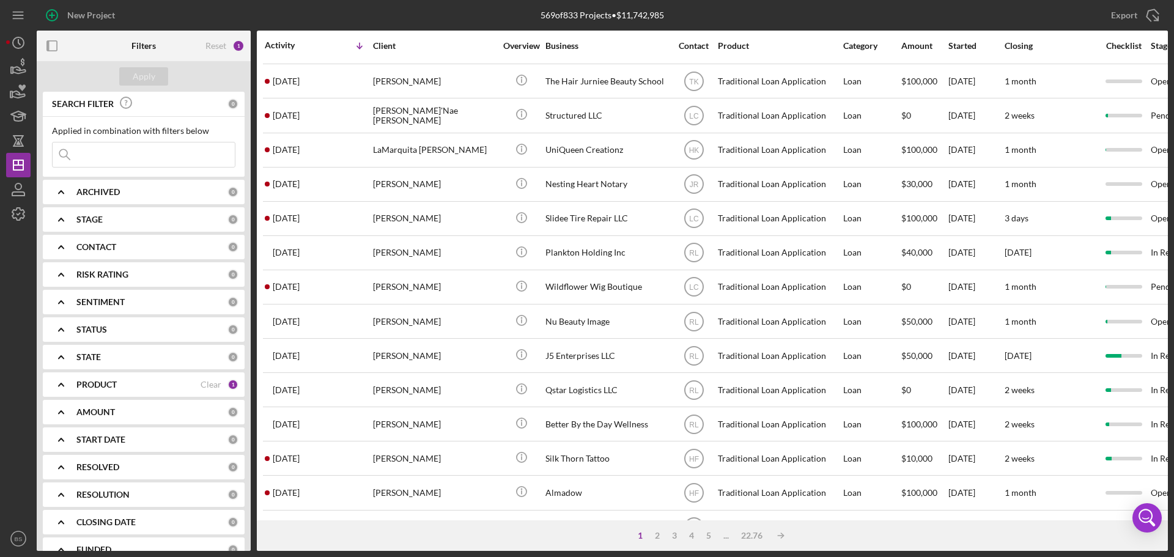
scroll to position [414, 0]
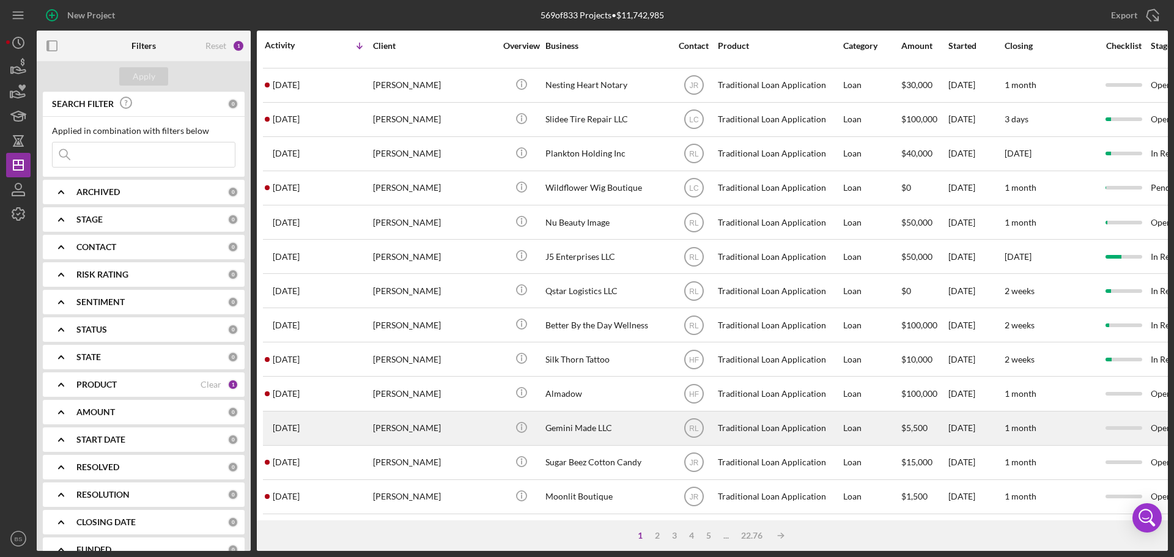
click at [380, 419] on div "[PERSON_NAME]" at bounding box center [434, 428] width 122 height 32
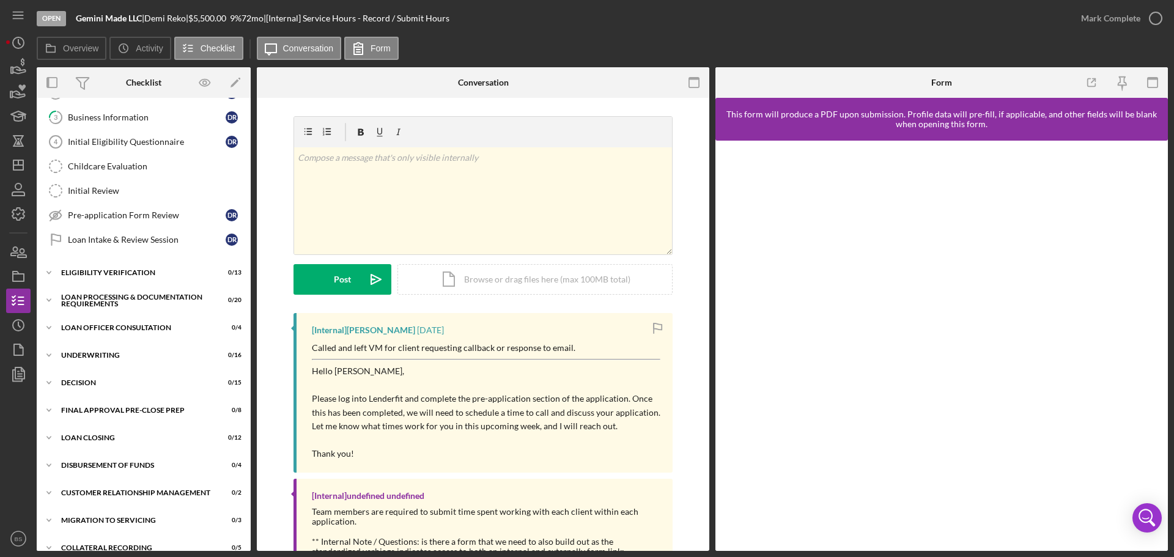
scroll to position [138, 0]
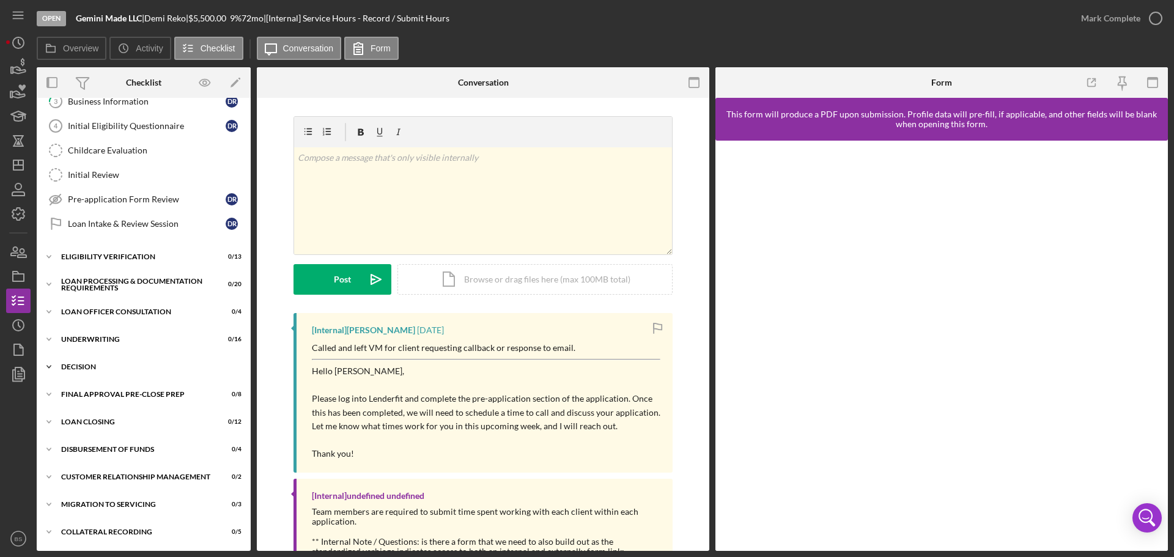
click at [148, 367] on div "Decision" at bounding box center [148, 366] width 174 height 7
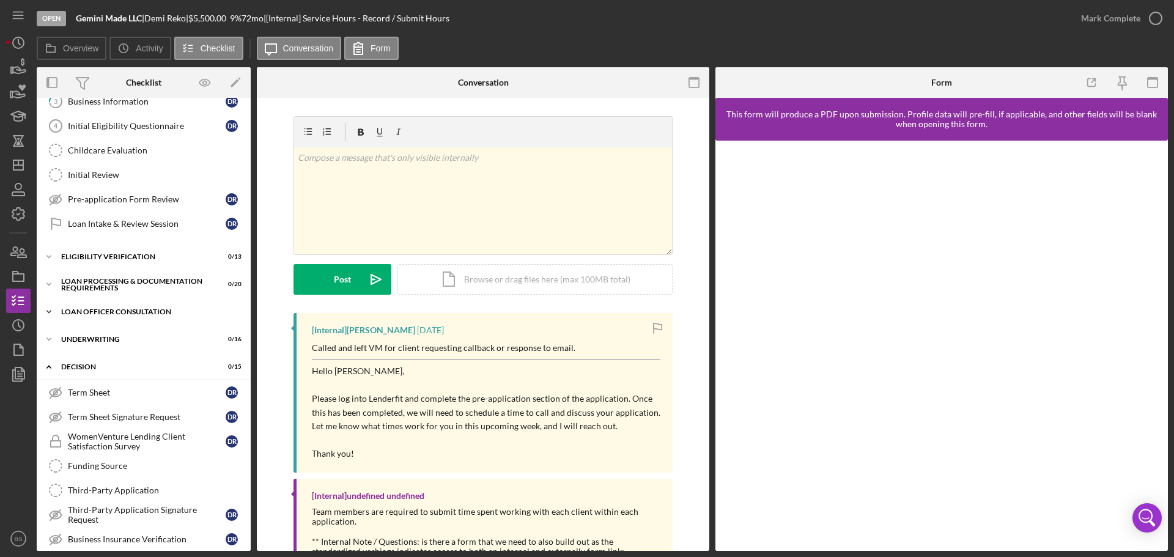
click at [132, 316] on div "Icon/Expander Loan Officer Consultation 0 / 4" at bounding box center [144, 312] width 214 height 24
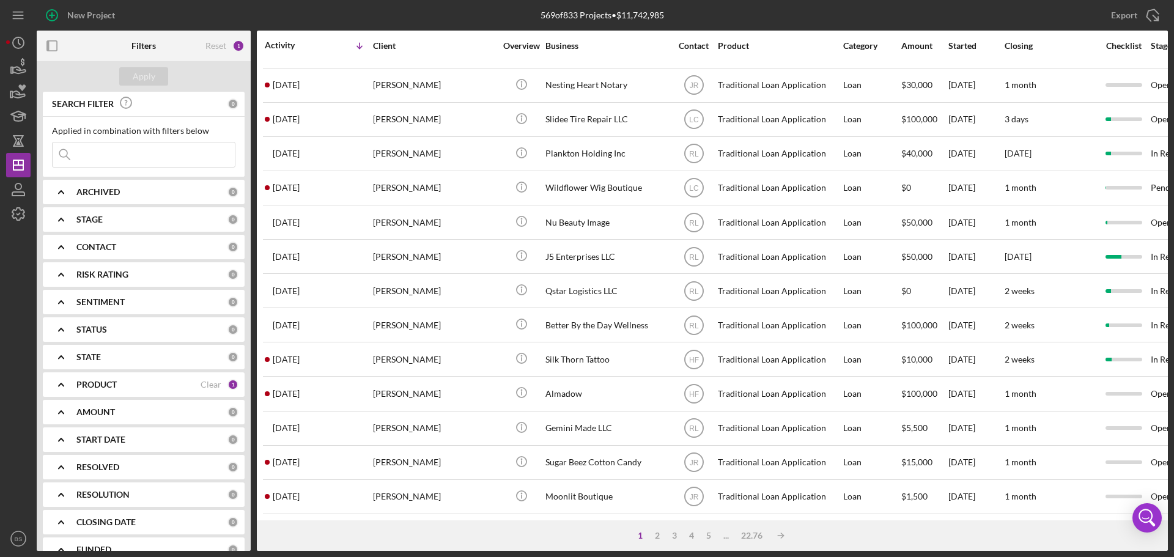
scroll to position [414, 0]
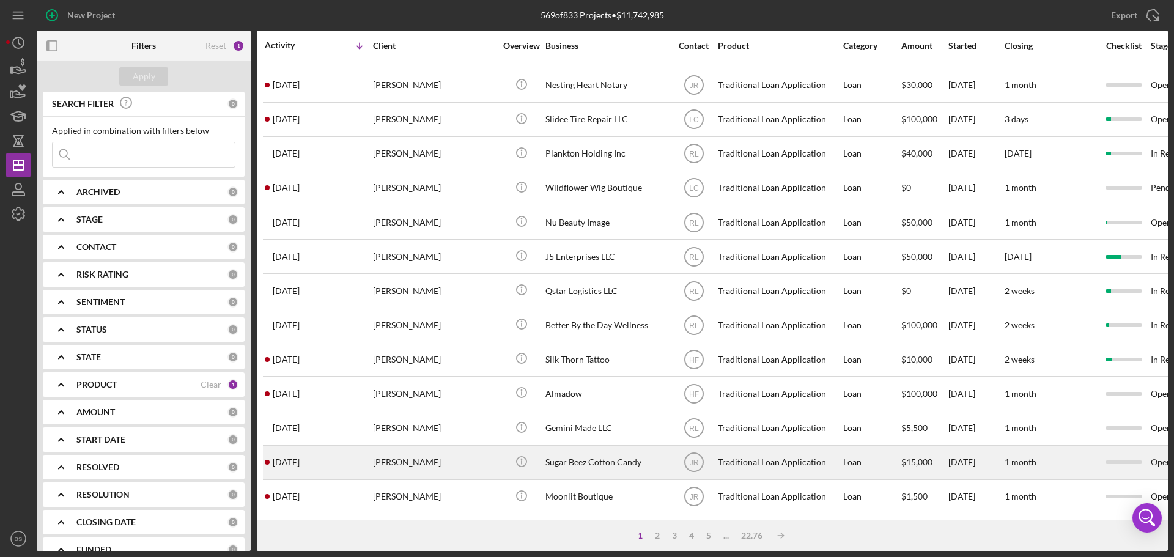
click at [411, 447] on div "[PERSON_NAME]" at bounding box center [434, 462] width 122 height 32
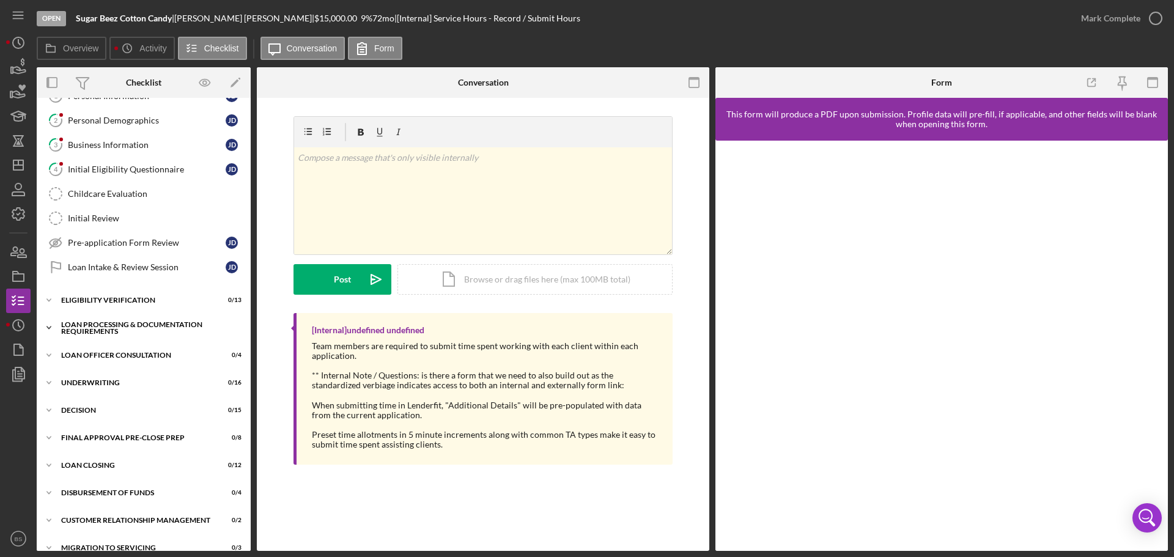
scroll to position [122, 0]
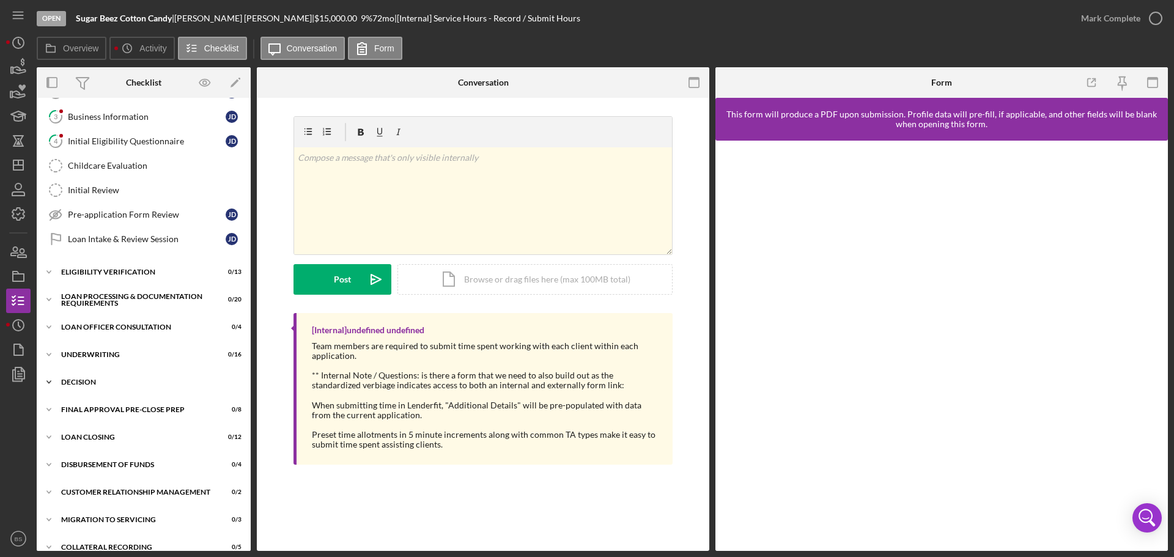
click at [124, 386] on div "Icon/Expander Decision 0 / 15" at bounding box center [144, 382] width 214 height 24
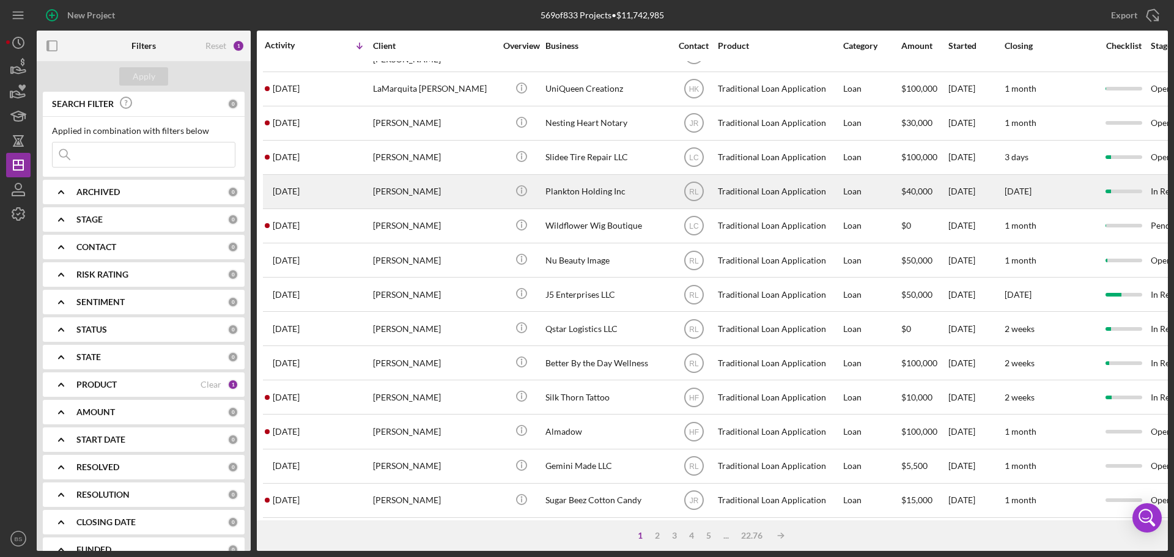
scroll to position [414, 0]
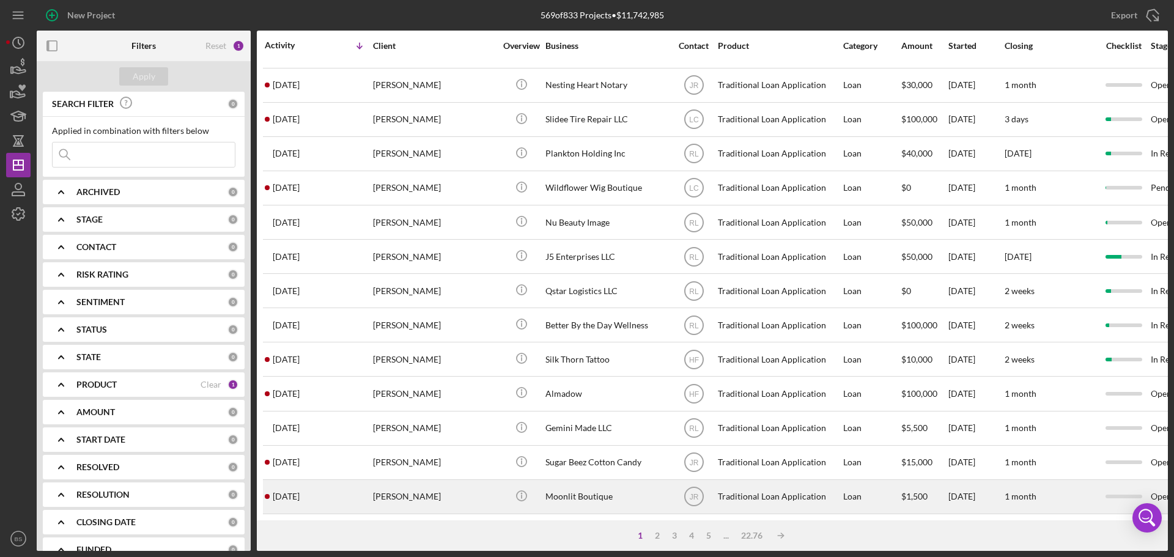
click at [434, 485] on div "[PERSON_NAME]" at bounding box center [434, 496] width 122 height 32
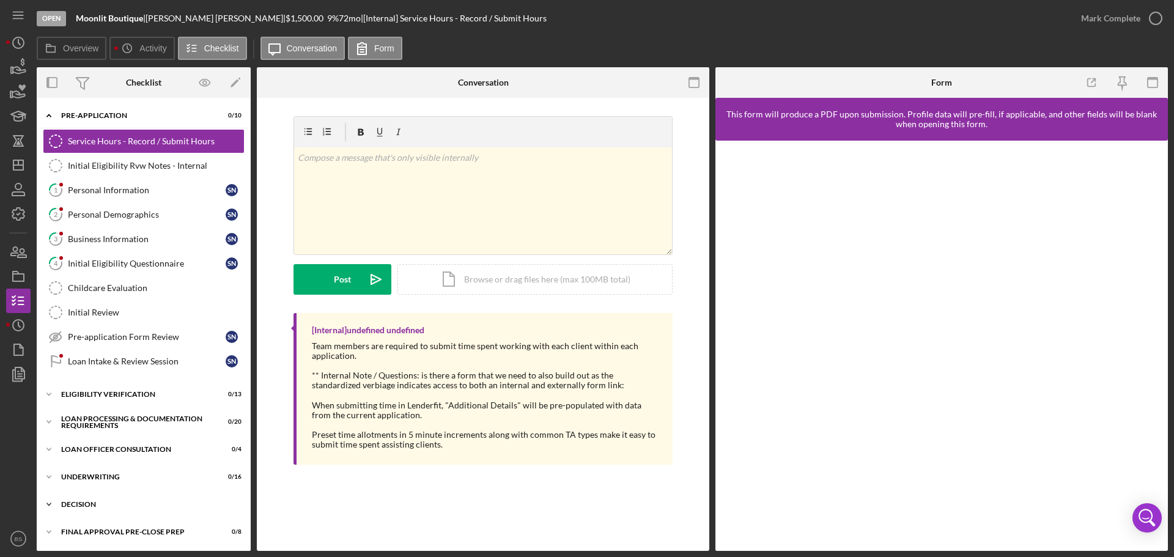
click at [129, 507] on div "Decision" at bounding box center [148, 504] width 174 height 7
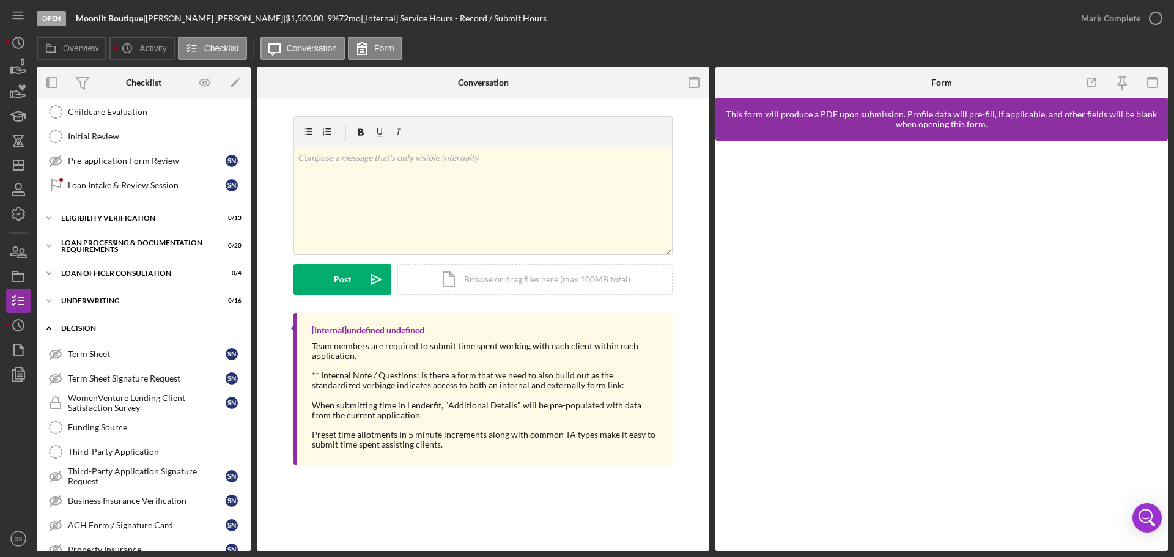
scroll to position [183, 0]
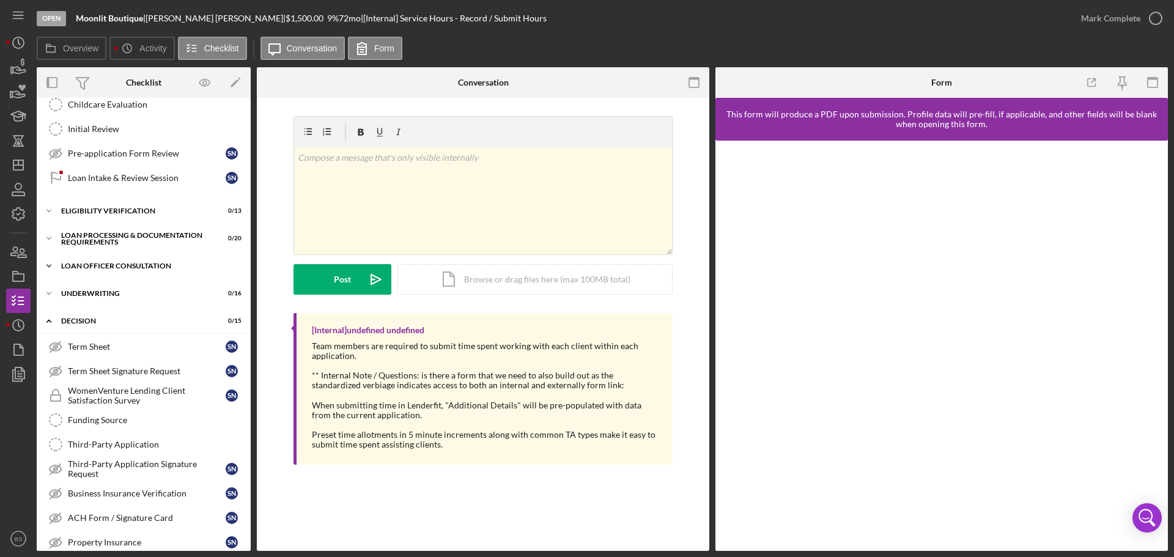
click at [108, 262] on div "Loan Officer Consultation" at bounding box center [148, 265] width 174 height 7
